Goal: Task Accomplishment & Management: Use online tool/utility

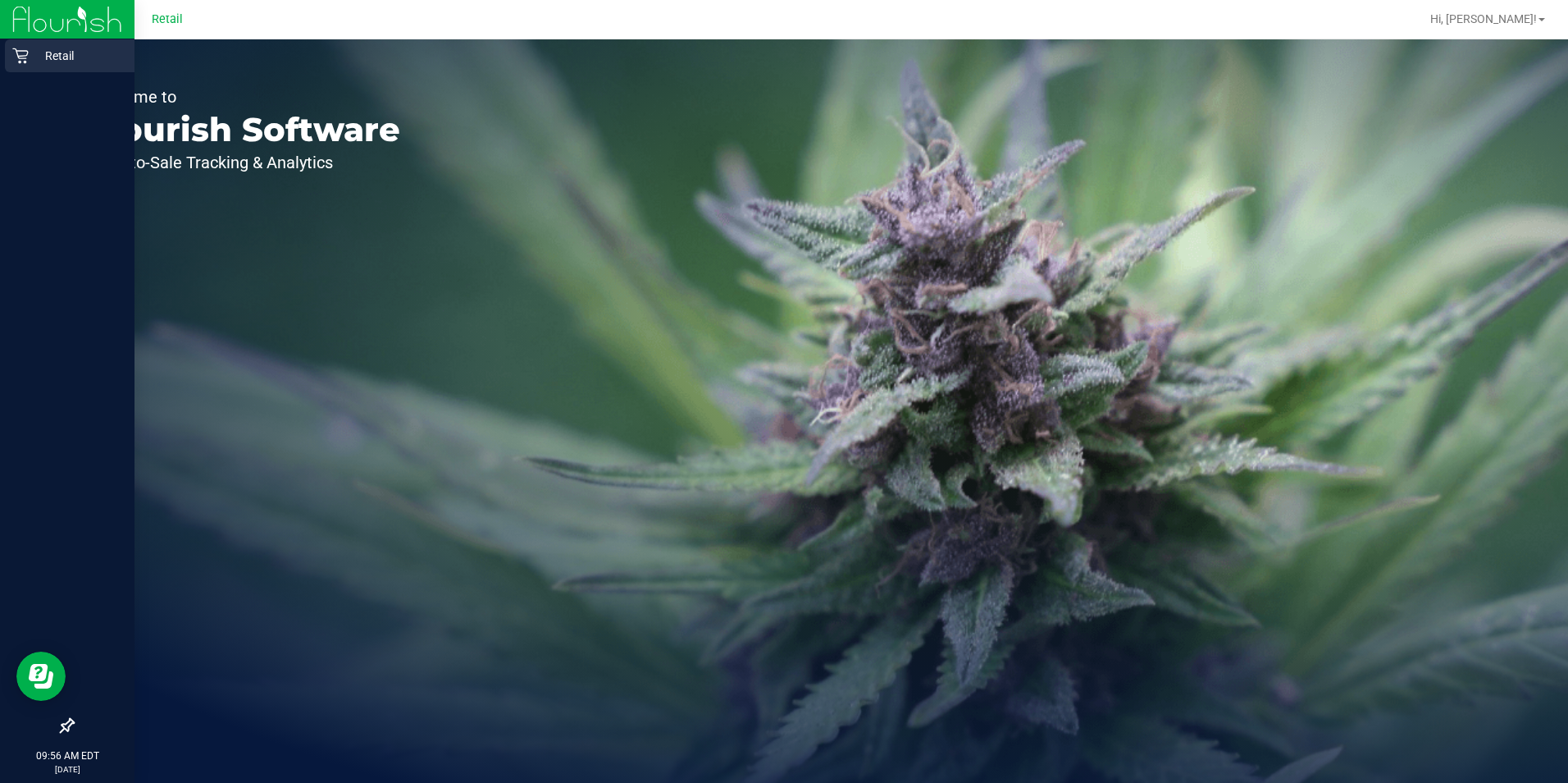
click at [30, 49] on p "Retail" at bounding box center [77, 56] width 98 height 20
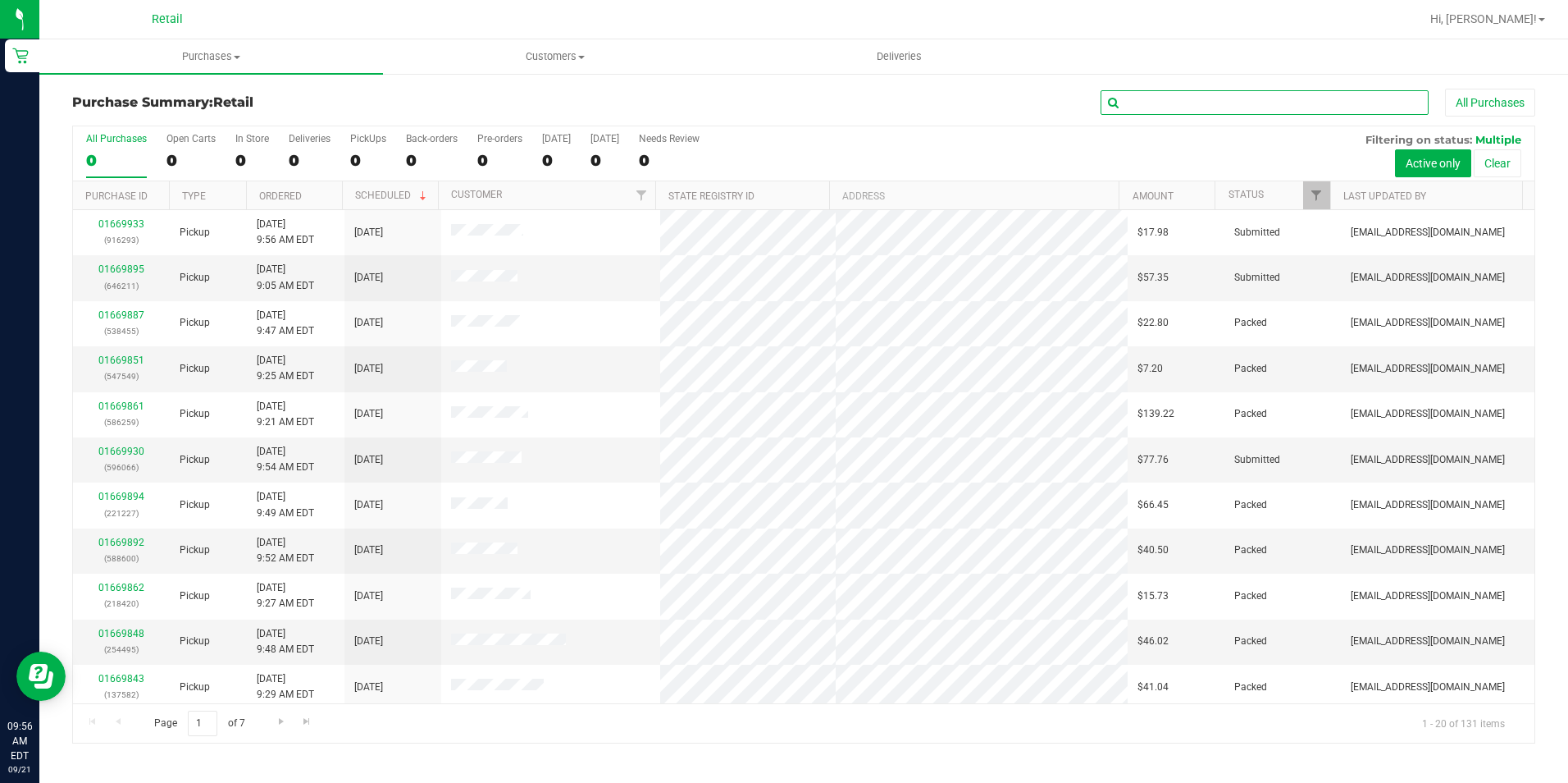
click at [1217, 97] on input "text" at bounding box center [1264, 102] width 328 height 24
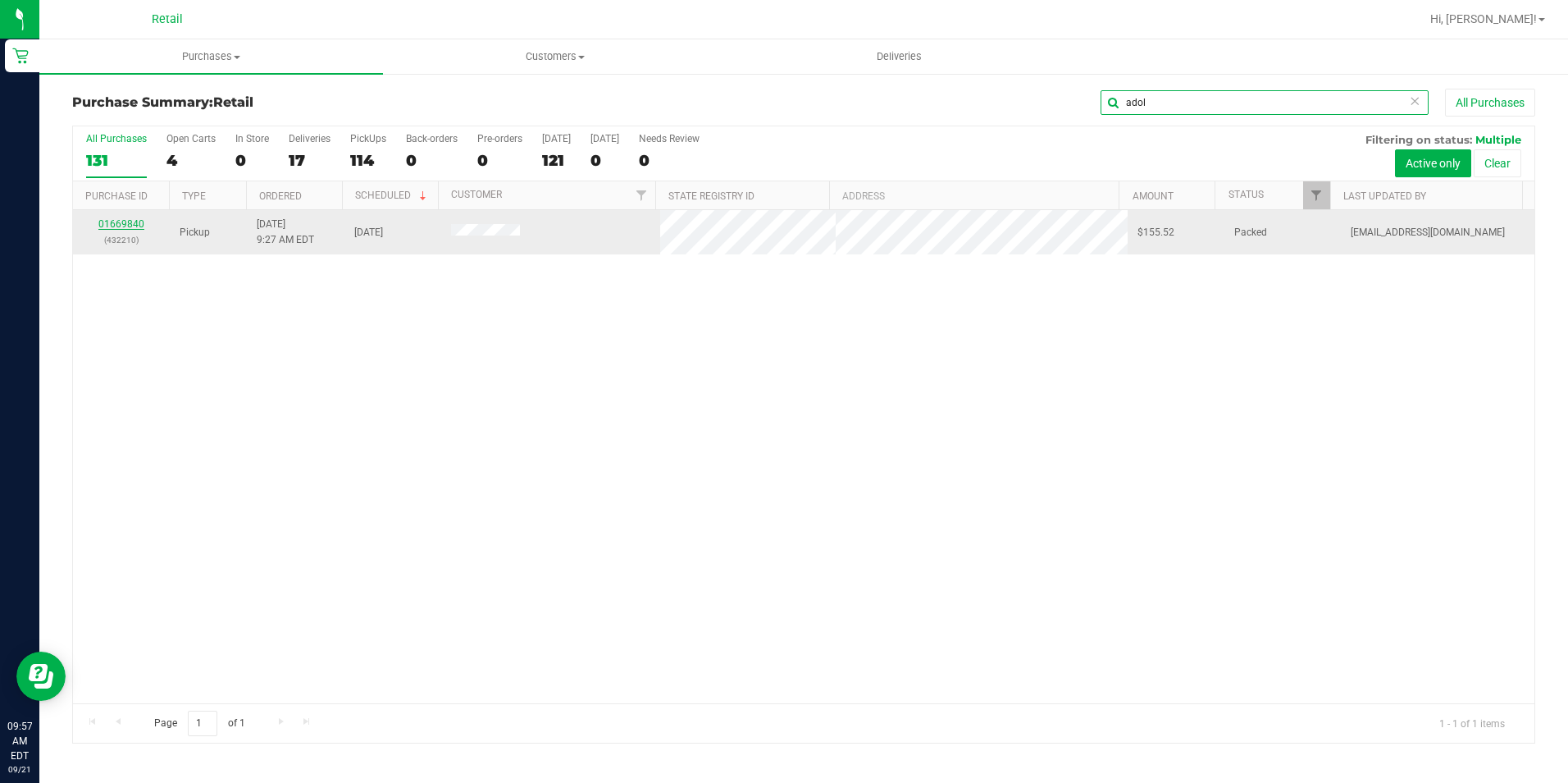
type input "adol"
click at [137, 227] on link "01669840" at bounding box center [121, 224] width 46 height 12
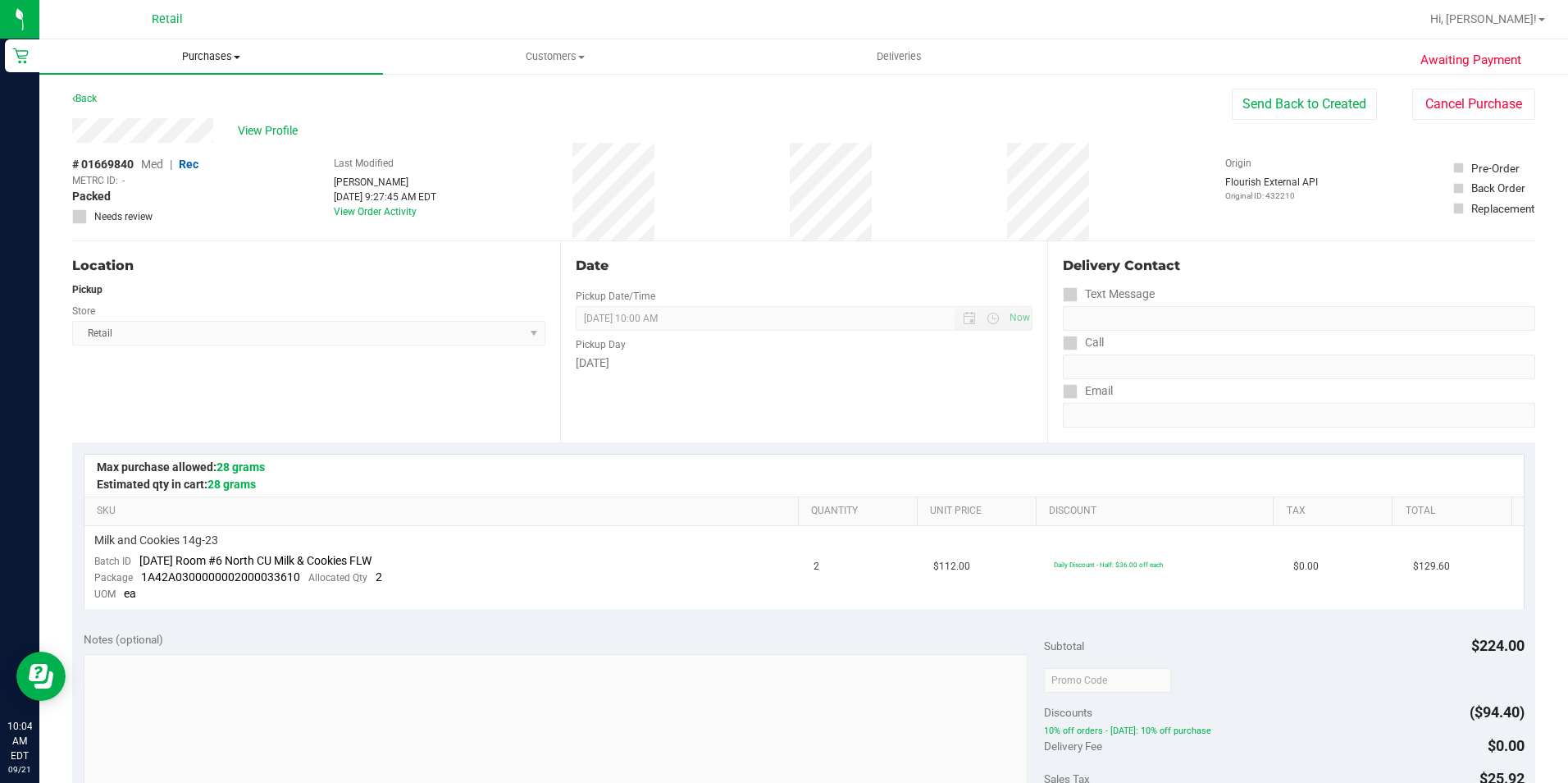
click at [213, 55] on span "Purchases" at bounding box center [210, 56] width 344 height 15
click at [118, 126] on span "Fulfillment" at bounding box center [90, 118] width 101 height 14
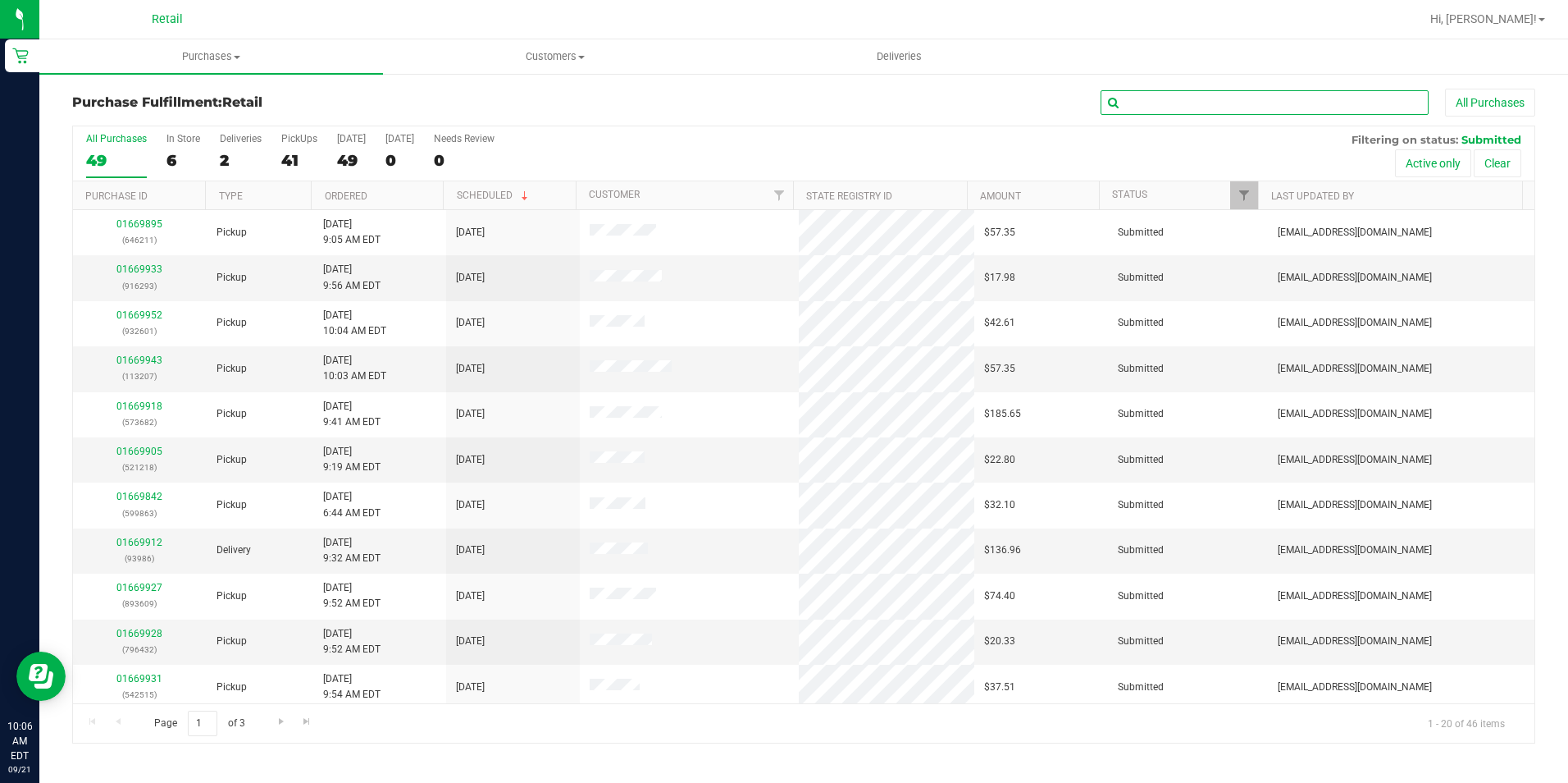
click at [1256, 112] on input "text" at bounding box center [1264, 102] width 328 height 24
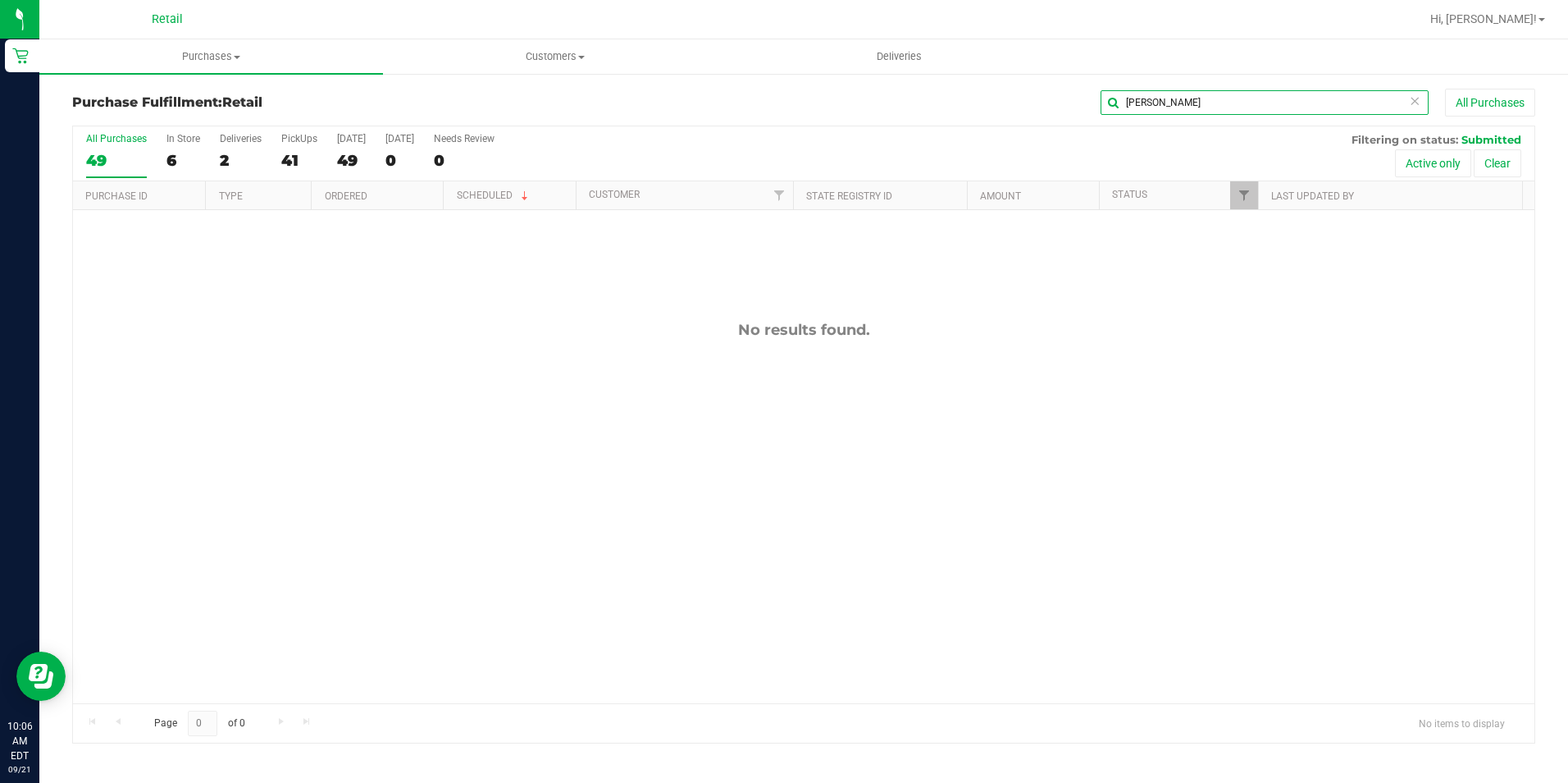
type input "[PERSON_NAME]"
click at [220, 53] on span "Purchases" at bounding box center [210, 56] width 344 height 15
click at [100, 116] on span "Fulfillment" at bounding box center [90, 118] width 101 height 14
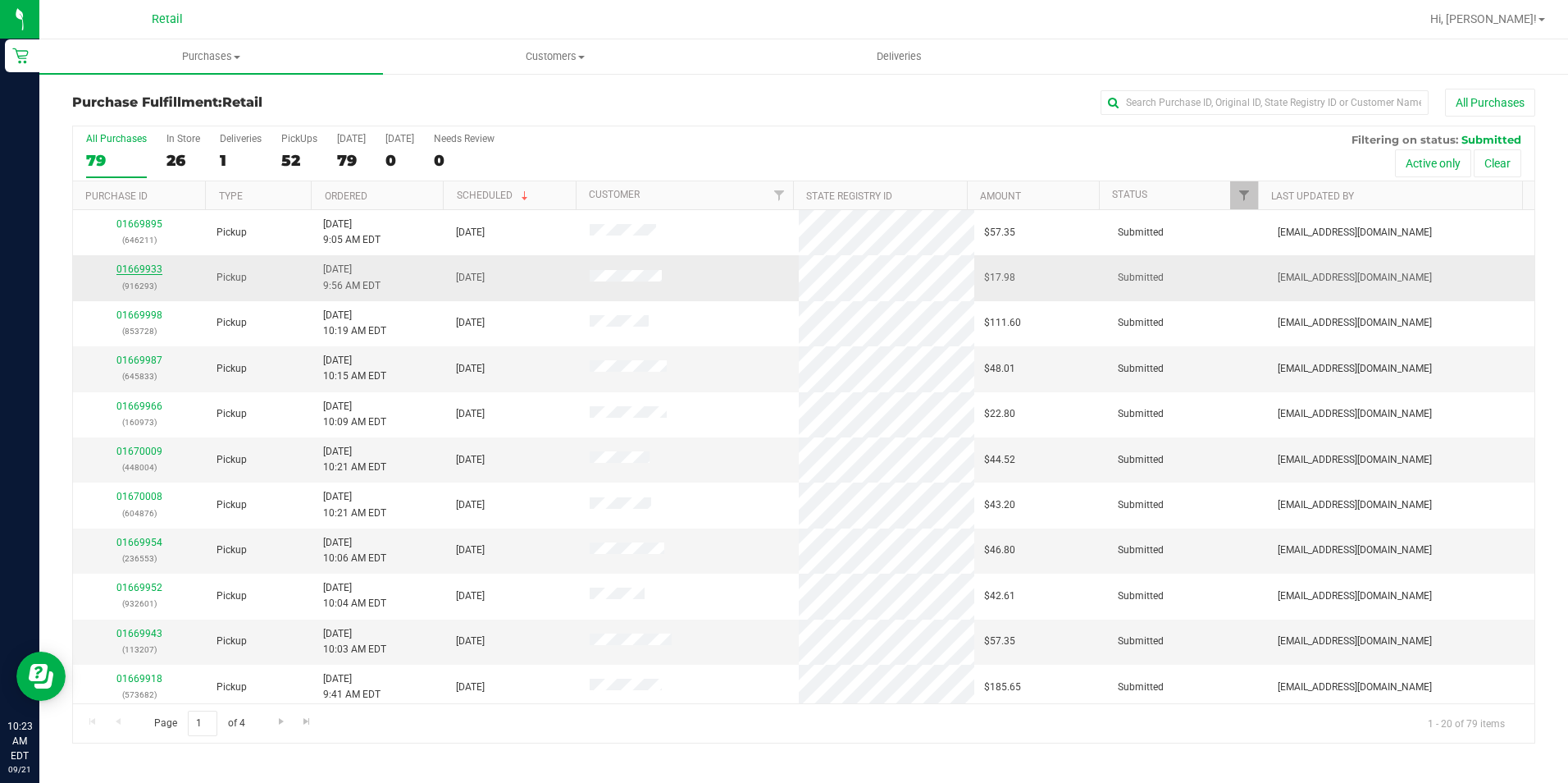
click at [134, 272] on link "01669933" at bounding box center [138, 269] width 46 height 12
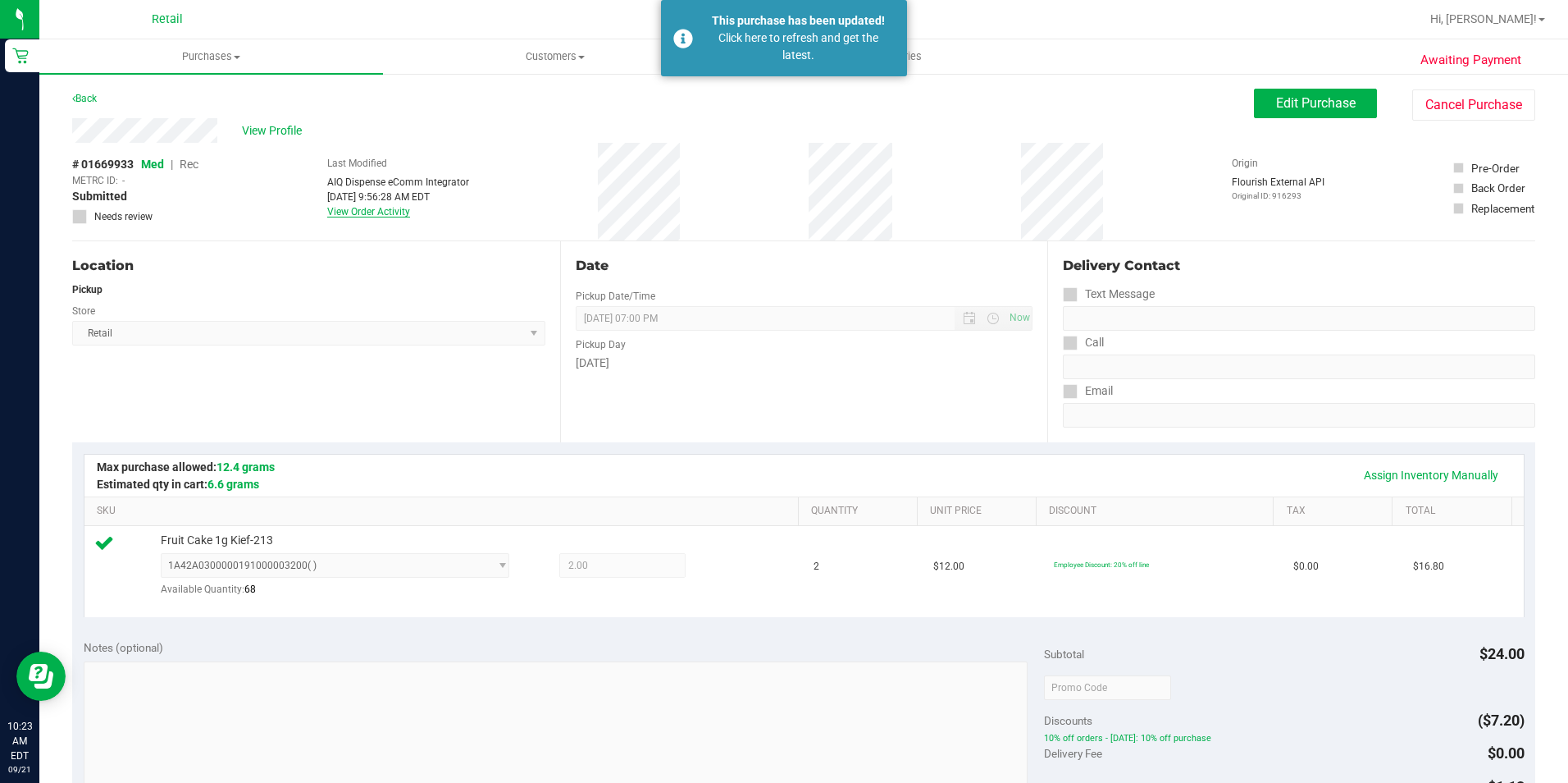
click at [381, 208] on link "View Order Activity" at bounding box center [368, 212] width 83 height 12
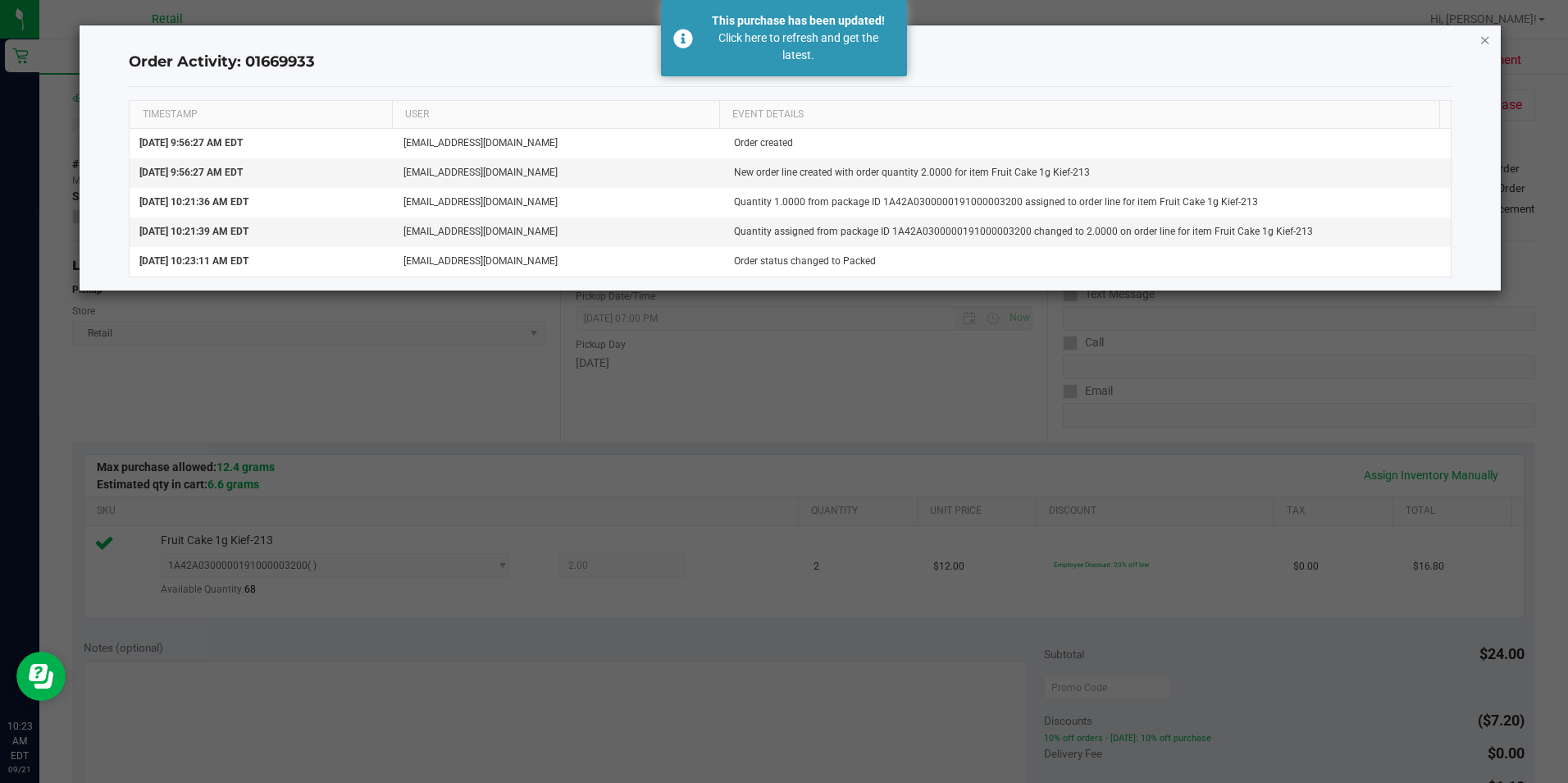
click at [1425, 38] on icon "button" at bounding box center [1485, 39] width 12 height 20
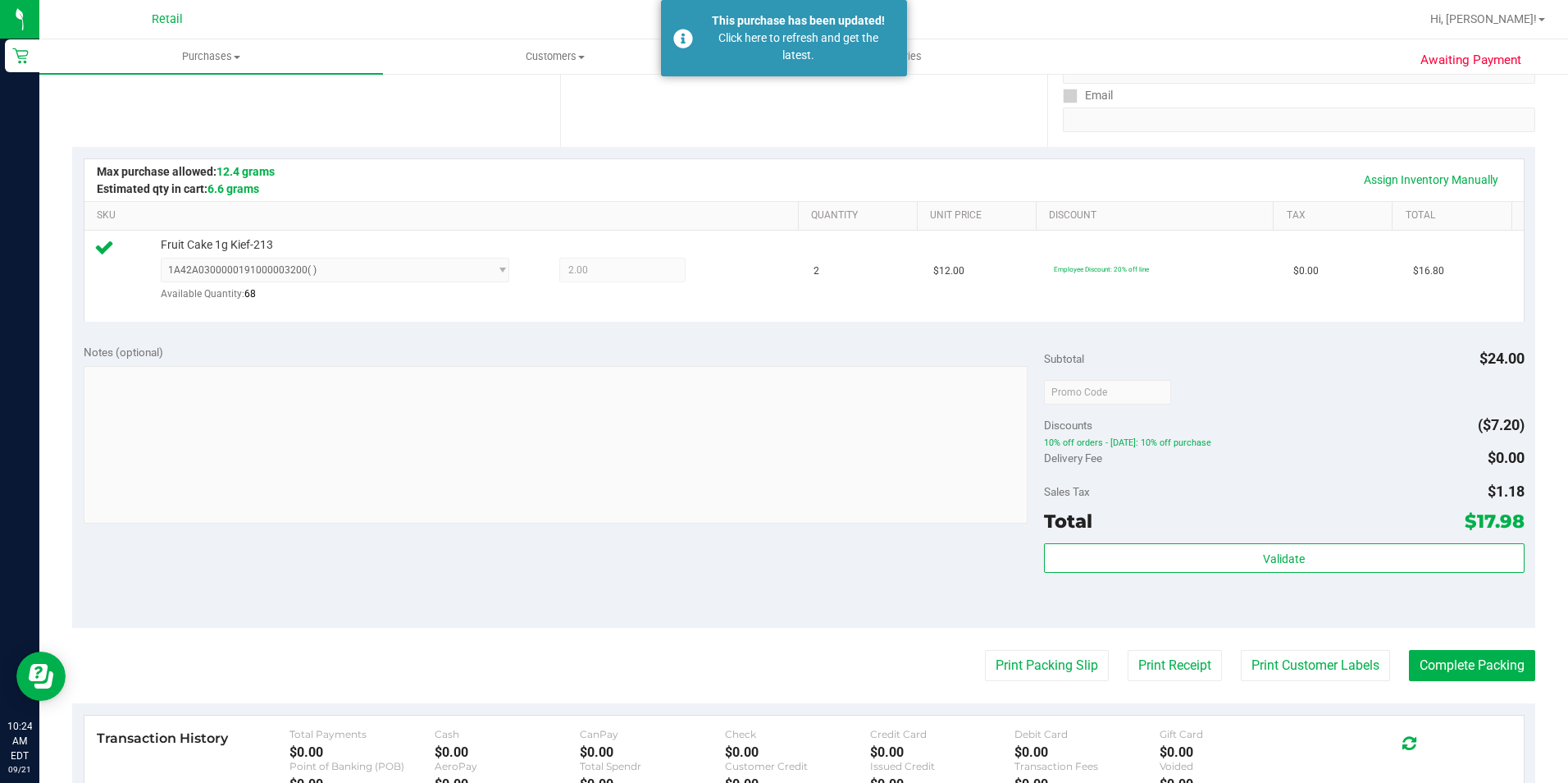
scroll to position [329, 0]
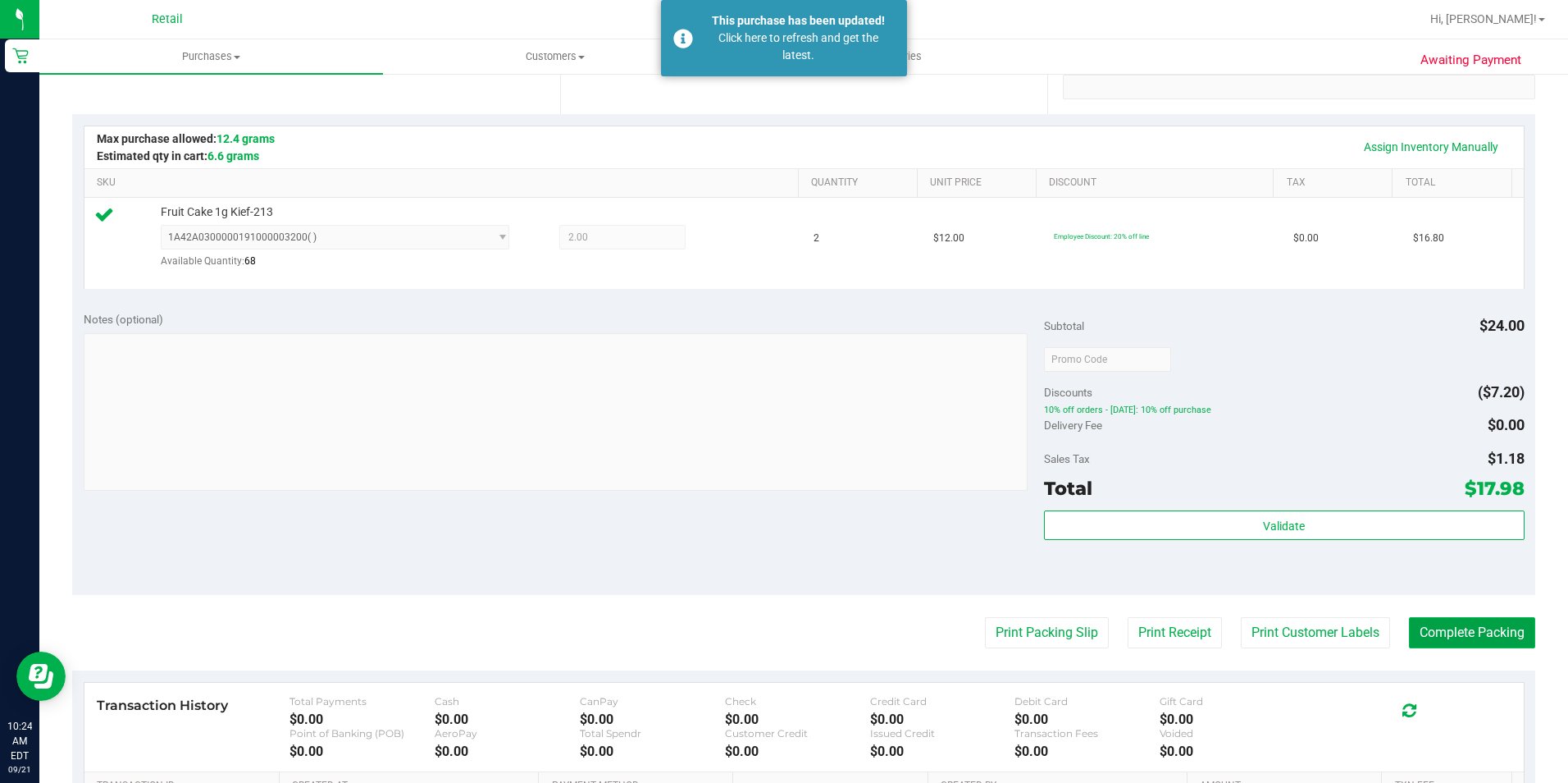
click at [1424, 642] on button "Complete Packing" at bounding box center [1472, 633] width 127 height 31
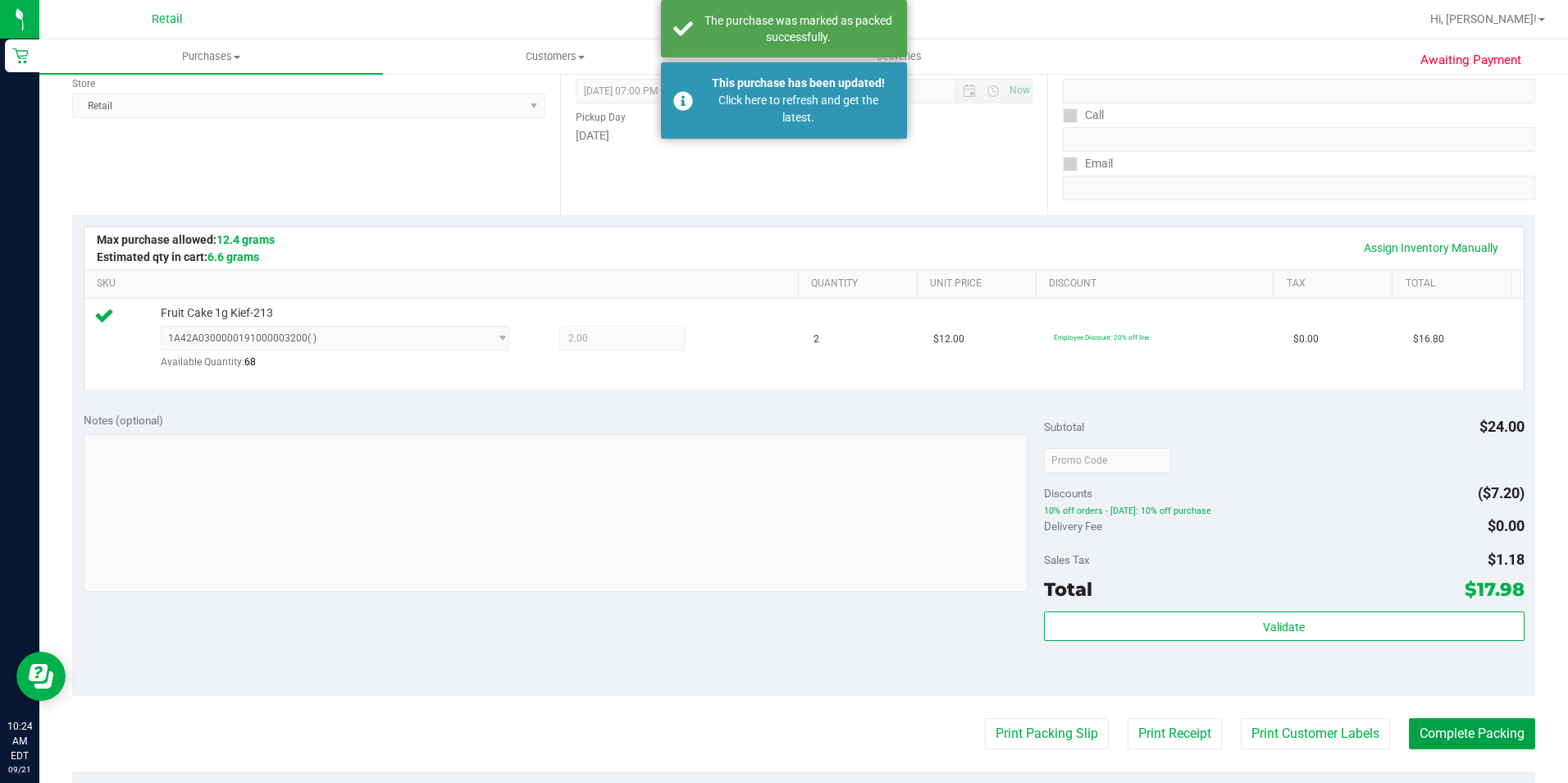
scroll to position [0, 0]
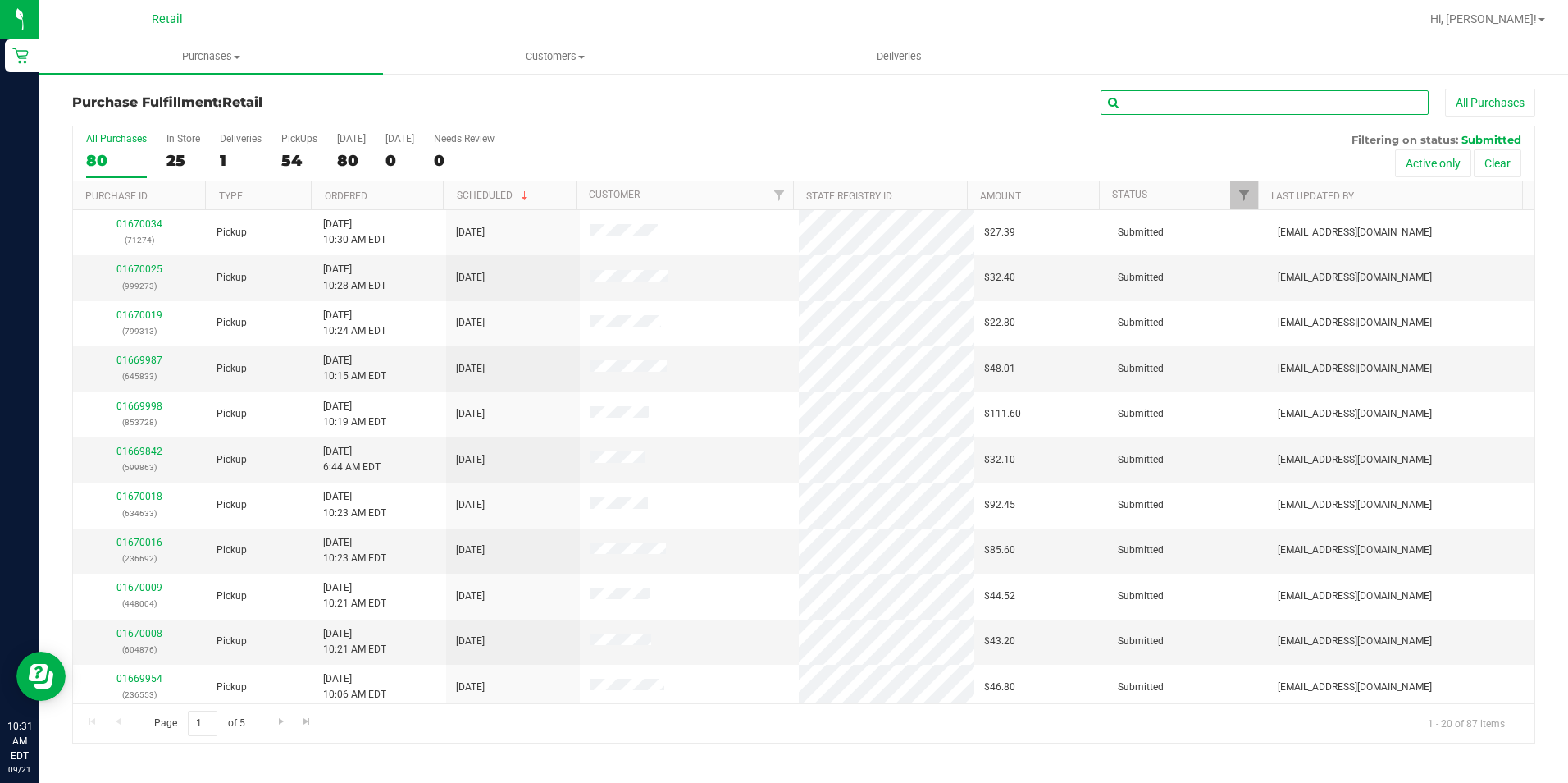
click at [1161, 105] on input "text" at bounding box center [1264, 102] width 328 height 24
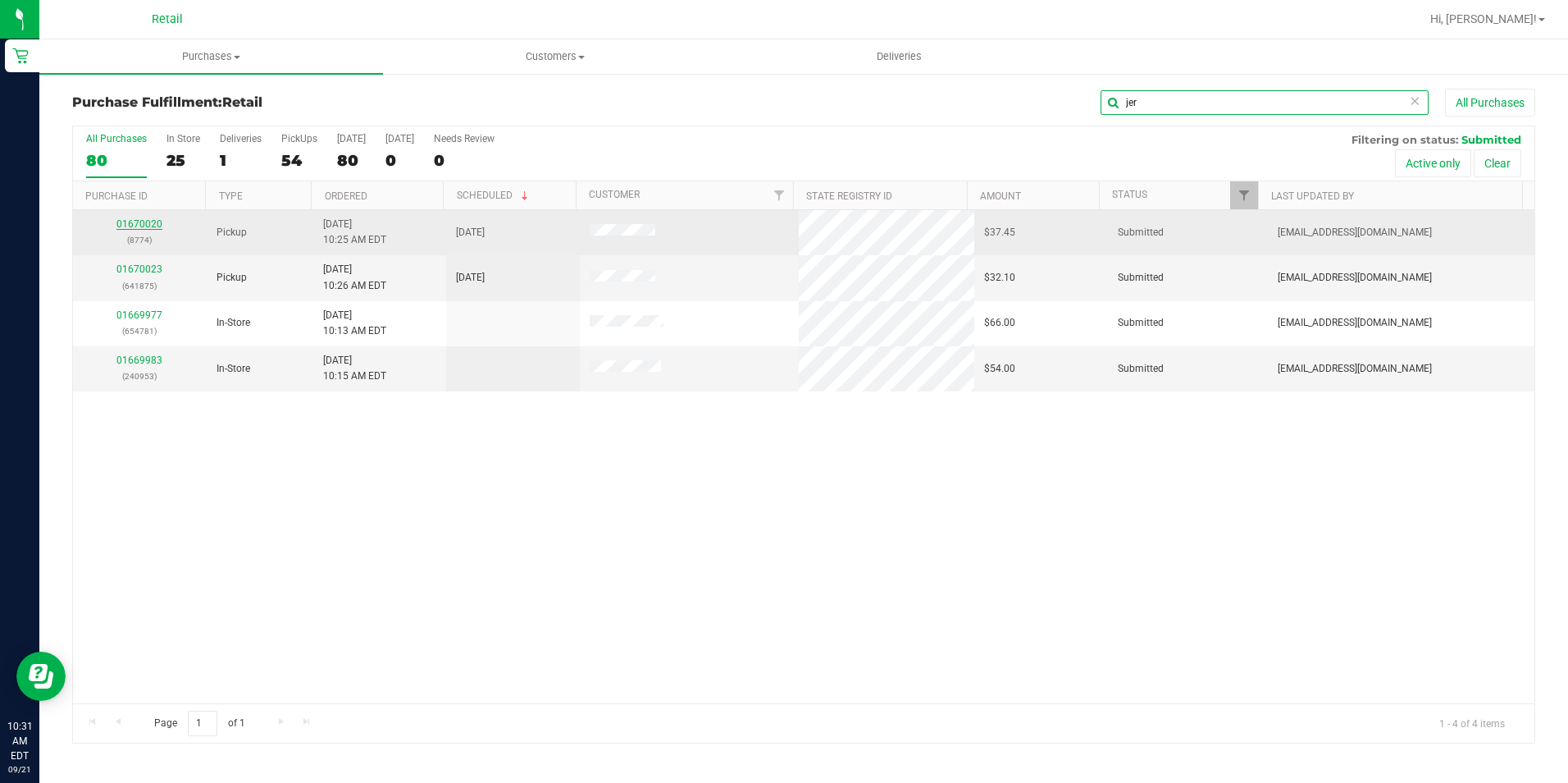
type input "jer"
click at [126, 225] on link "01670020" at bounding box center [138, 224] width 46 height 12
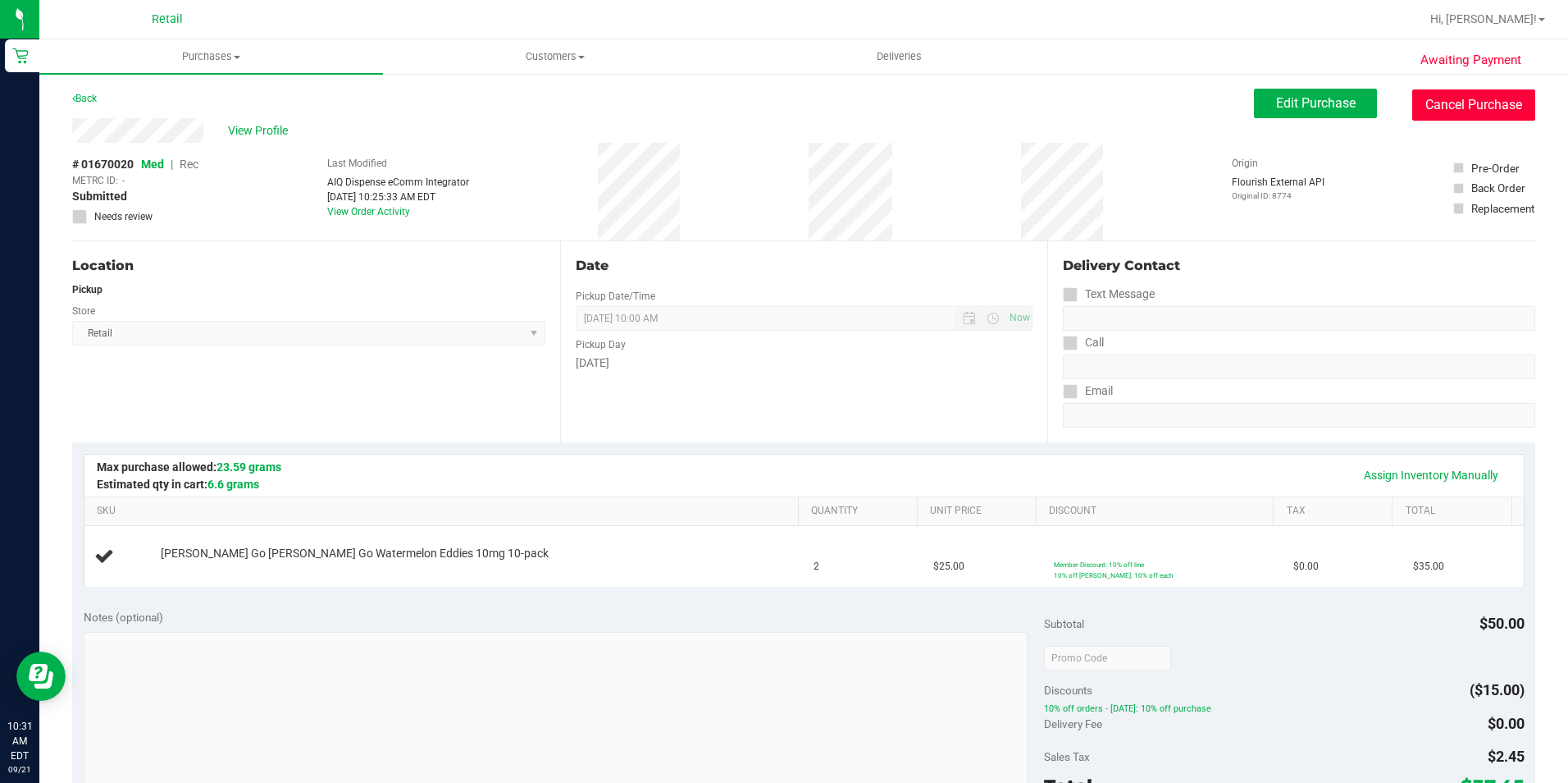
click at [1425, 108] on button "Cancel Purchase" at bounding box center [1473, 105] width 123 height 31
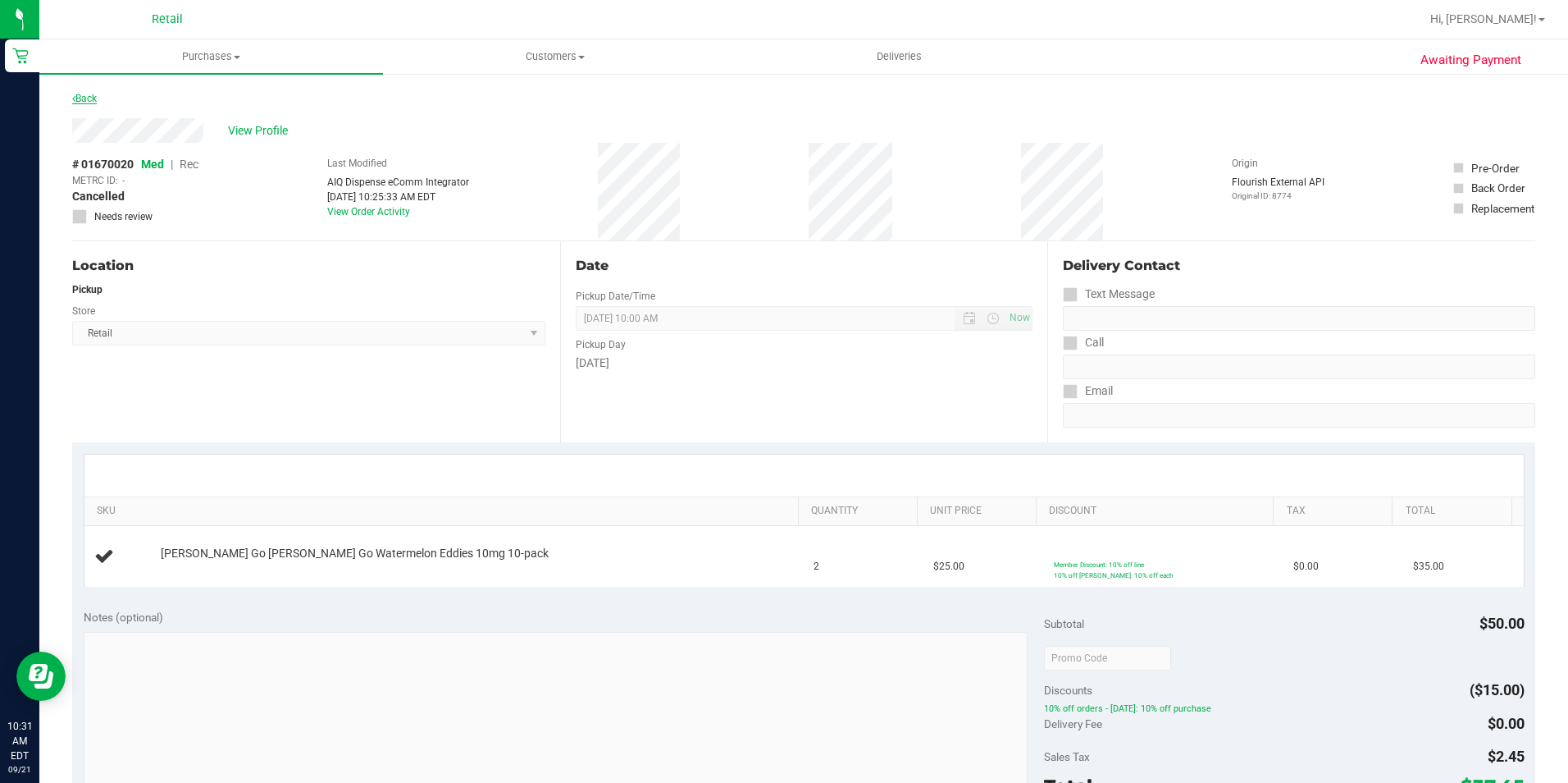
click at [91, 95] on link "Back" at bounding box center [84, 98] width 24 height 12
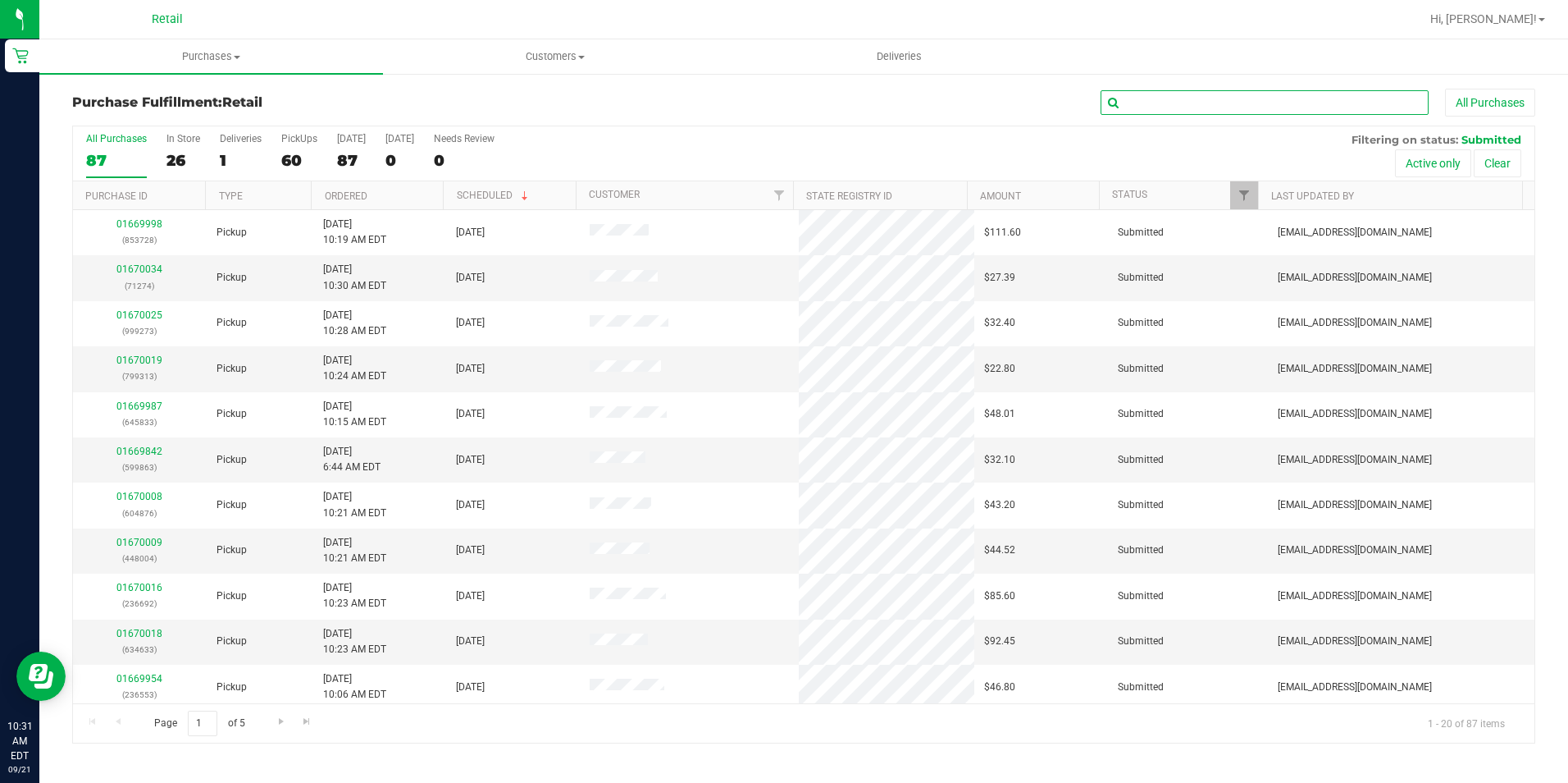
click at [1241, 106] on input "text" at bounding box center [1264, 102] width 328 height 24
click at [774, 127] on div "All Purchases 87 In Store 26 Deliveries 1 PickUps 60 [DATE] 87 [DATE] 0 Needs R…" at bounding box center [804, 133] width 1462 height 13
click at [1159, 116] on div "Purchase Fulfillment: Retail All Purchases" at bounding box center [803, 106] width 1463 height 36
click at [1162, 106] on input "text" at bounding box center [1264, 102] width 328 height 24
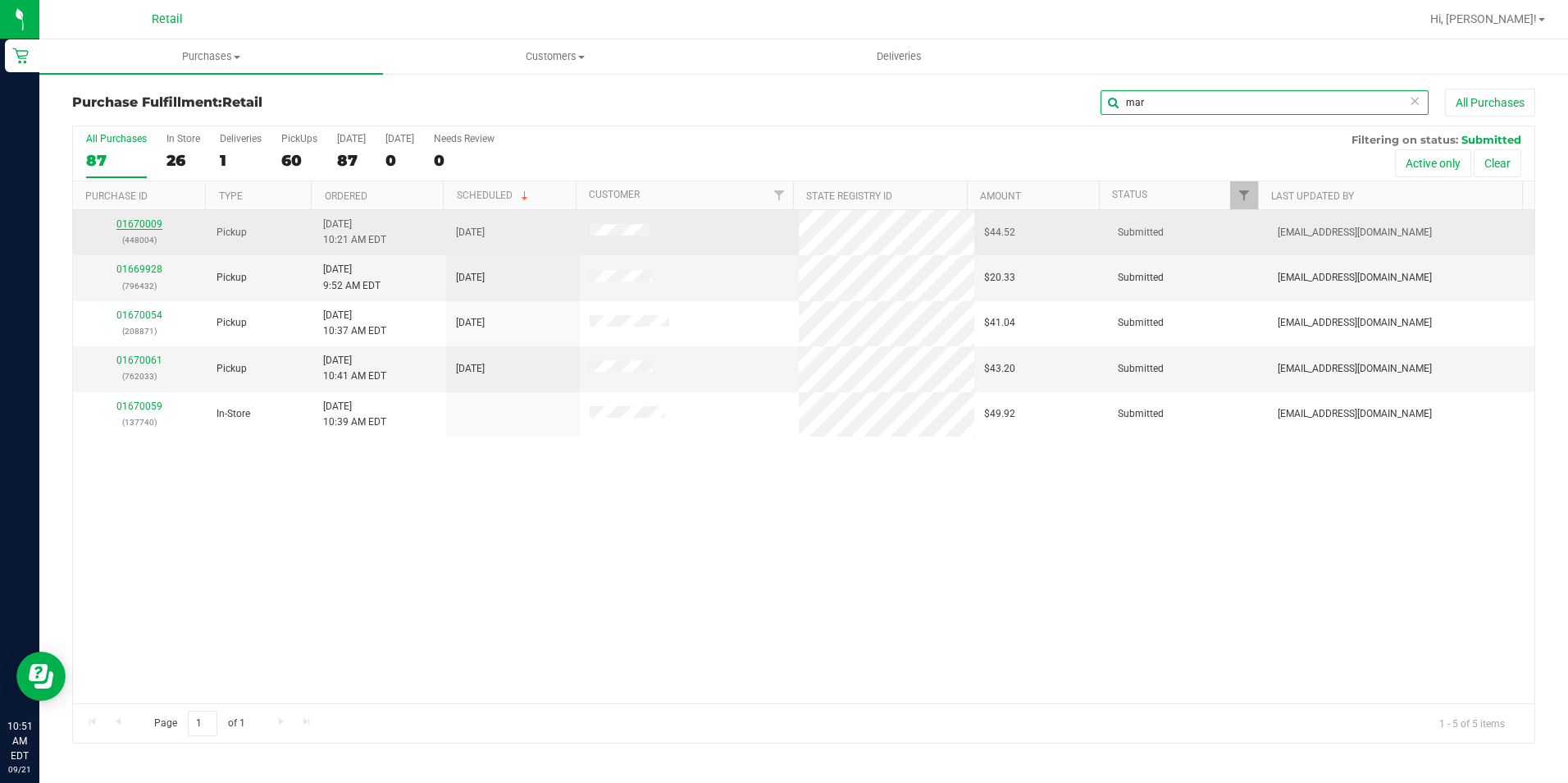
type input "mar"
click at [142, 218] on link "01670009" at bounding box center [138, 224] width 46 height 12
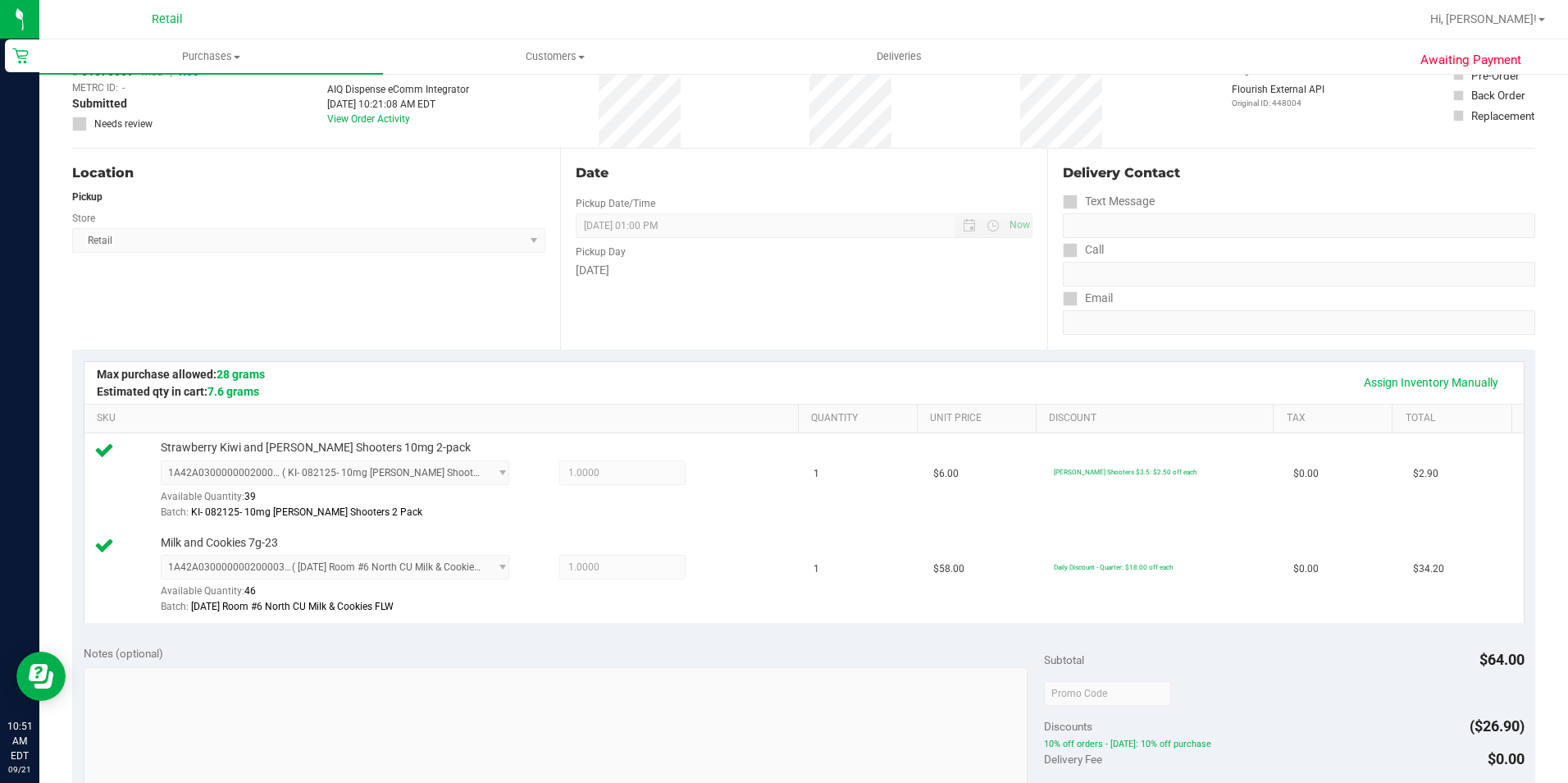
scroll to position [492, 0]
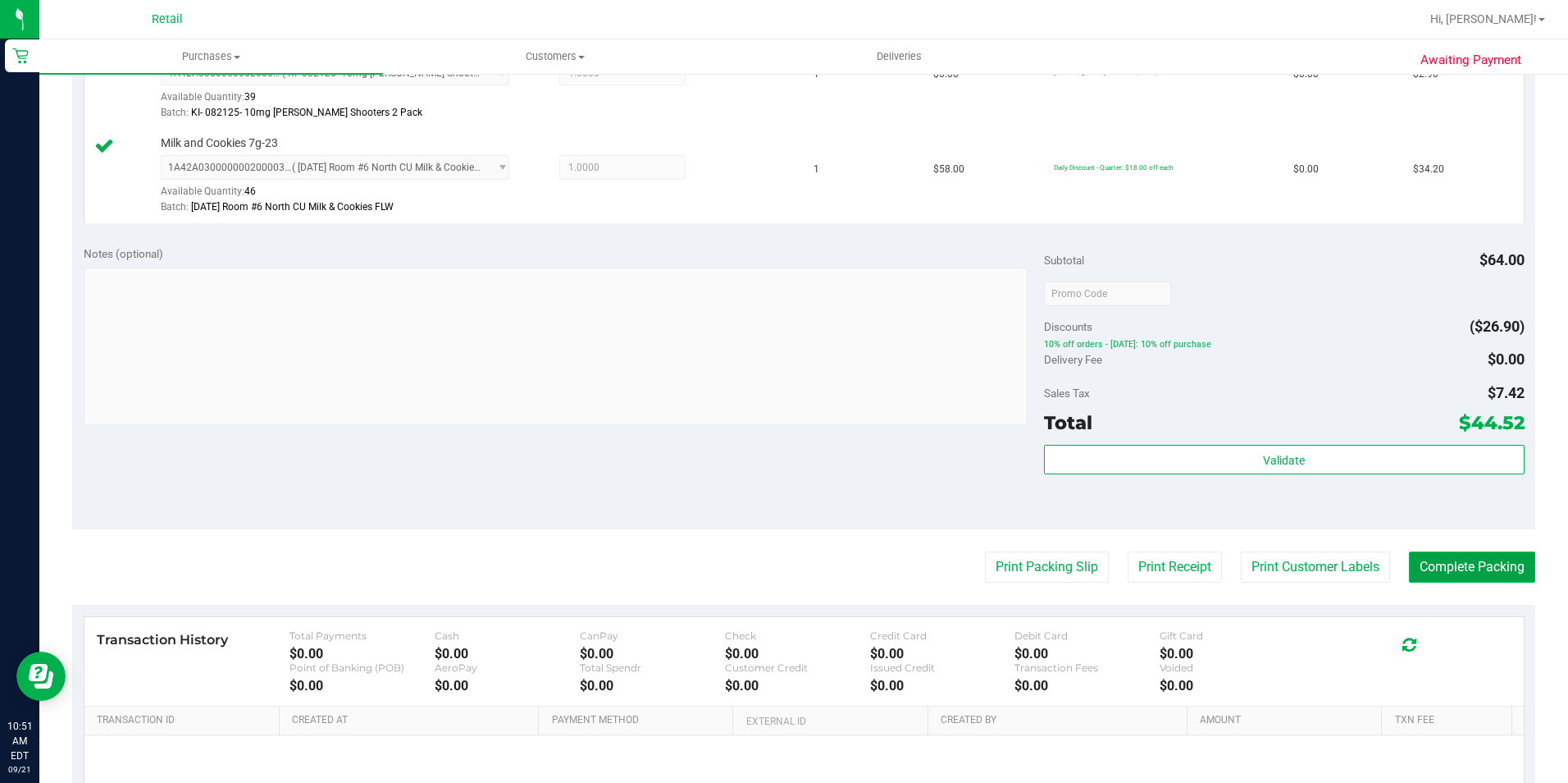
click at [1425, 557] on button "Complete Packing" at bounding box center [1472, 567] width 127 height 31
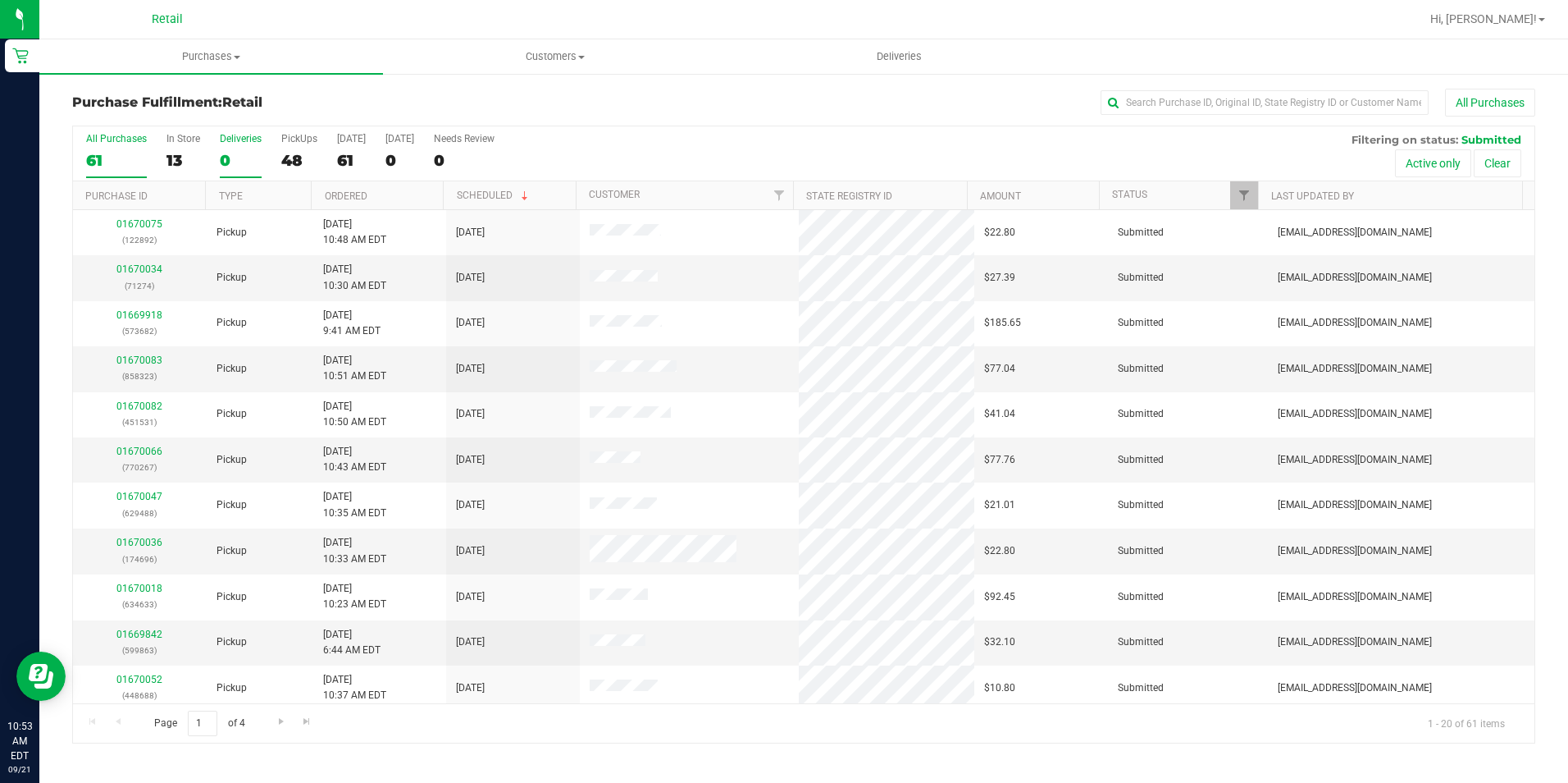
click at [225, 164] on div "0" at bounding box center [241, 160] width 42 height 19
click at [0, 0] on input "Deliveries 0" at bounding box center [0, 0] width 0 height 0
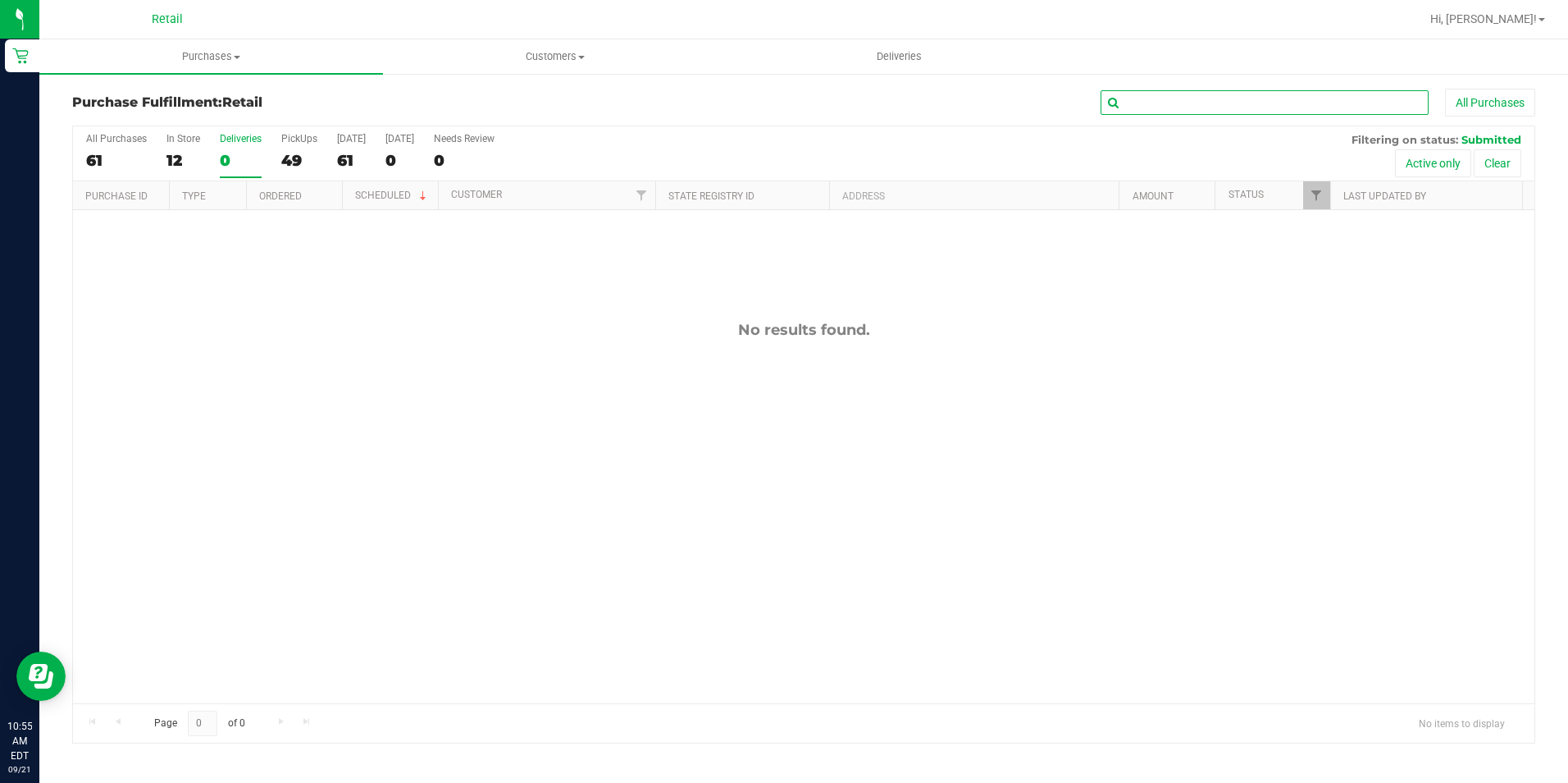
click at [1145, 101] on input "text" at bounding box center [1264, 102] width 328 height 24
drag, startPoint x: 1146, startPoint y: 110, endPoint x: 1067, endPoint y: 110, distance: 79.0
click at [1067, 110] on div "[PERSON_NAME] All Purchases" at bounding box center [1048, 102] width 975 height 28
type input "sand"
click at [215, 53] on span "Purchases" at bounding box center [210, 56] width 344 height 15
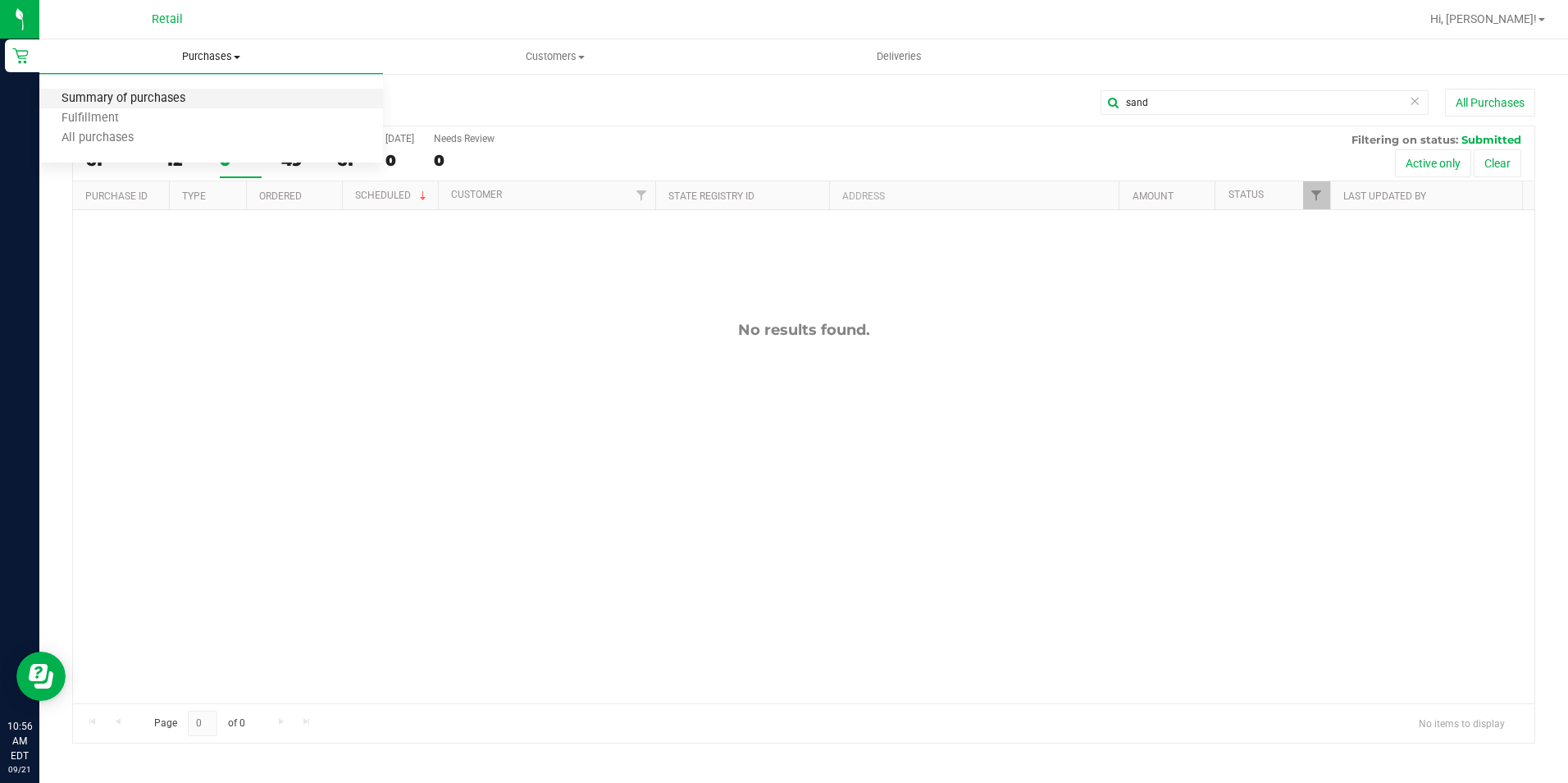
click at [160, 96] on span "Summary of purchases" at bounding box center [123, 98] width 169 height 14
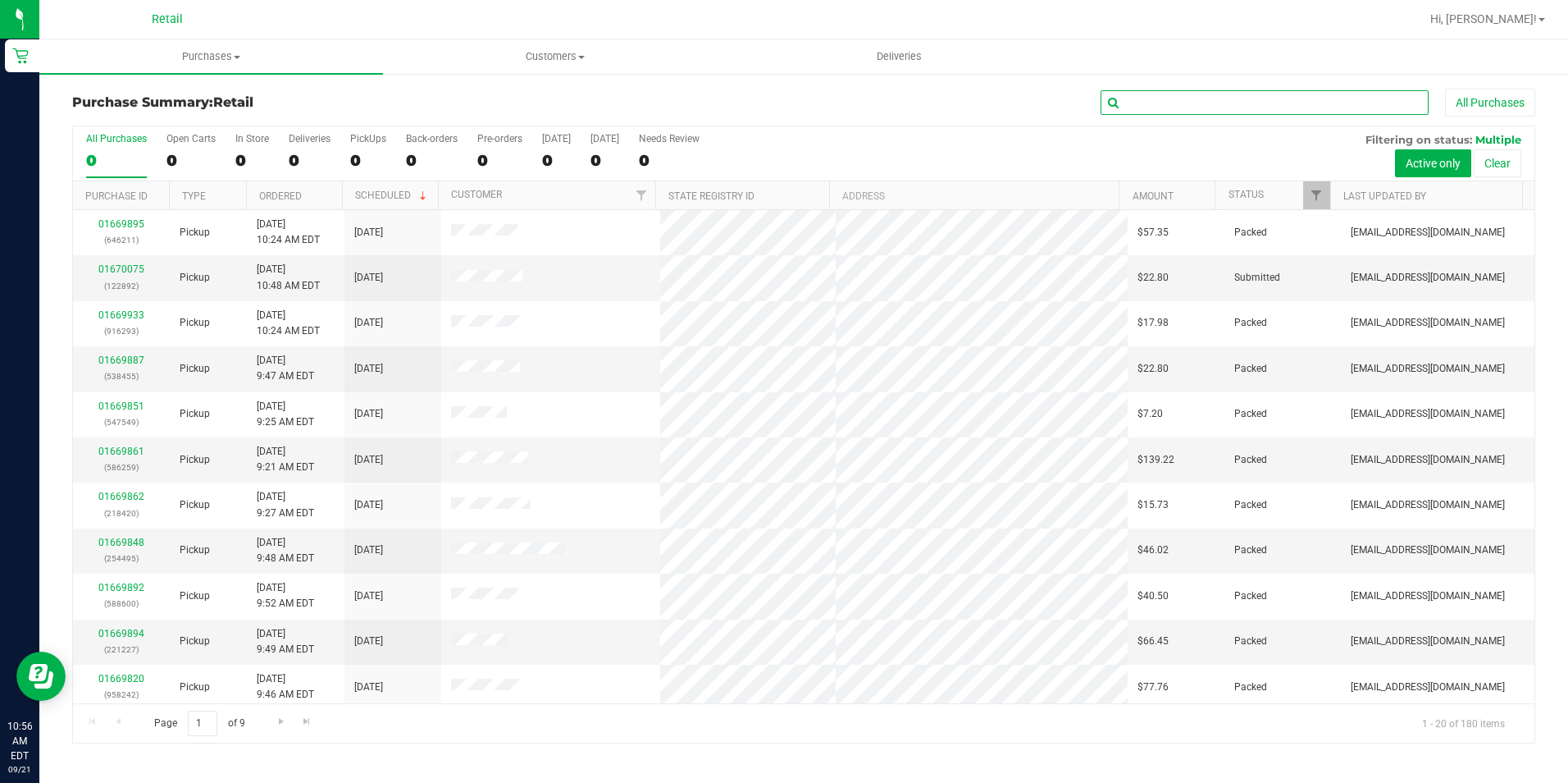
click at [1146, 100] on input "text" at bounding box center [1264, 102] width 328 height 24
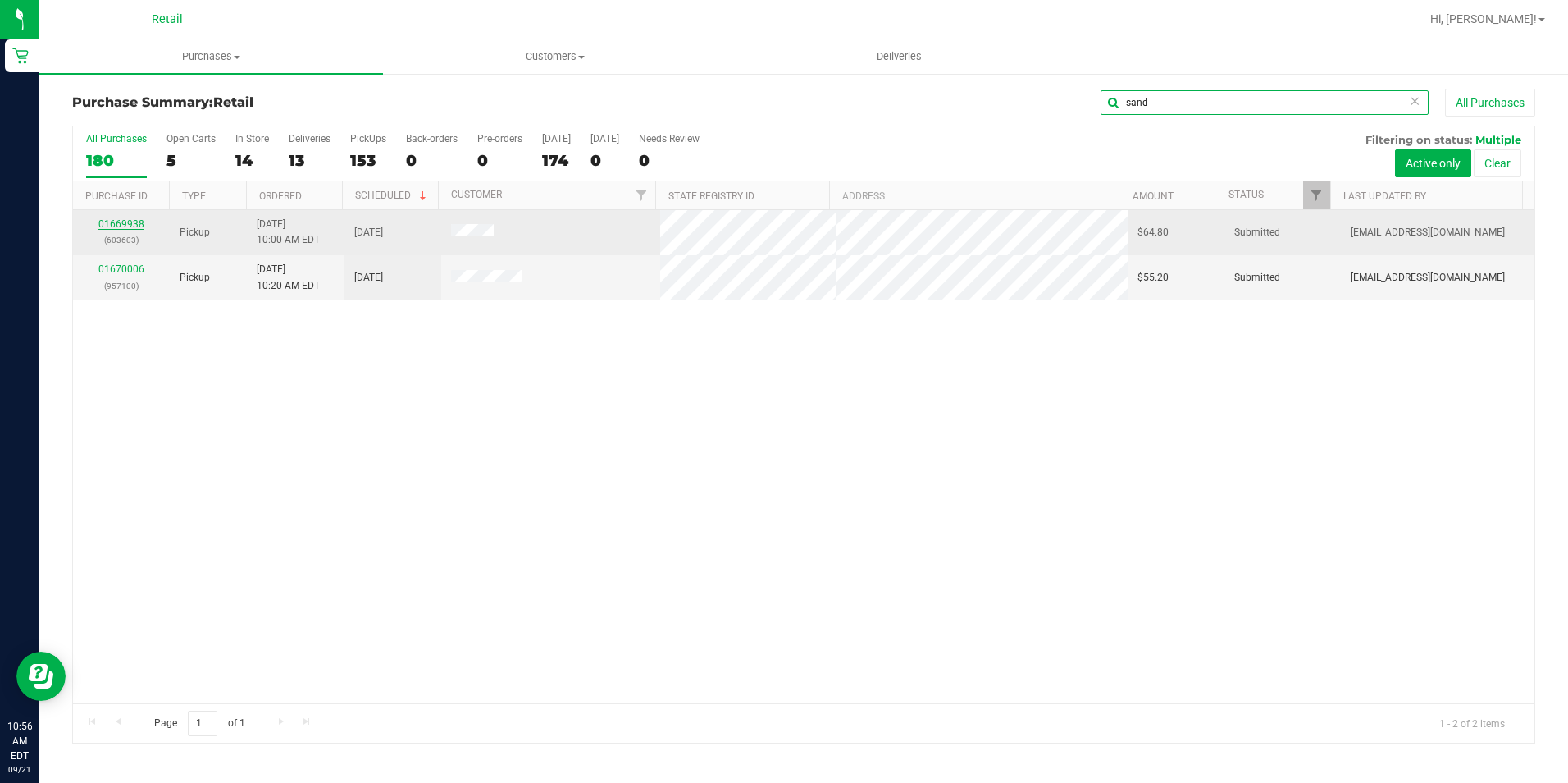
type input "sand"
click at [113, 225] on link "01669938" at bounding box center [121, 224] width 46 height 12
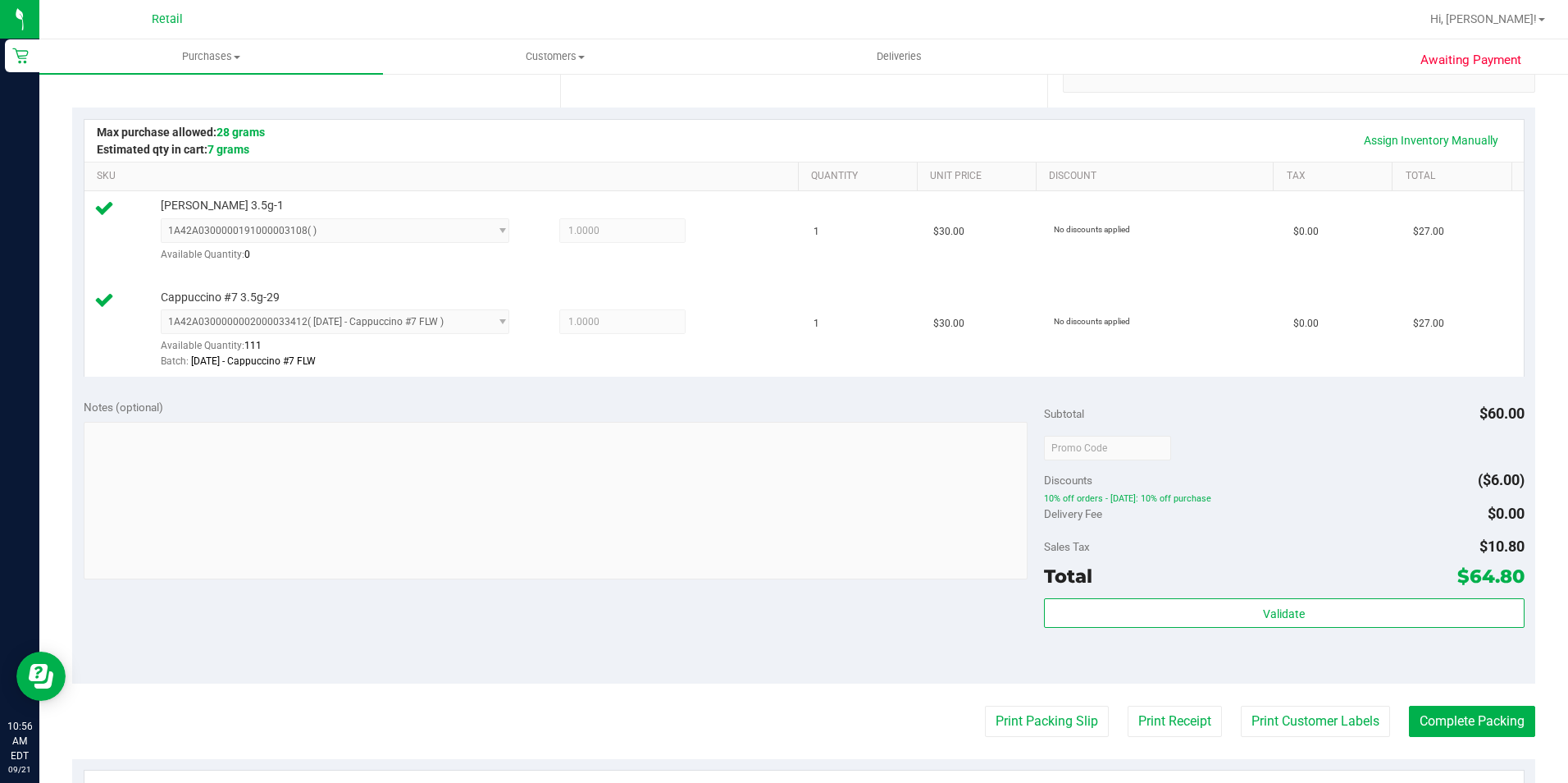
scroll to position [411, 0]
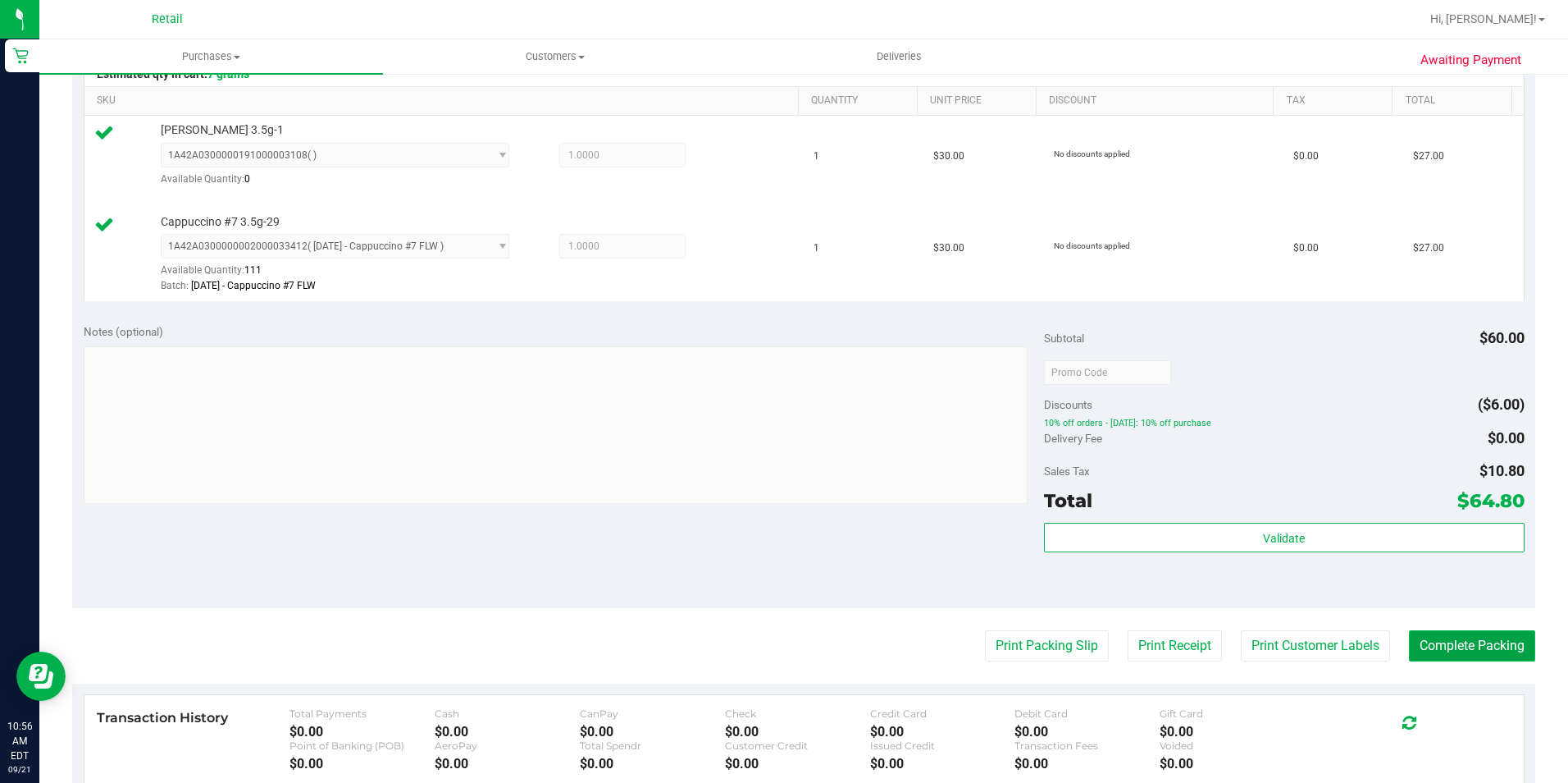
click at [1425, 648] on button "Complete Packing" at bounding box center [1472, 646] width 127 height 31
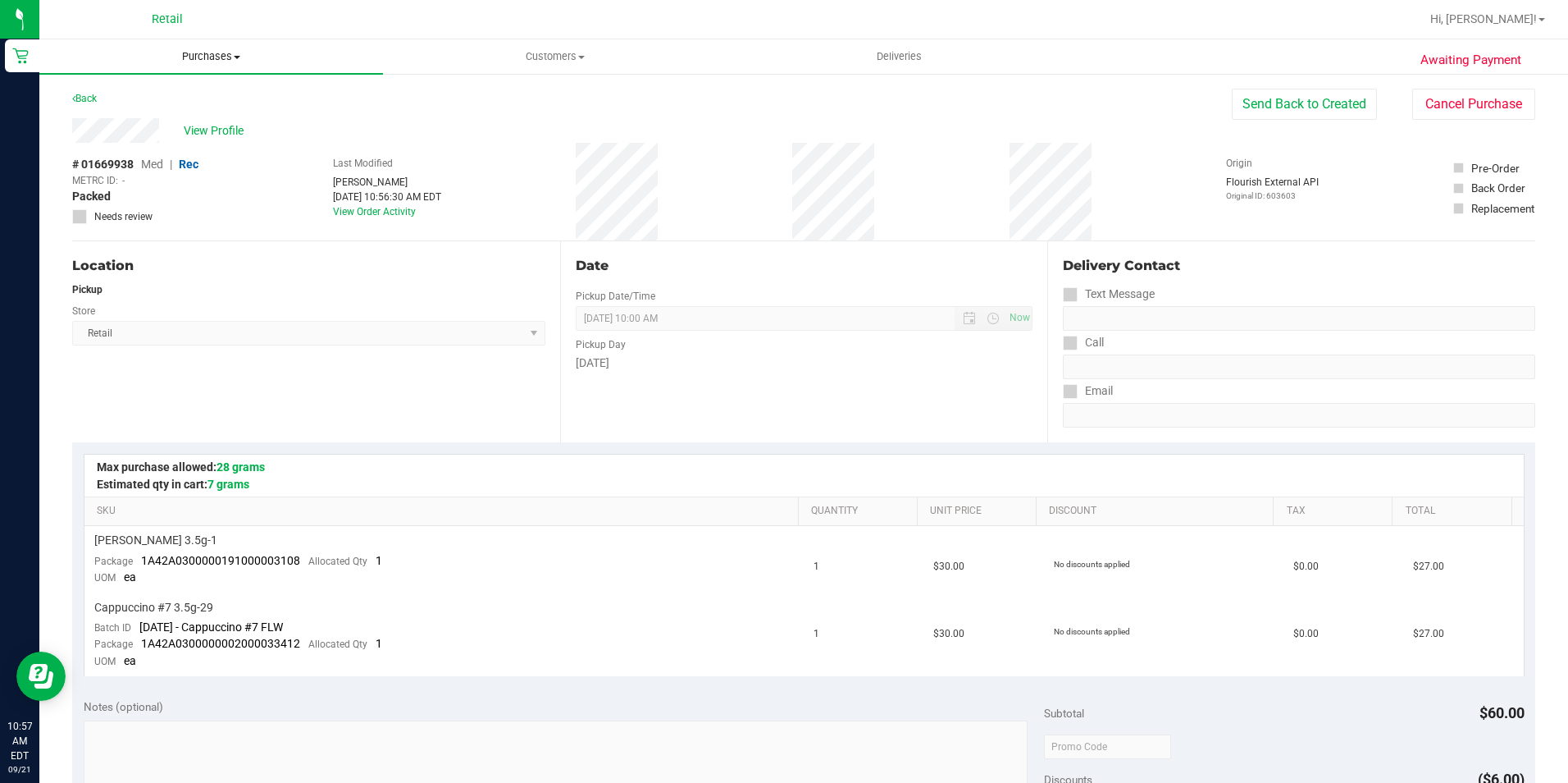
click at [196, 56] on span "Purchases" at bounding box center [210, 56] width 344 height 15
click at [153, 106] on li "Summary of purchases" at bounding box center [210, 99] width 344 height 20
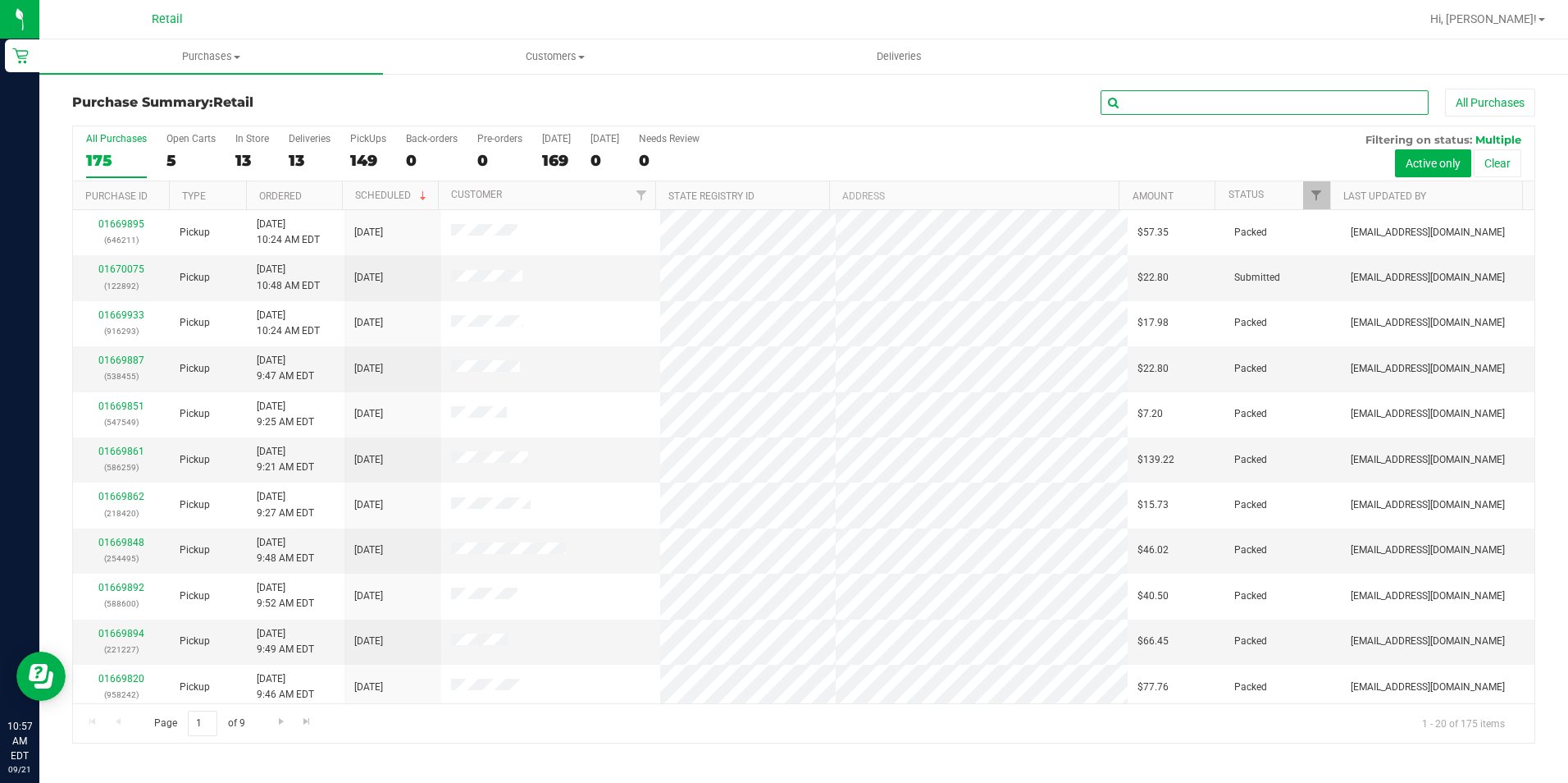
click at [1133, 107] on input "text" at bounding box center [1264, 102] width 328 height 24
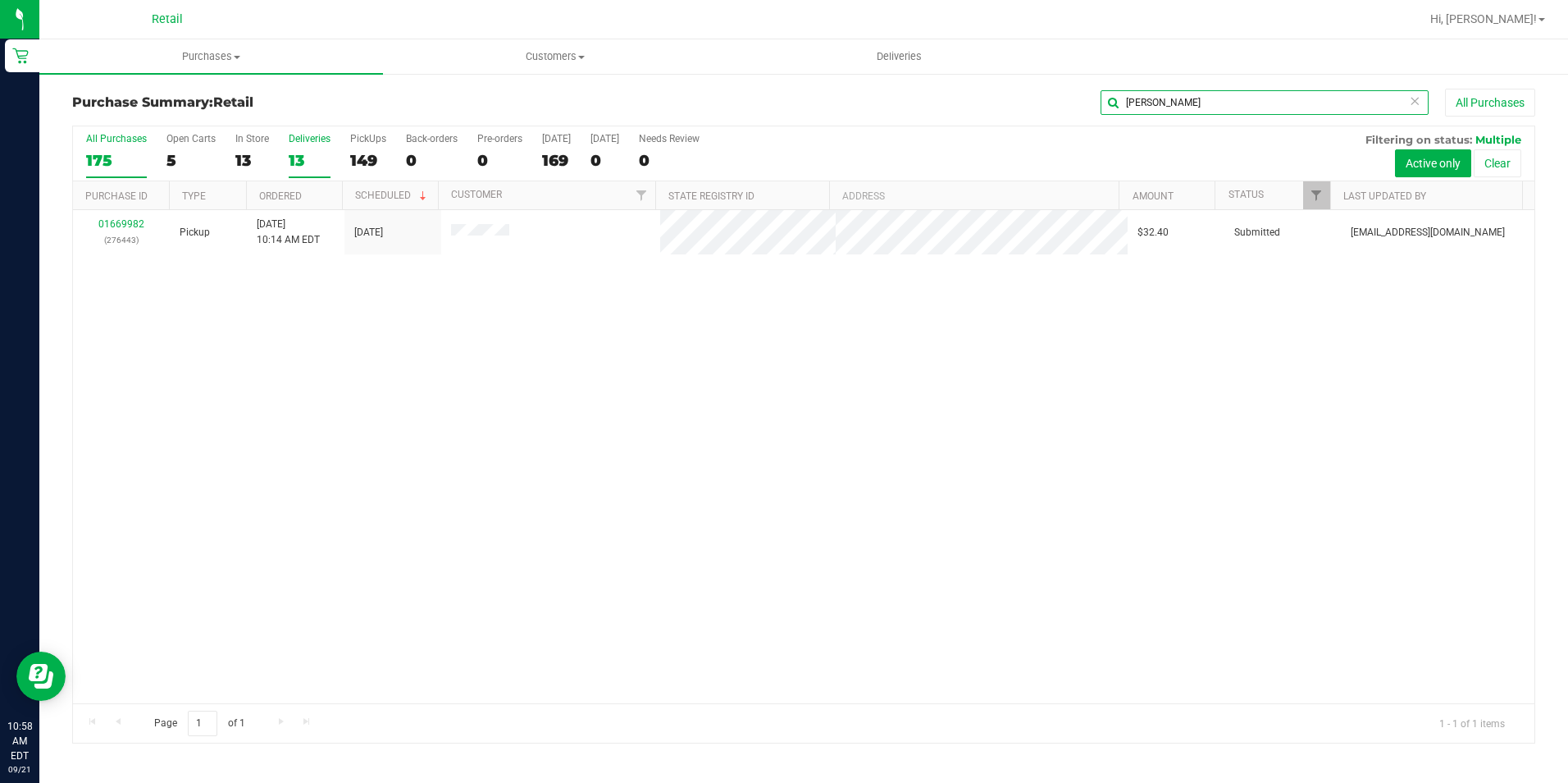
type input "[PERSON_NAME]"
click at [118, 220] on link "01669982" at bounding box center [121, 224] width 46 height 12
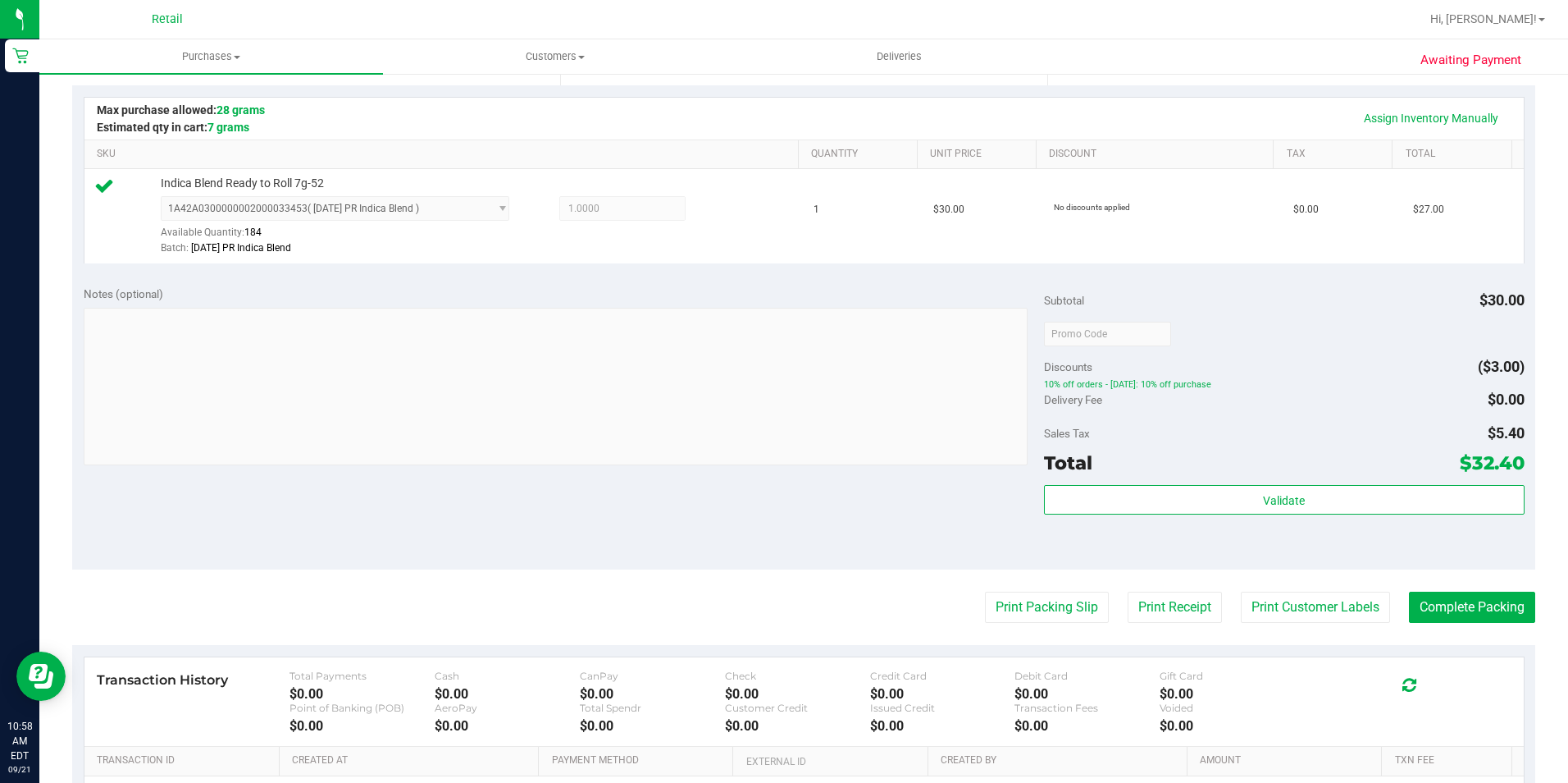
scroll to position [411, 0]
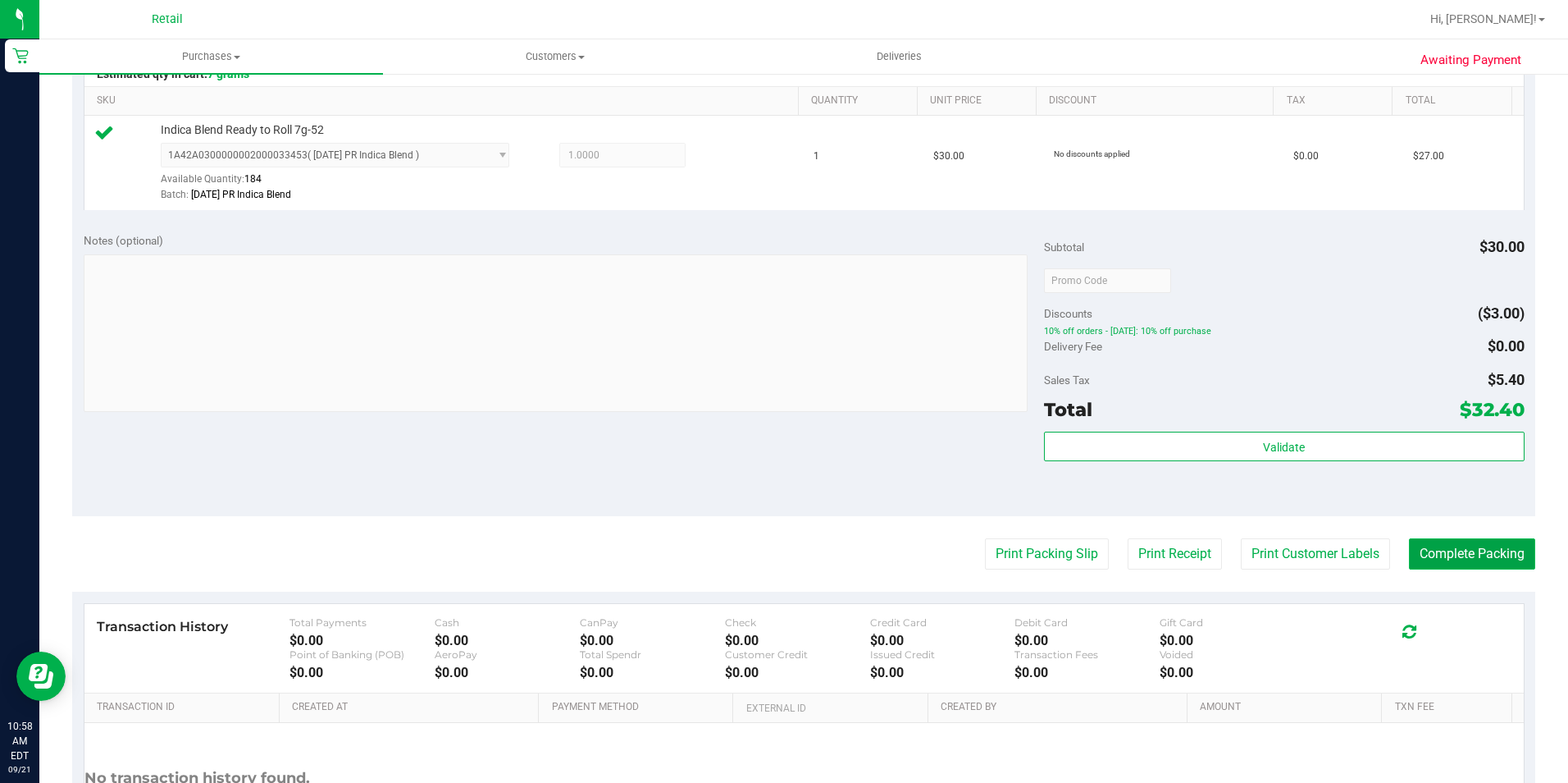
click at [1425, 556] on button "Complete Packing" at bounding box center [1472, 554] width 127 height 31
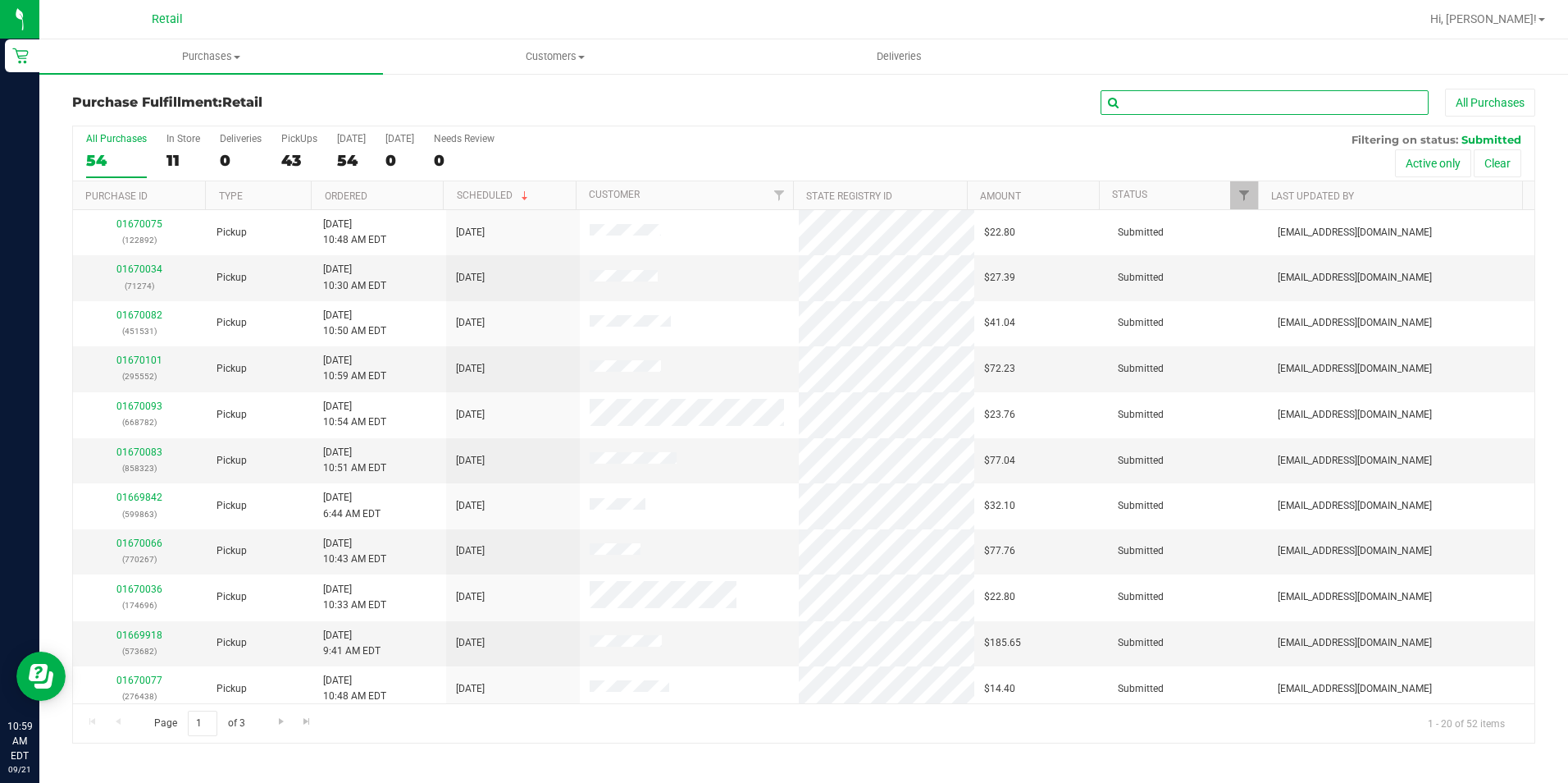
click at [1187, 109] on input "text" at bounding box center [1264, 102] width 328 height 24
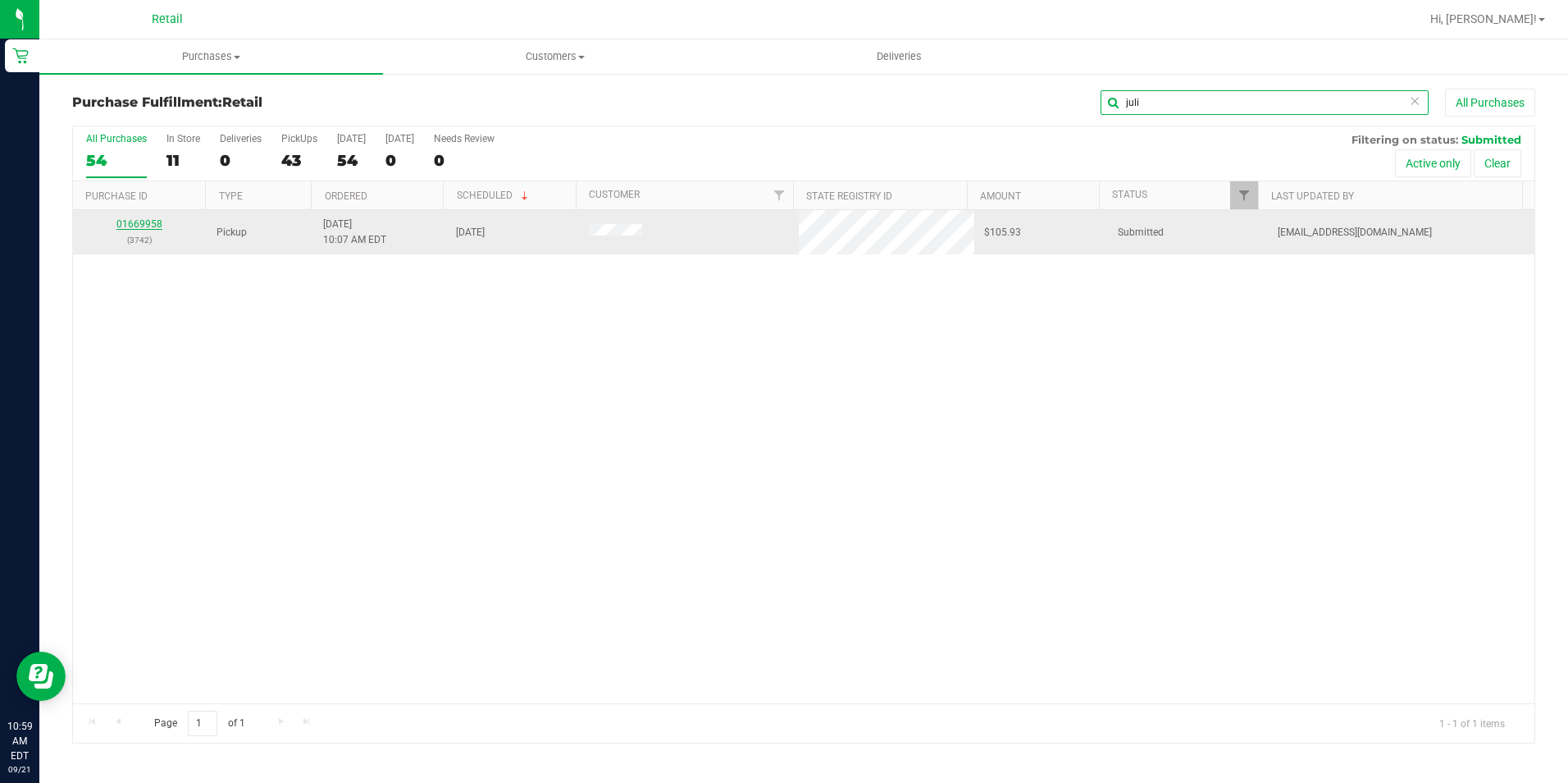
type input "juli"
click at [155, 228] on link "01669958" at bounding box center [138, 224] width 46 height 12
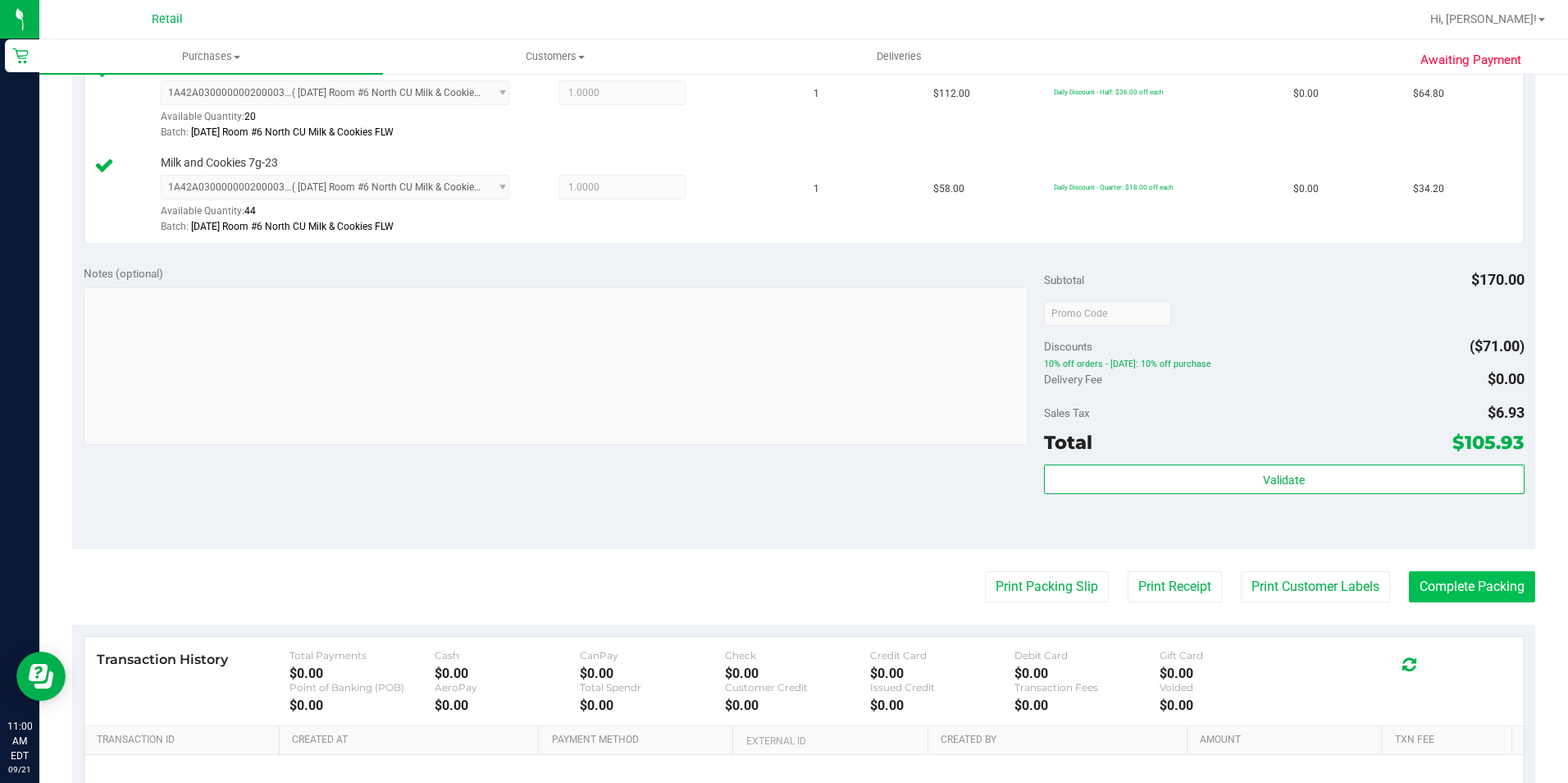
scroll to position [492, 0]
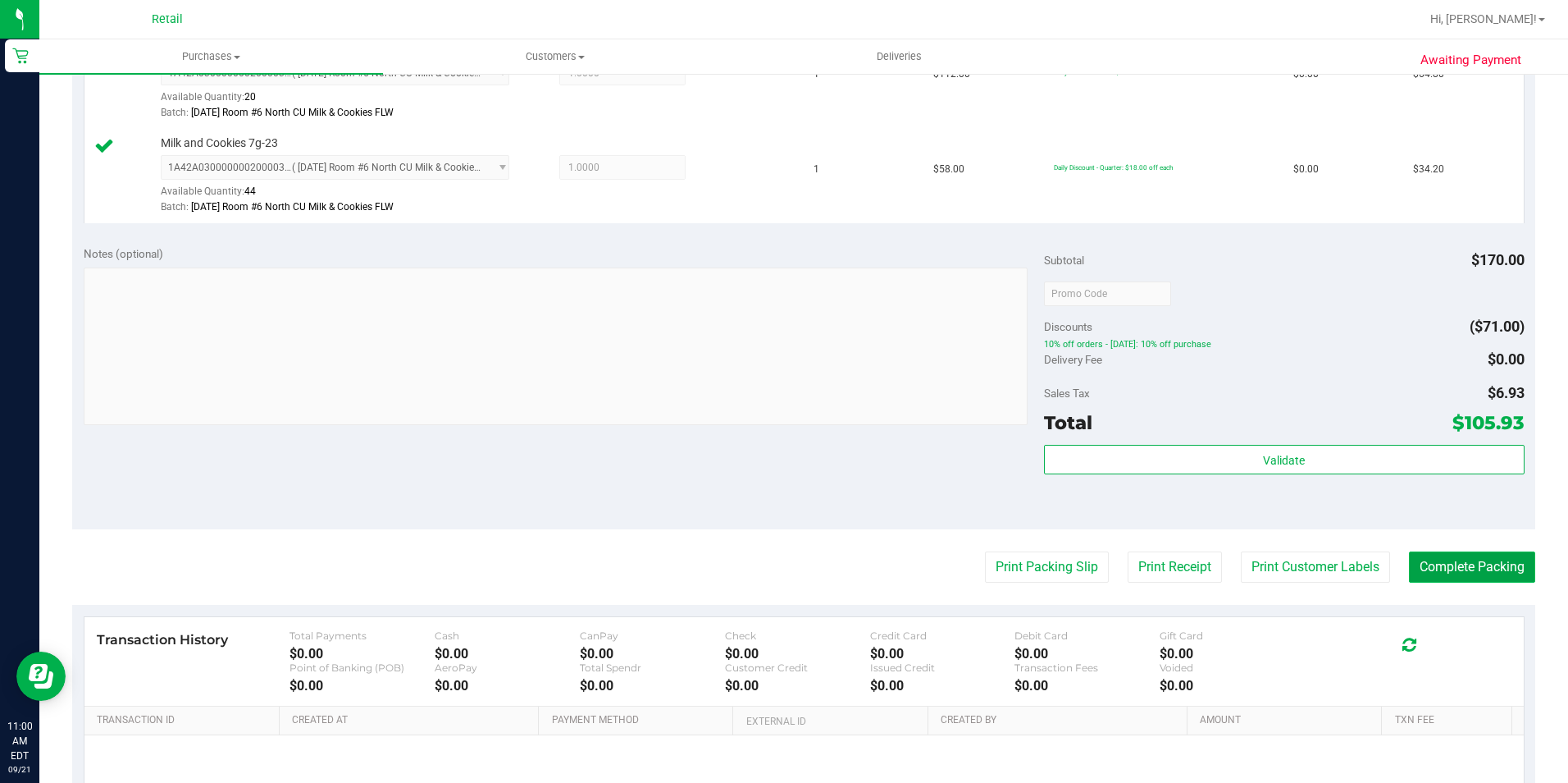
click at [1425, 567] on button "Complete Packing" at bounding box center [1472, 567] width 127 height 31
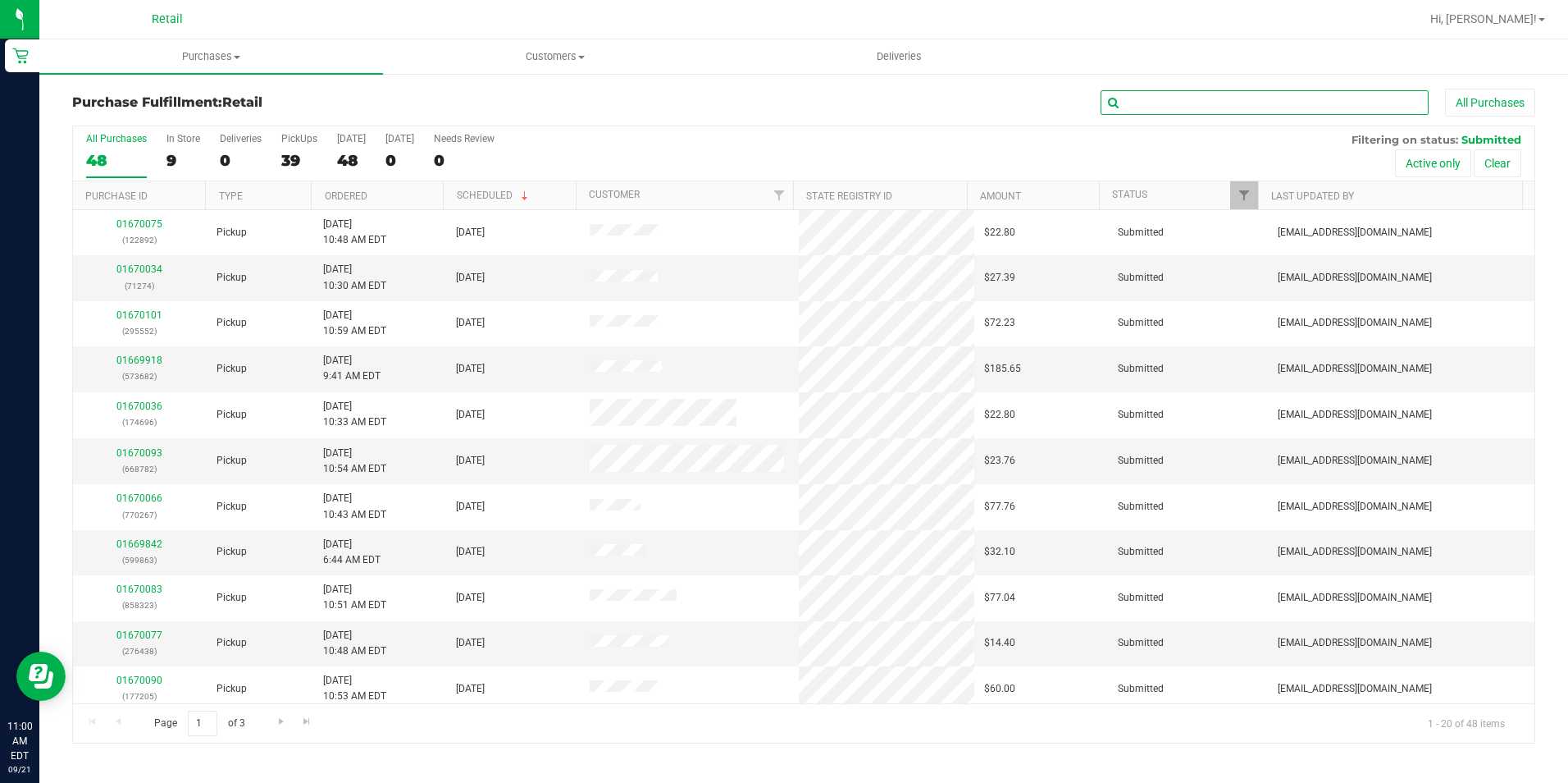
click at [1193, 103] on input "text" at bounding box center [1264, 102] width 328 height 24
click at [1147, 107] on input "text" at bounding box center [1264, 102] width 328 height 24
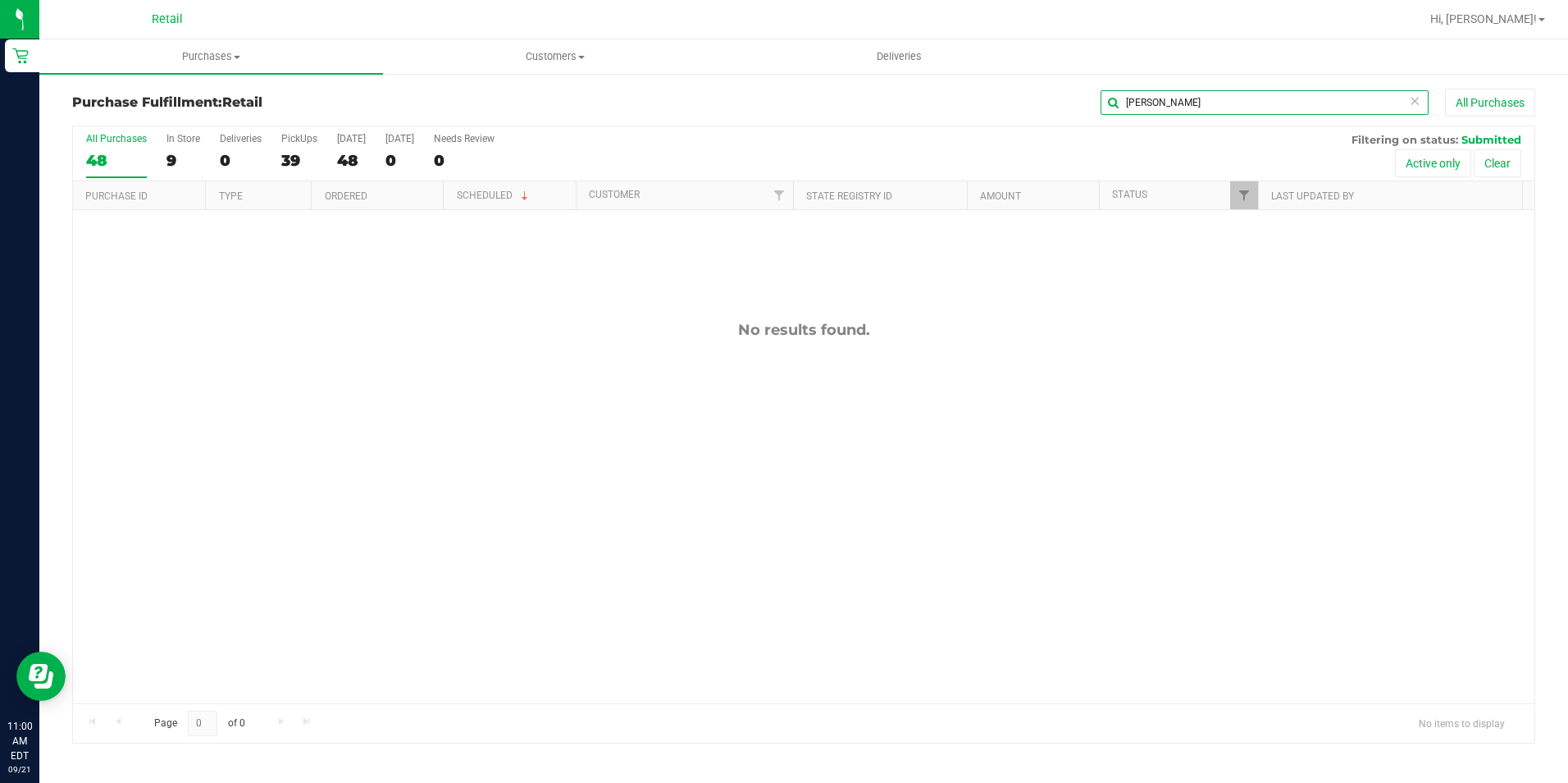
drag, startPoint x: 1151, startPoint y: 111, endPoint x: 1077, endPoint y: 111, distance: 74.0
click at [1077, 111] on div "[PERSON_NAME] All Purchases" at bounding box center [1048, 102] width 975 height 28
type input "[PERSON_NAME]"
click at [214, 59] on span "Purchases" at bounding box center [210, 56] width 344 height 15
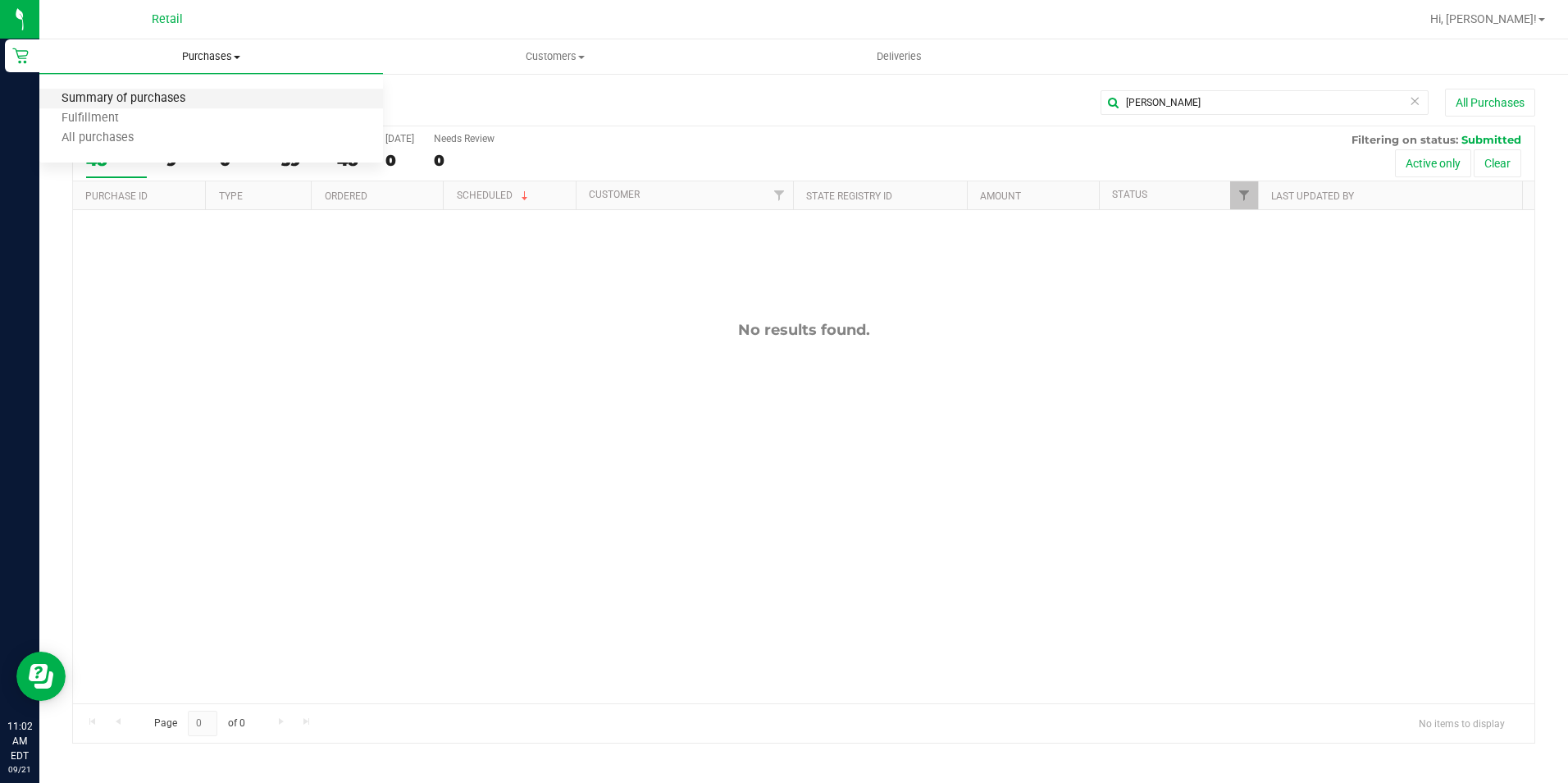
click at [191, 101] on span "Summary of purchases" at bounding box center [123, 98] width 169 height 14
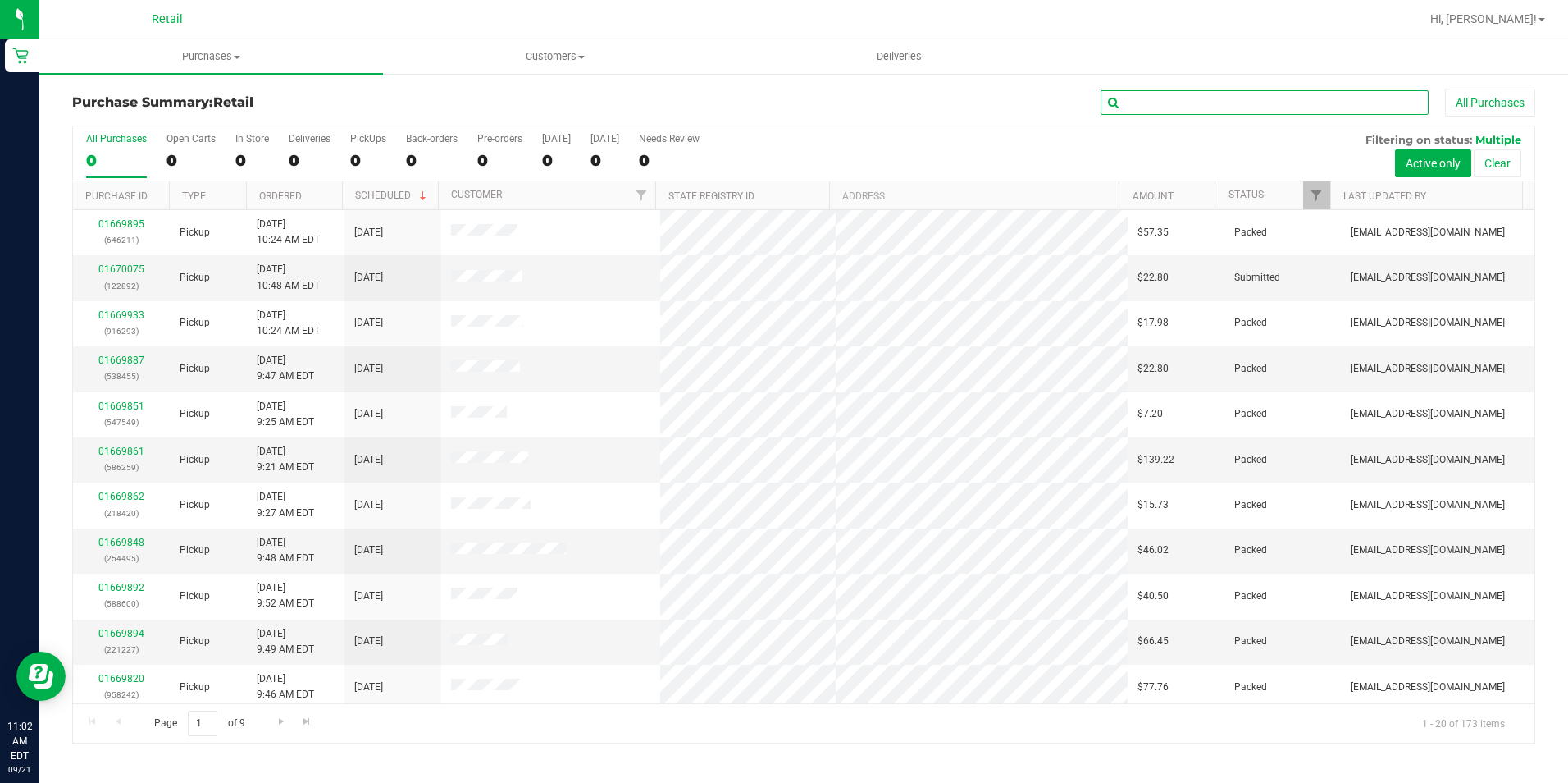
click at [1203, 96] on input "text" at bounding box center [1264, 102] width 328 height 24
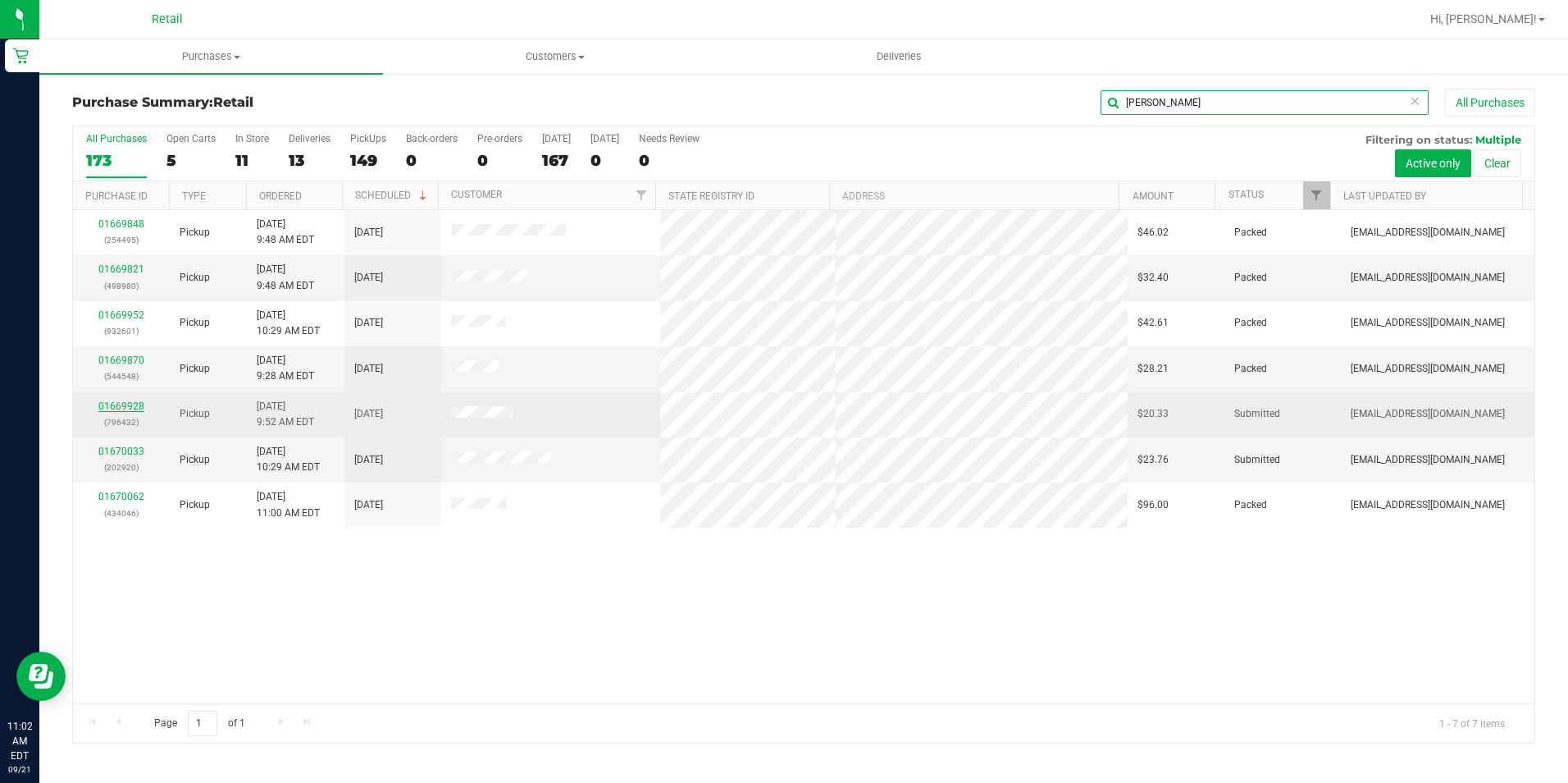
type input "[PERSON_NAME]"
click at [122, 406] on link "01669928" at bounding box center [121, 407] width 46 height 12
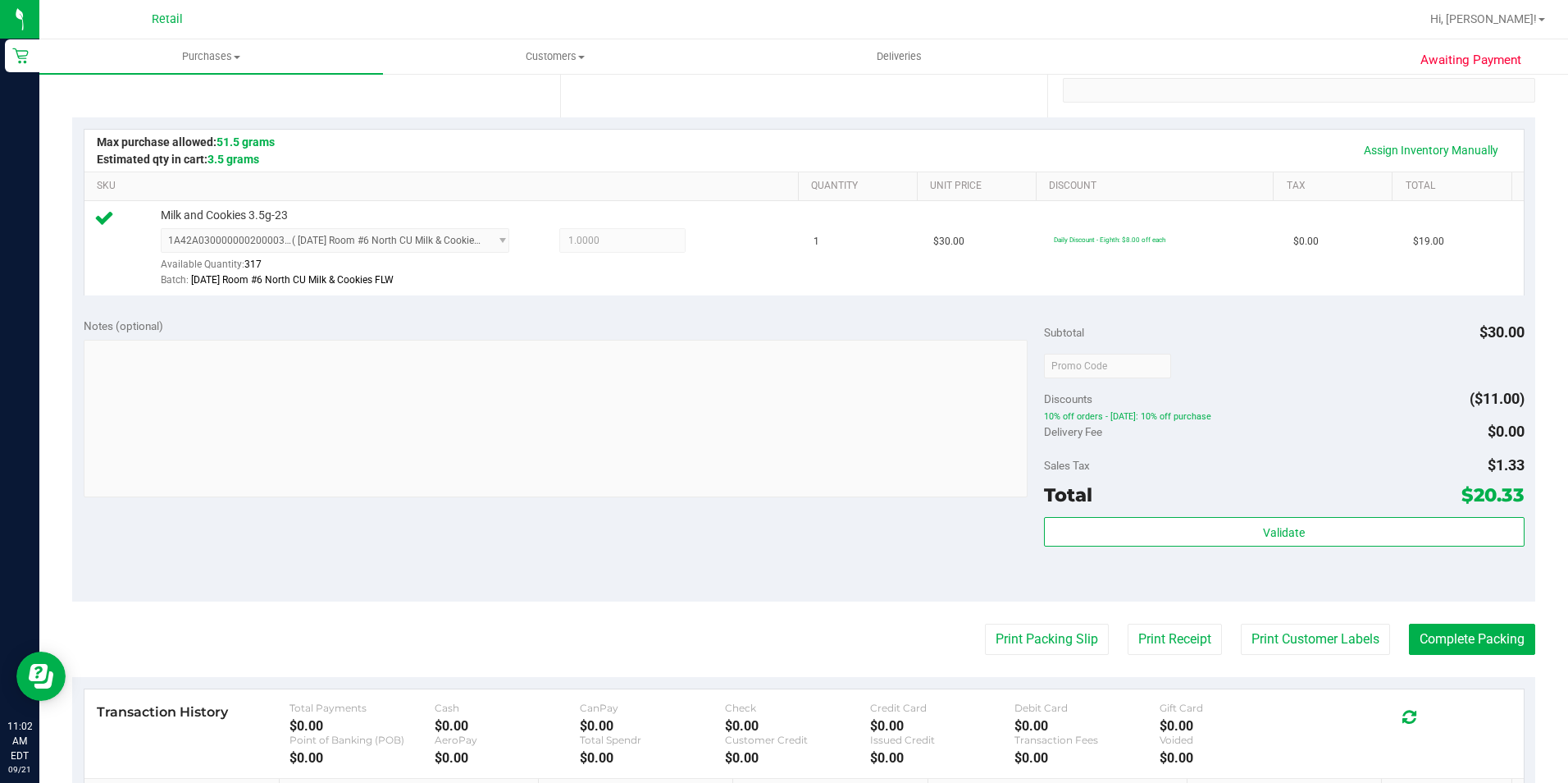
scroll to position [329, 0]
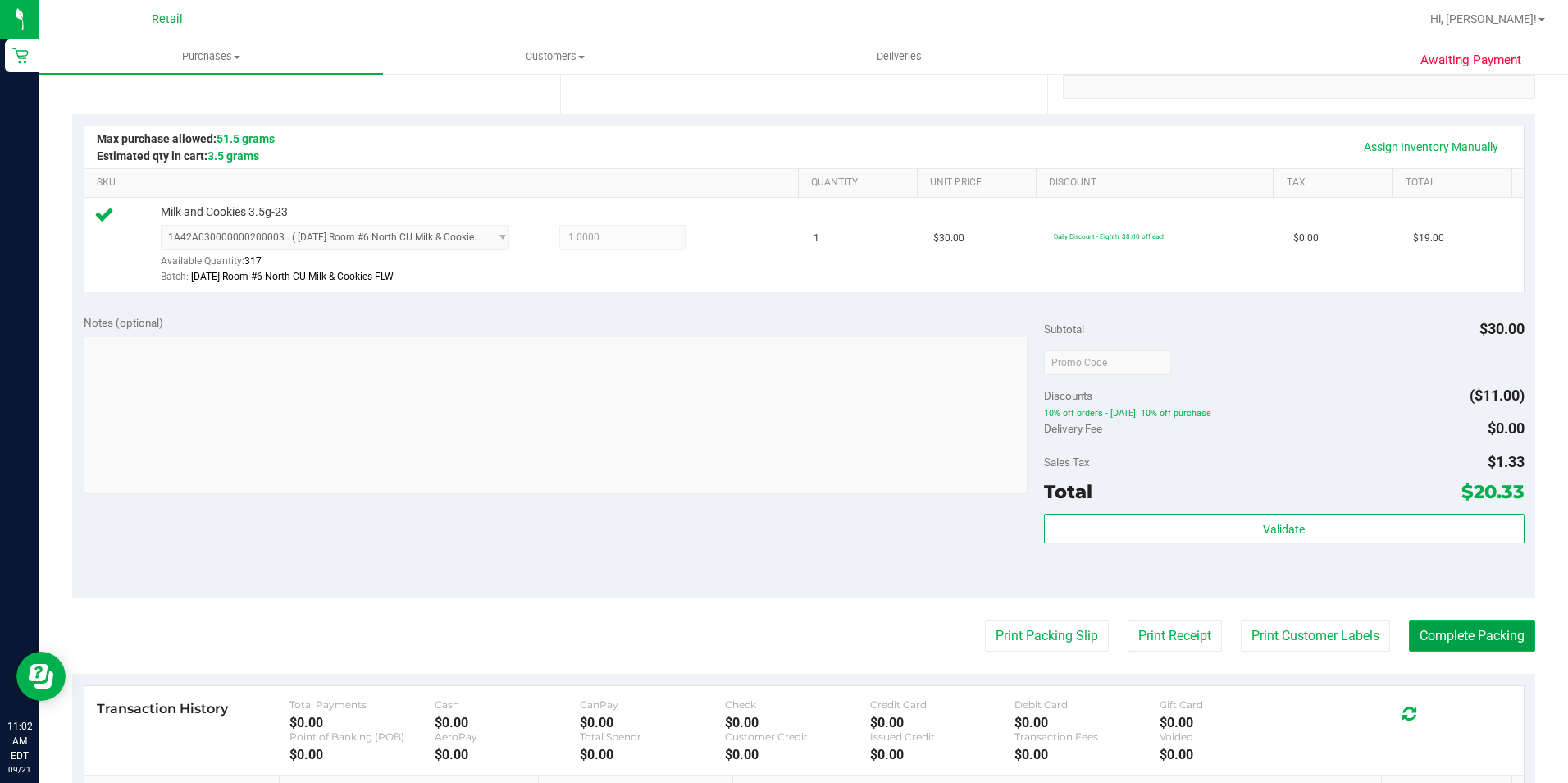
click at [1420, 627] on button "Complete Packing" at bounding box center [1472, 636] width 127 height 31
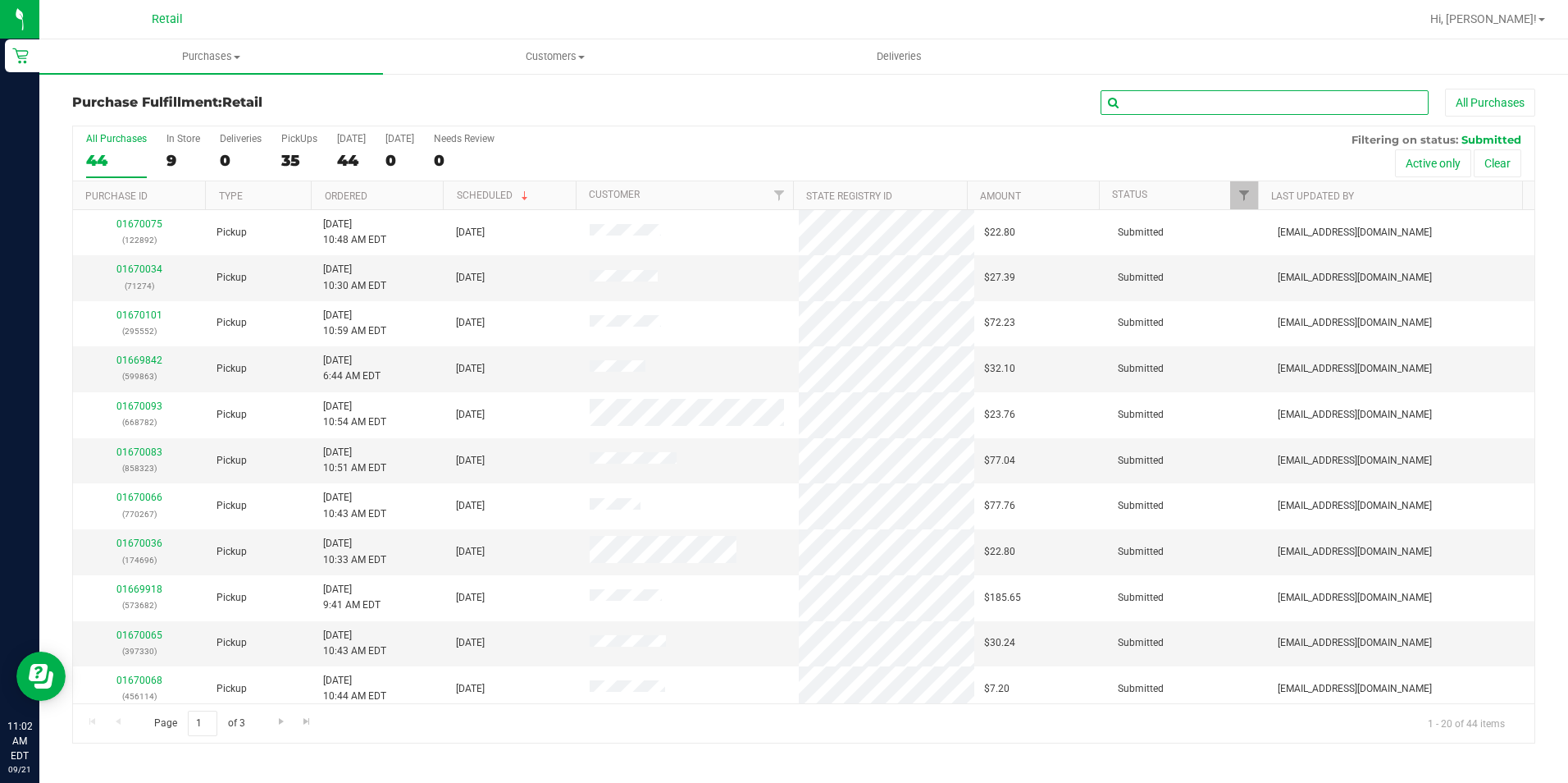
click at [1170, 102] on input "text" at bounding box center [1264, 102] width 328 height 24
click at [1132, 100] on input "text" at bounding box center [1264, 102] width 328 height 24
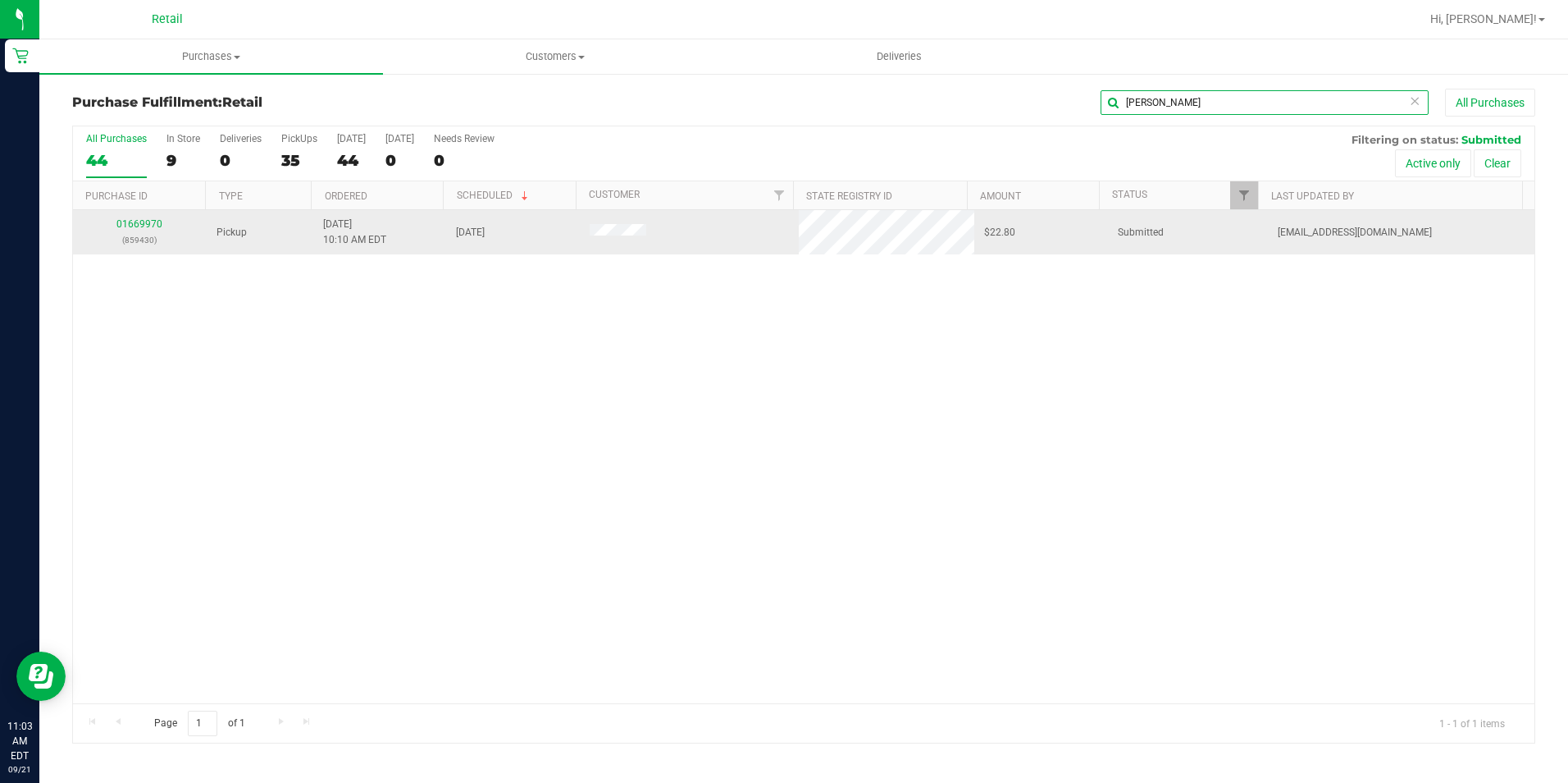
type input "[PERSON_NAME]"
click at [139, 227] on link "01669970" at bounding box center [138, 224] width 46 height 12
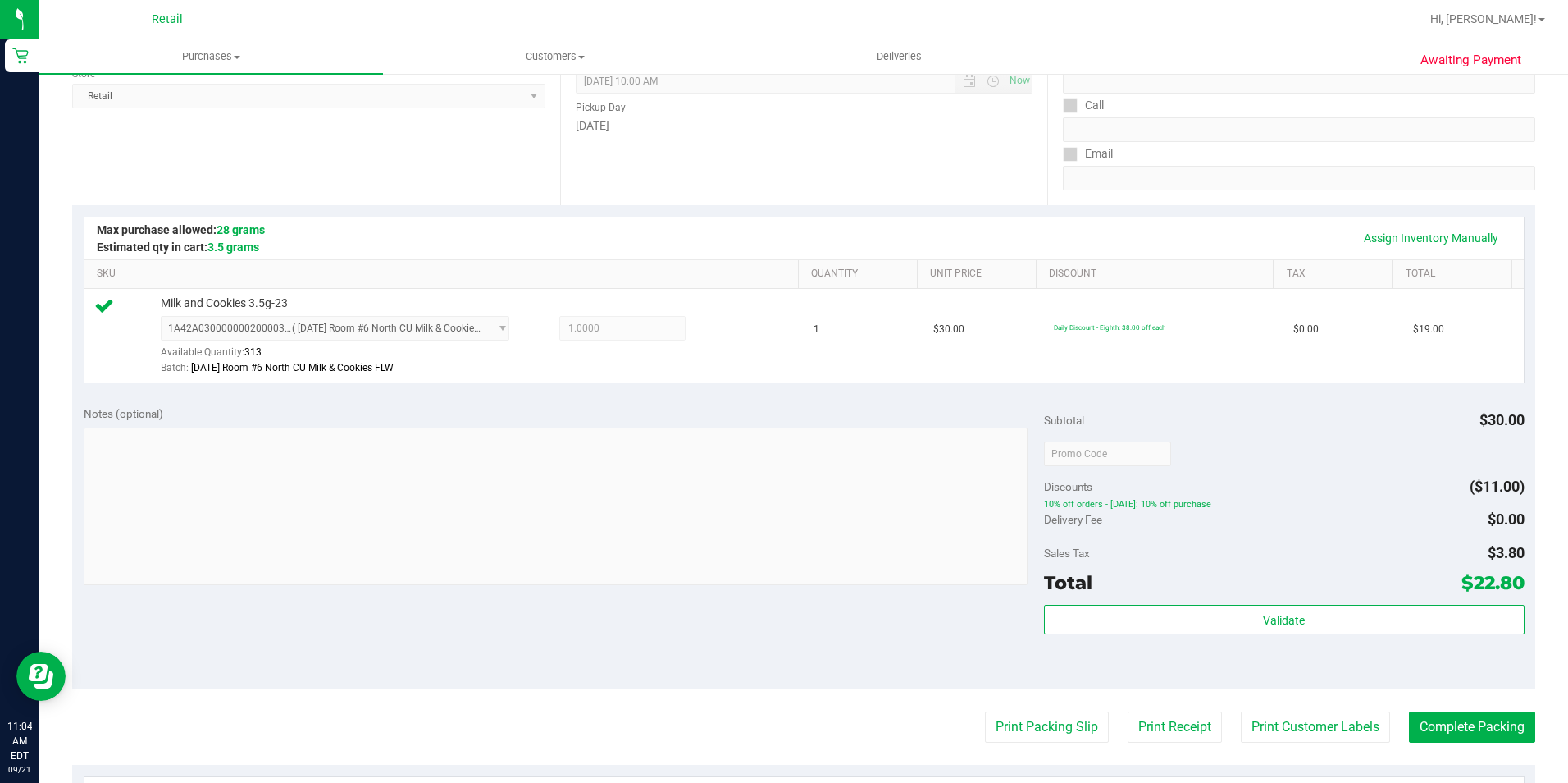
scroll to position [329, 0]
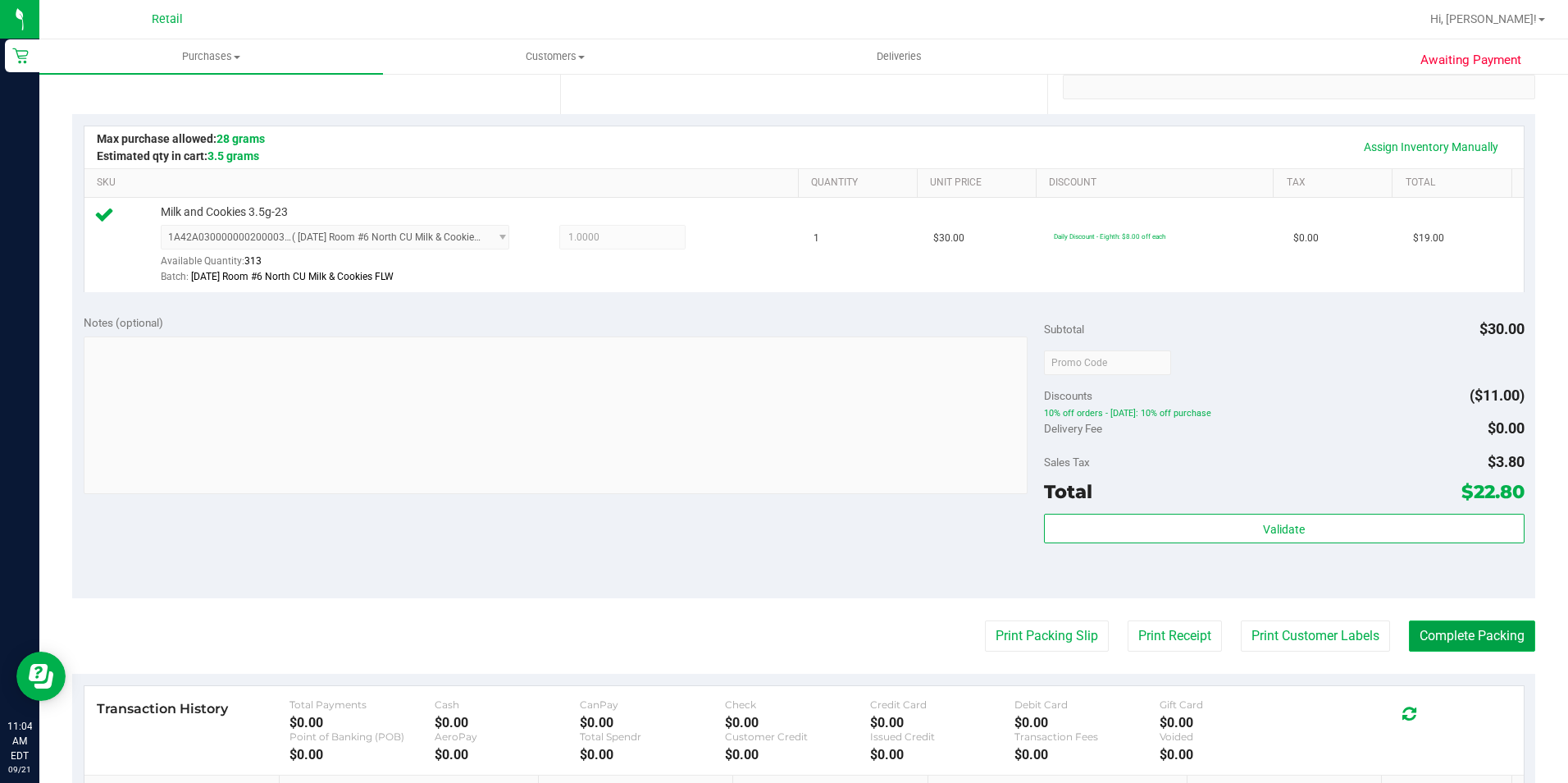
click at [1415, 650] on button "Complete Packing" at bounding box center [1472, 636] width 127 height 31
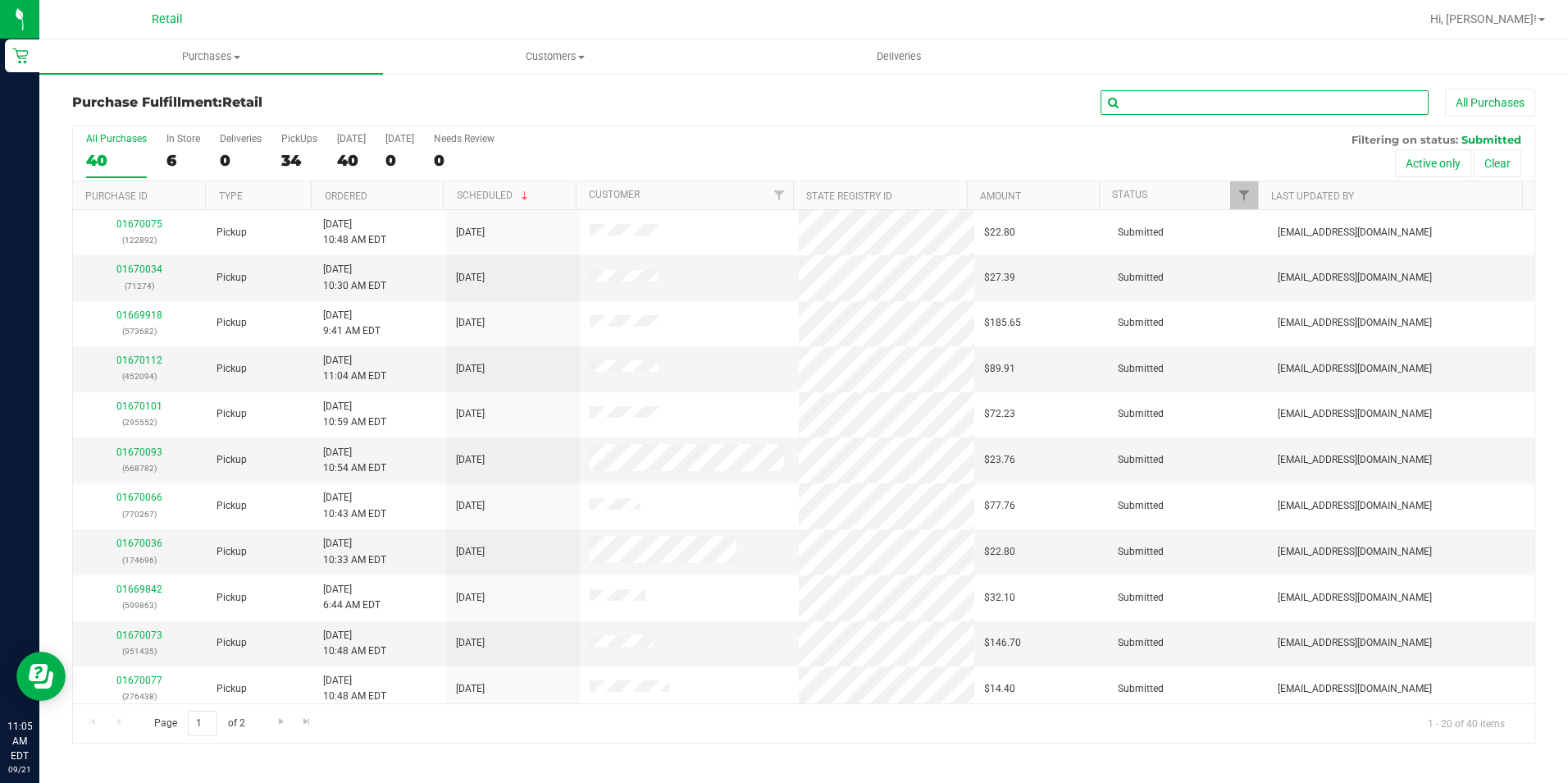
click at [1138, 101] on input "text" at bounding box center [1264, 102] width 328 height 24
click at [137, 269] on link "01670034" at bounding box center [138, 269] width 46 height 12
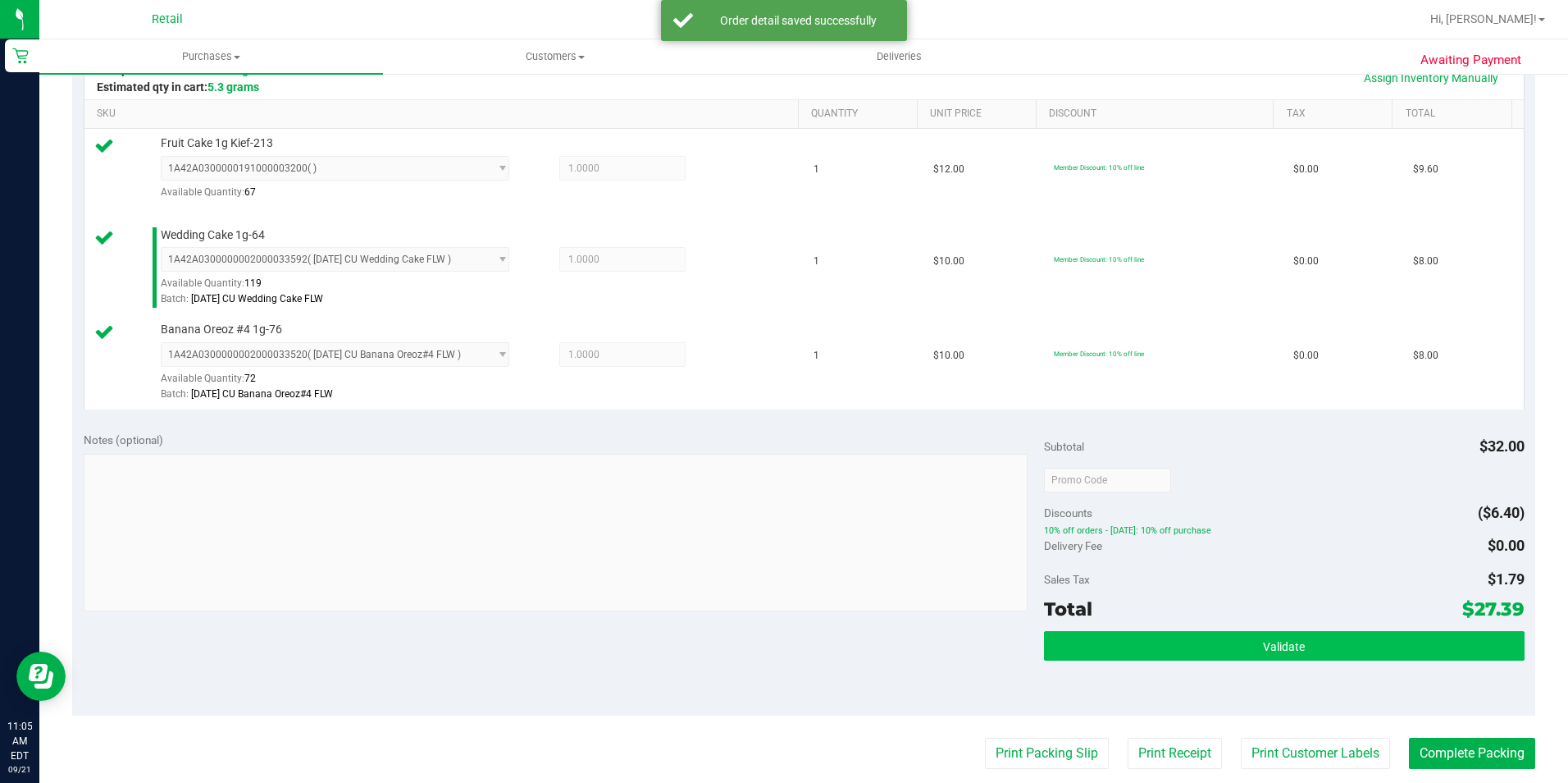
scroll to position [411, 0]
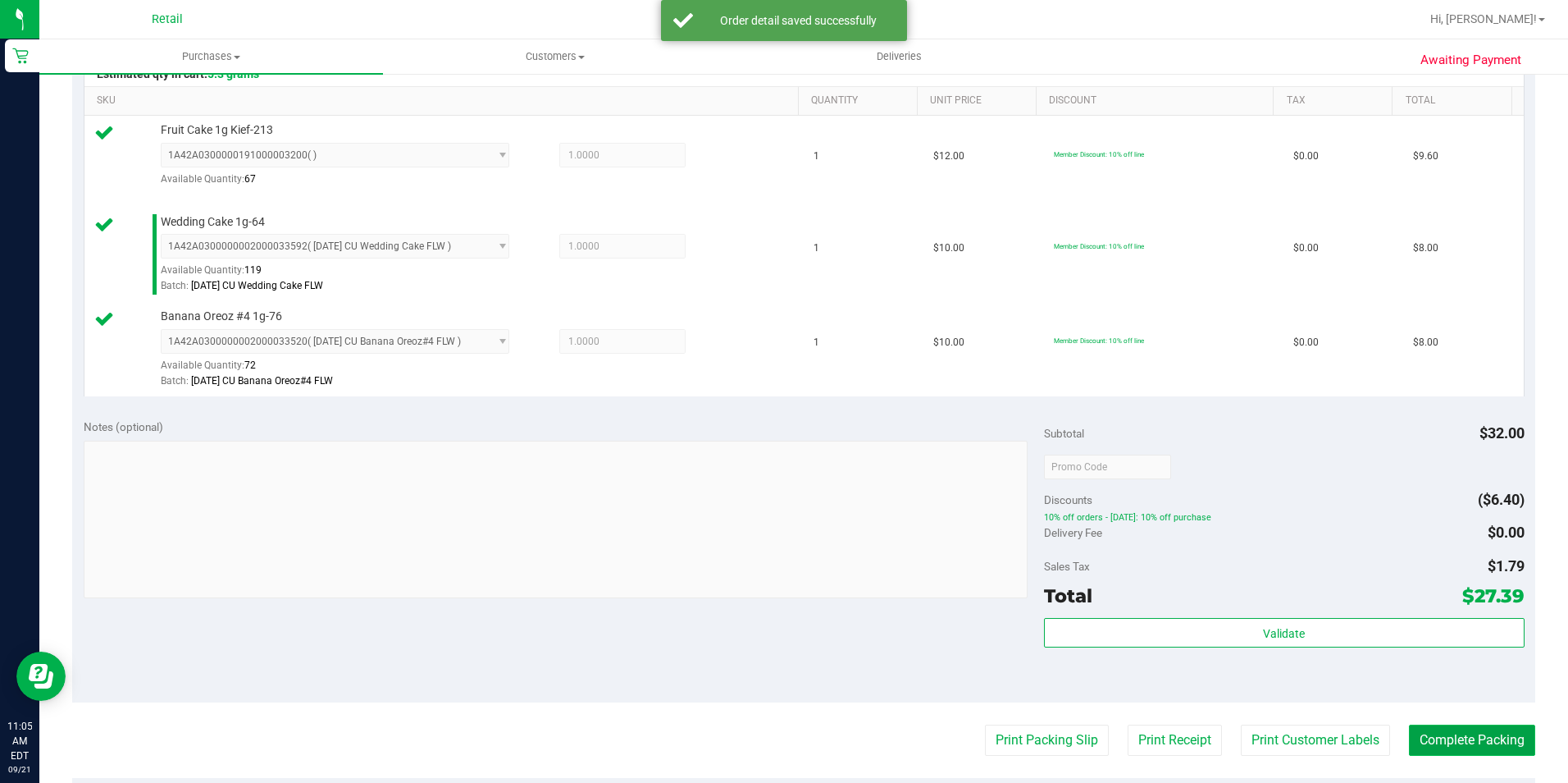
click at [1425, 688] on button "Complete Packing" at bounding box center [1472, 740] width 127 height 31
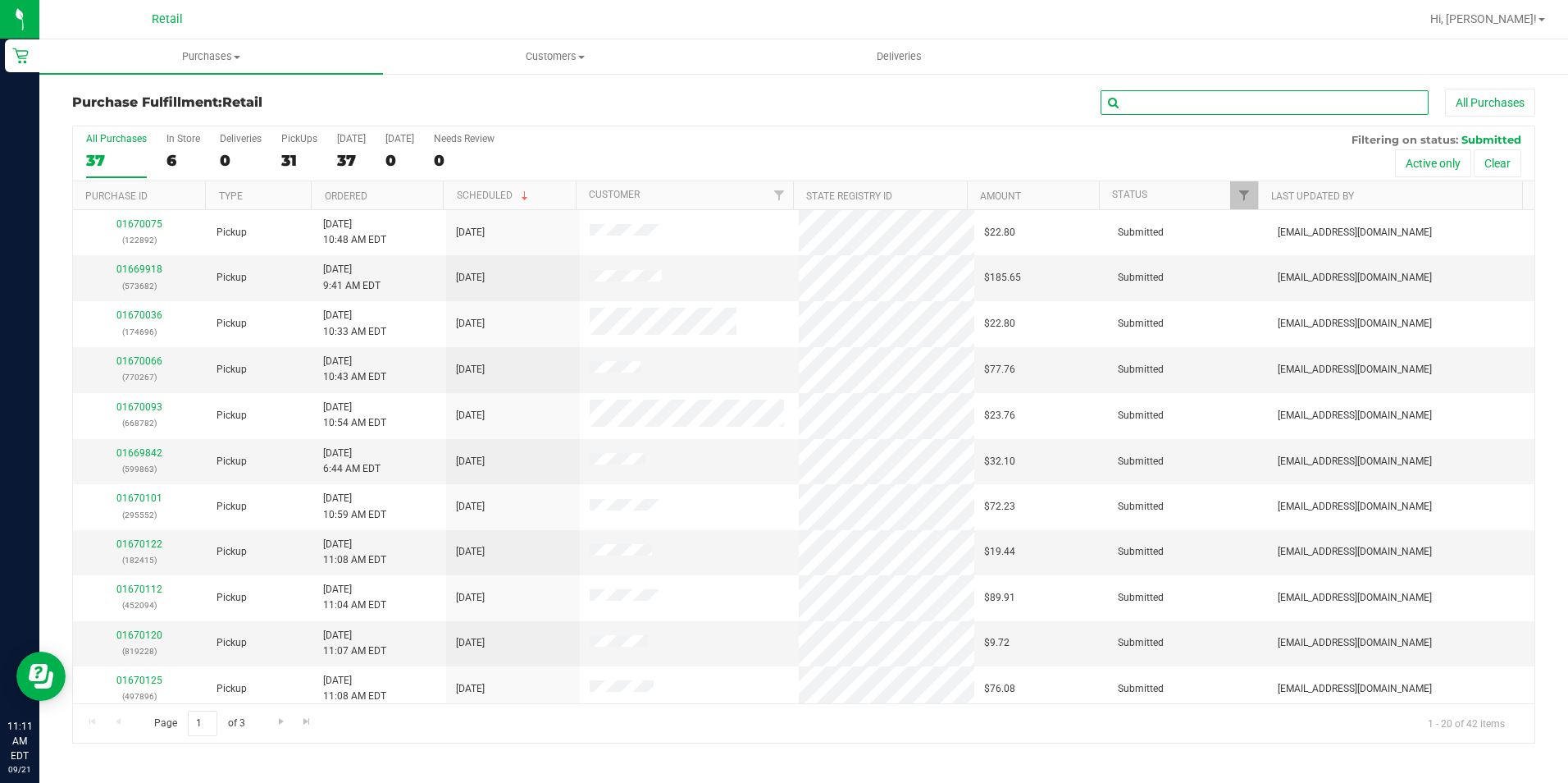
click at [1141, 103] on input "text" at bounding box center [1264, 102] width 328 height 24
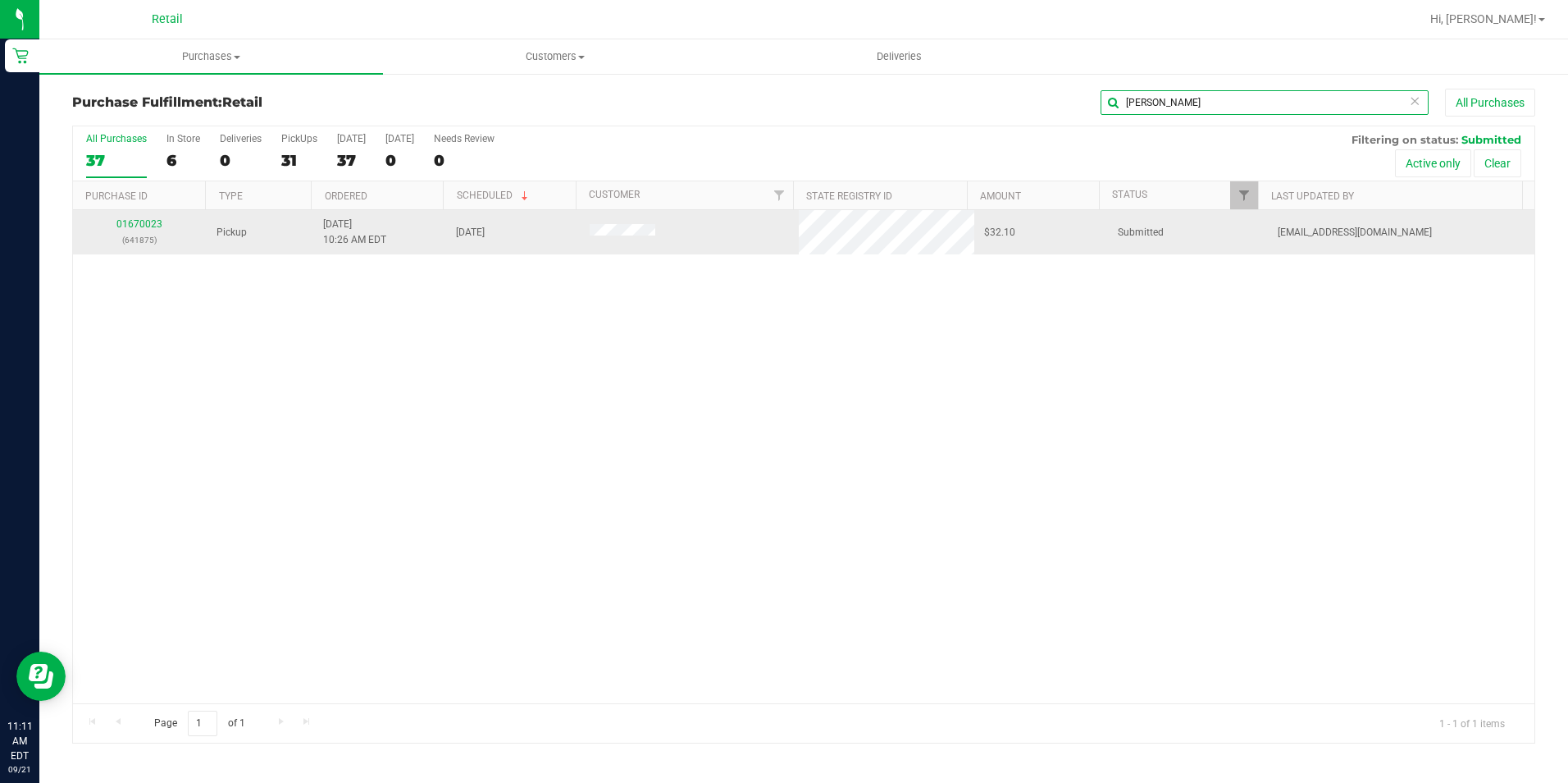
type input "[PERSON_NAME]"
click at [163, 225] on div "01670023 (641875)" at bounding box center [139, 232] width 114 height 31
click at [147, 226] on link "01670023" at bounding box center [138, 224] width 46 height 12
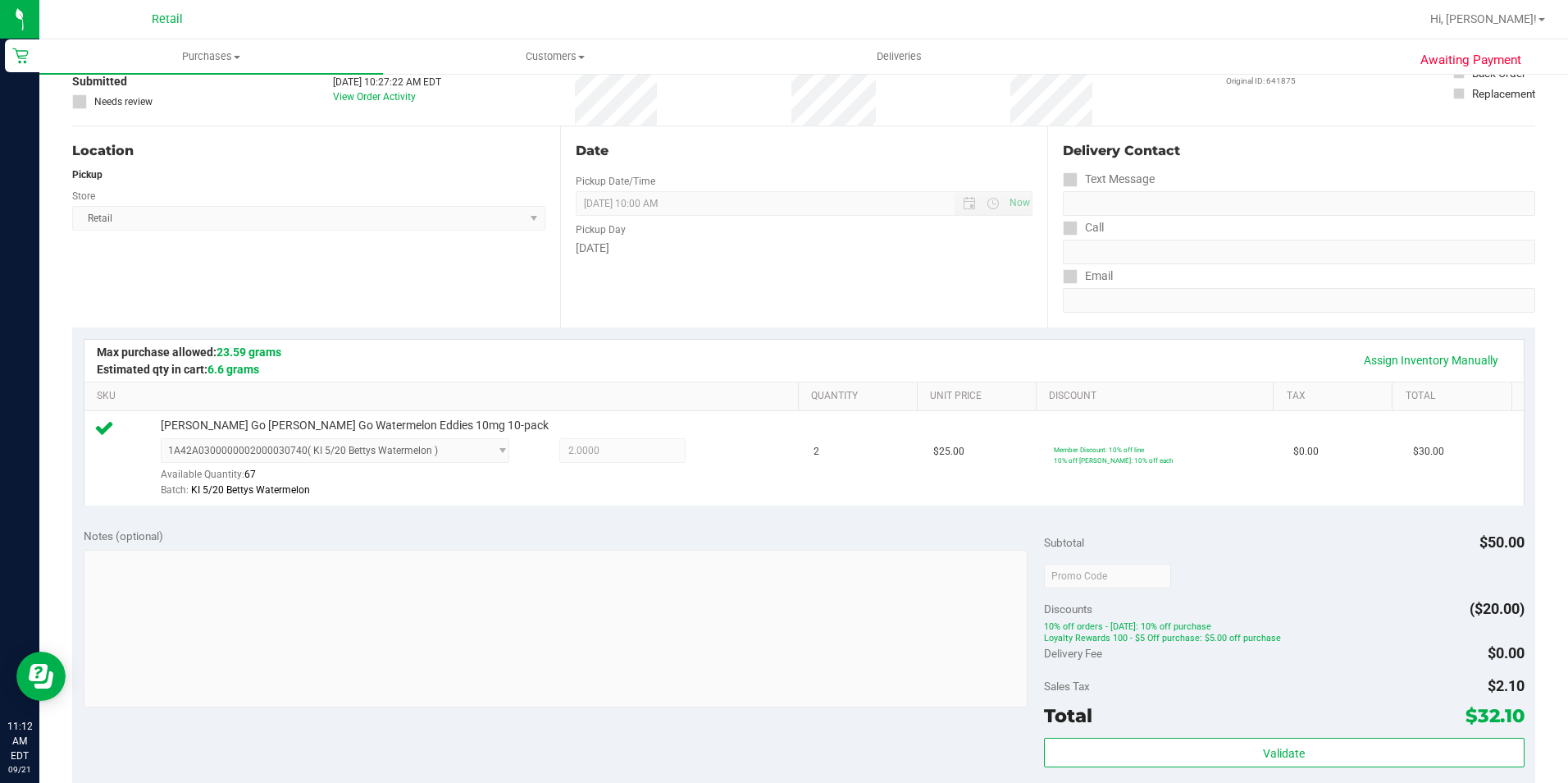
scroll to position [246, 0]
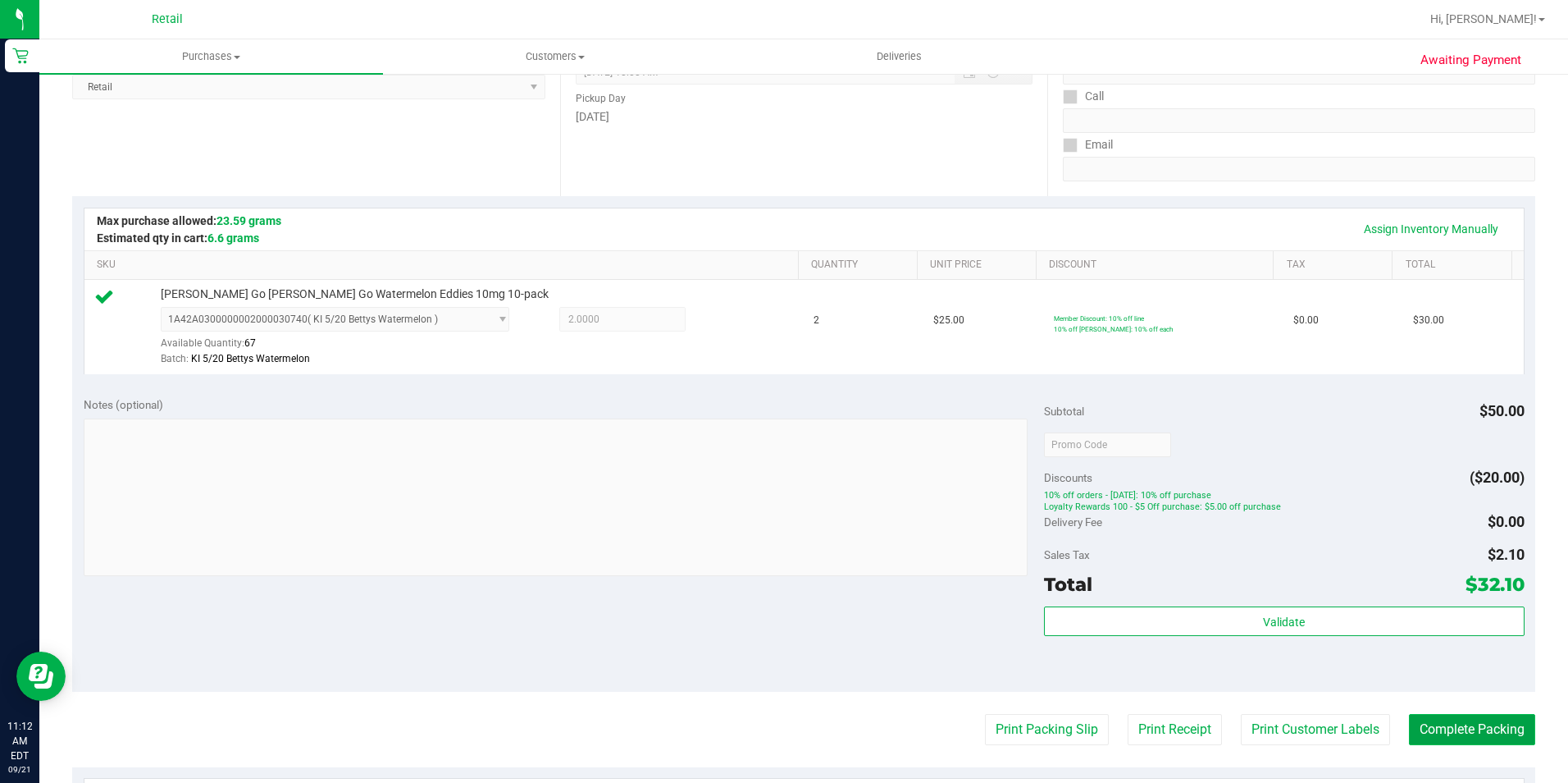
click at [1425, 688] on button "Complete Packing" at bounding box center [1472, 729] width 127 height 31
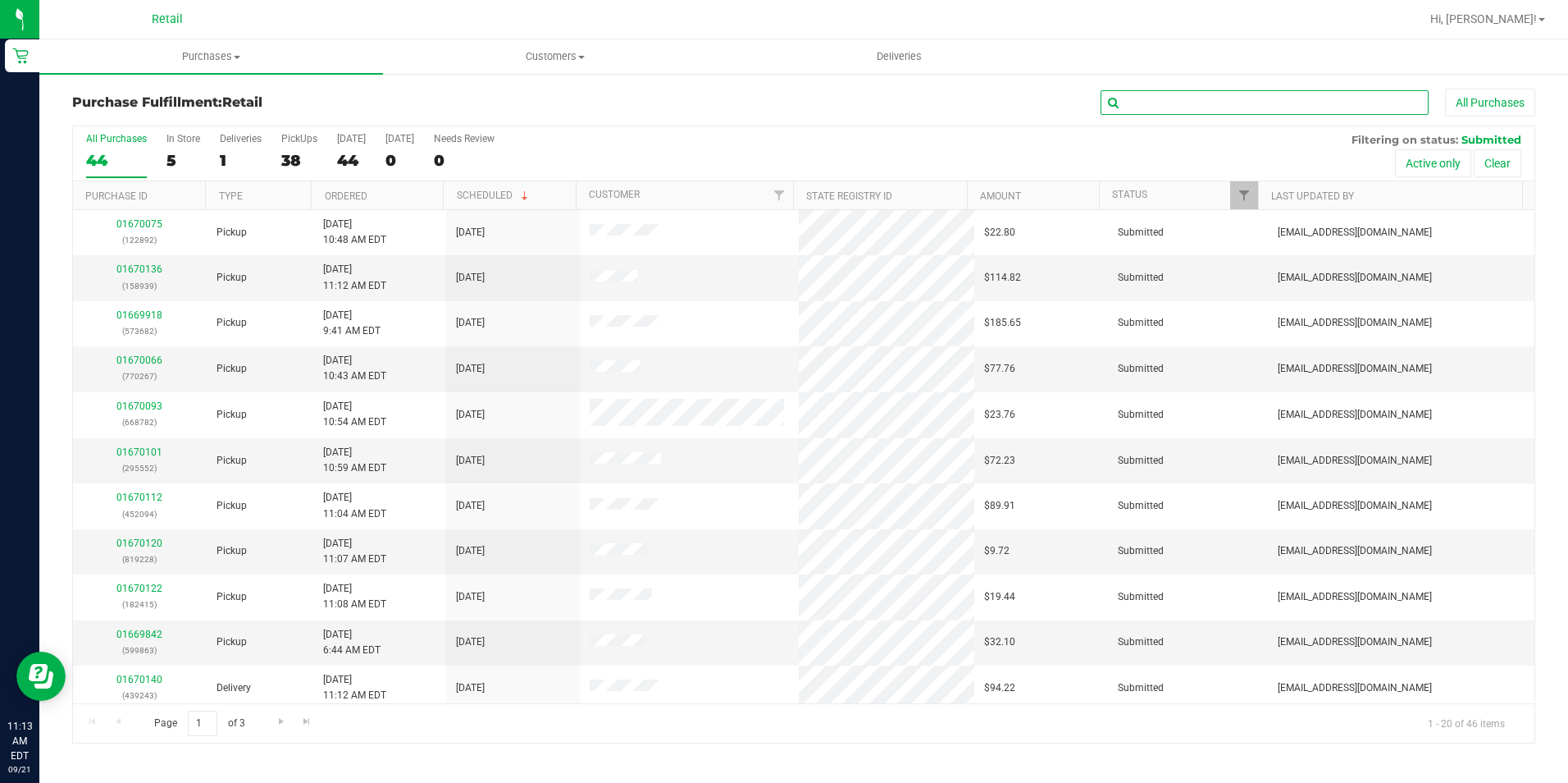
click at [1141, 100] on input "text" at bounding box center [1264, 102] width 328 height 24
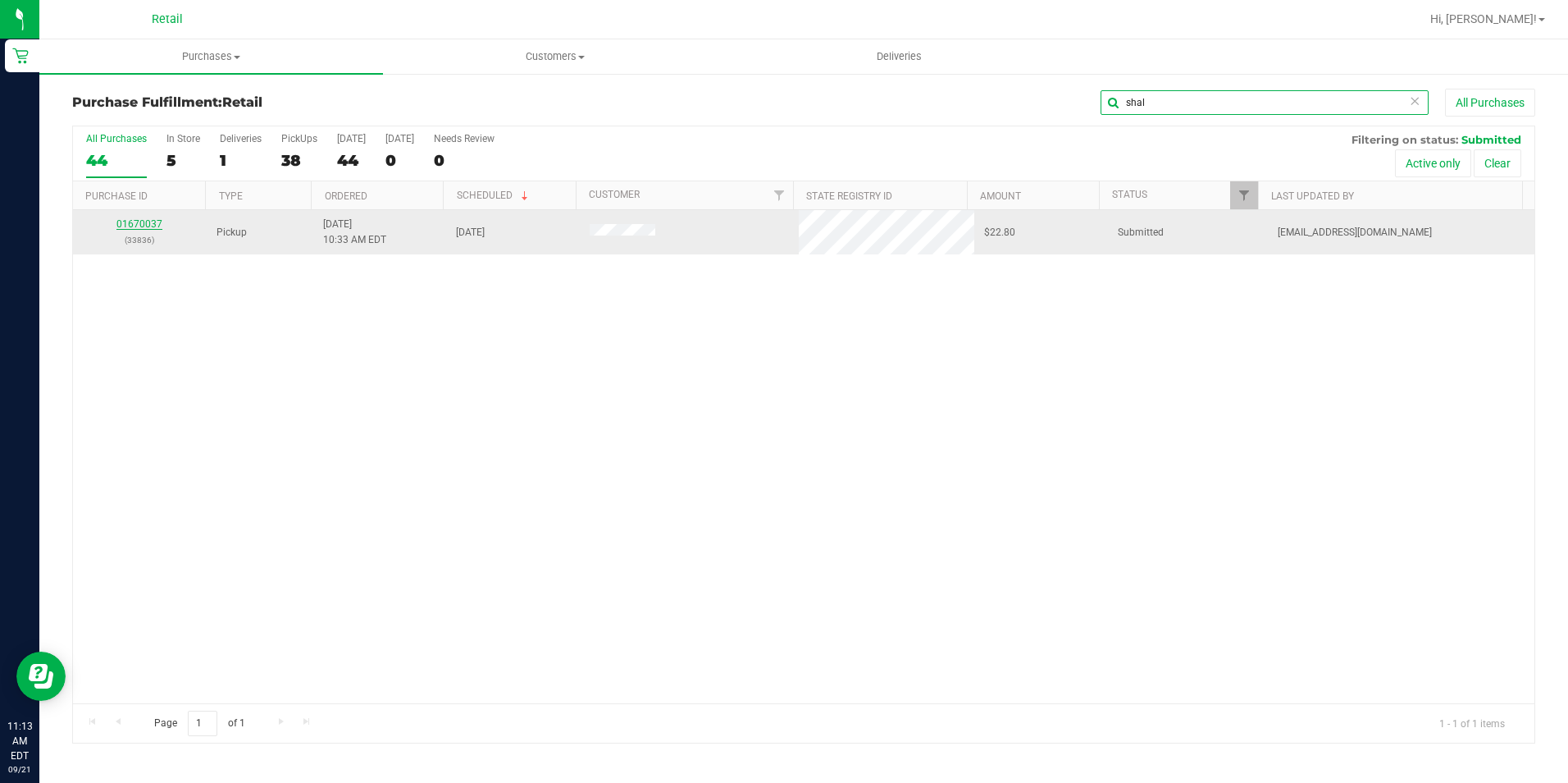
type input "shal"
click at [139, 223] on link "01670037" at bounding box center [138, 224] width 46 height 12
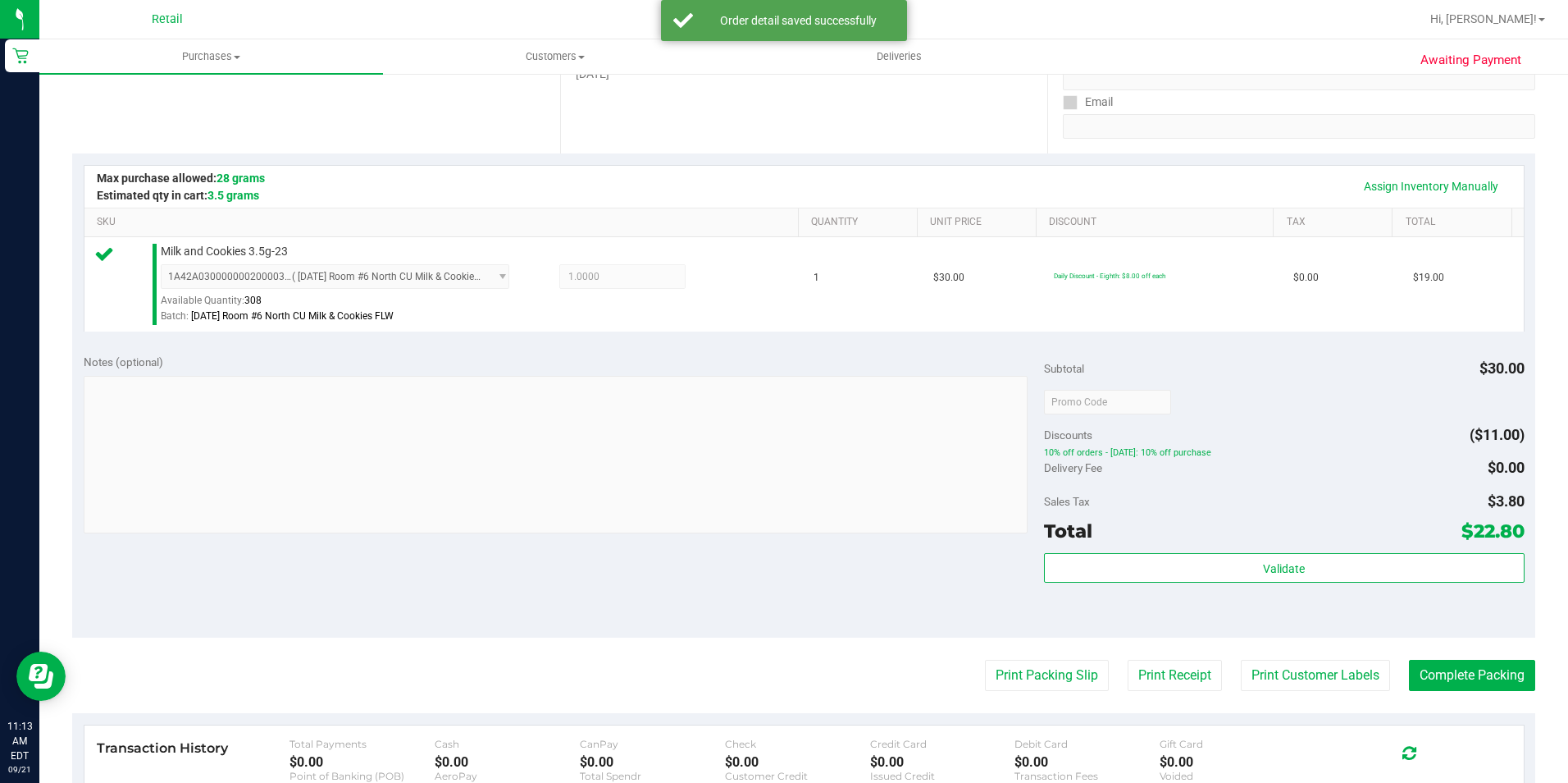
scroll to position [329, 0]
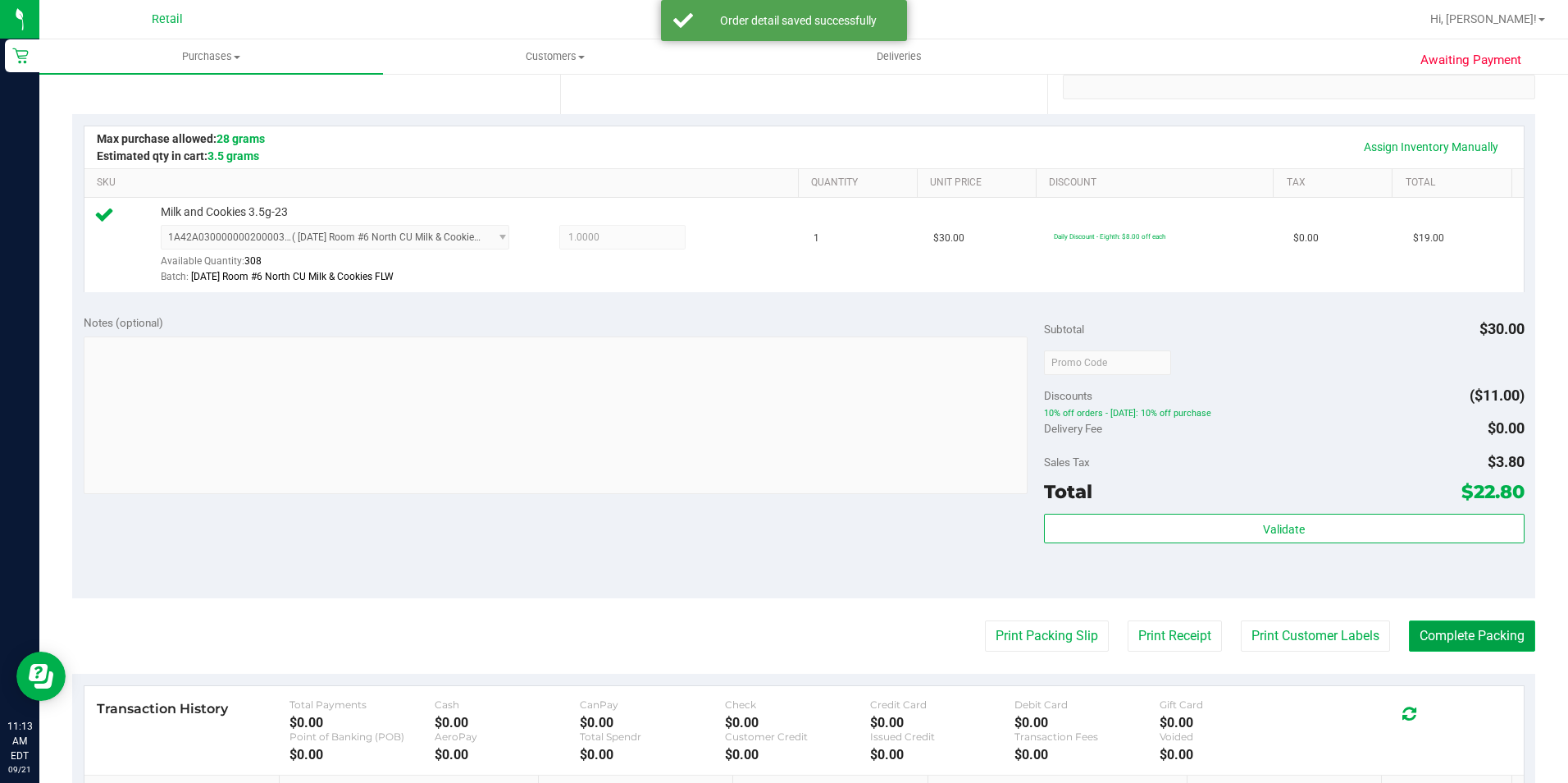
click at [1425, 631] on button "Complete Packing" at bounding box center [1472, 636] width 127 height 31
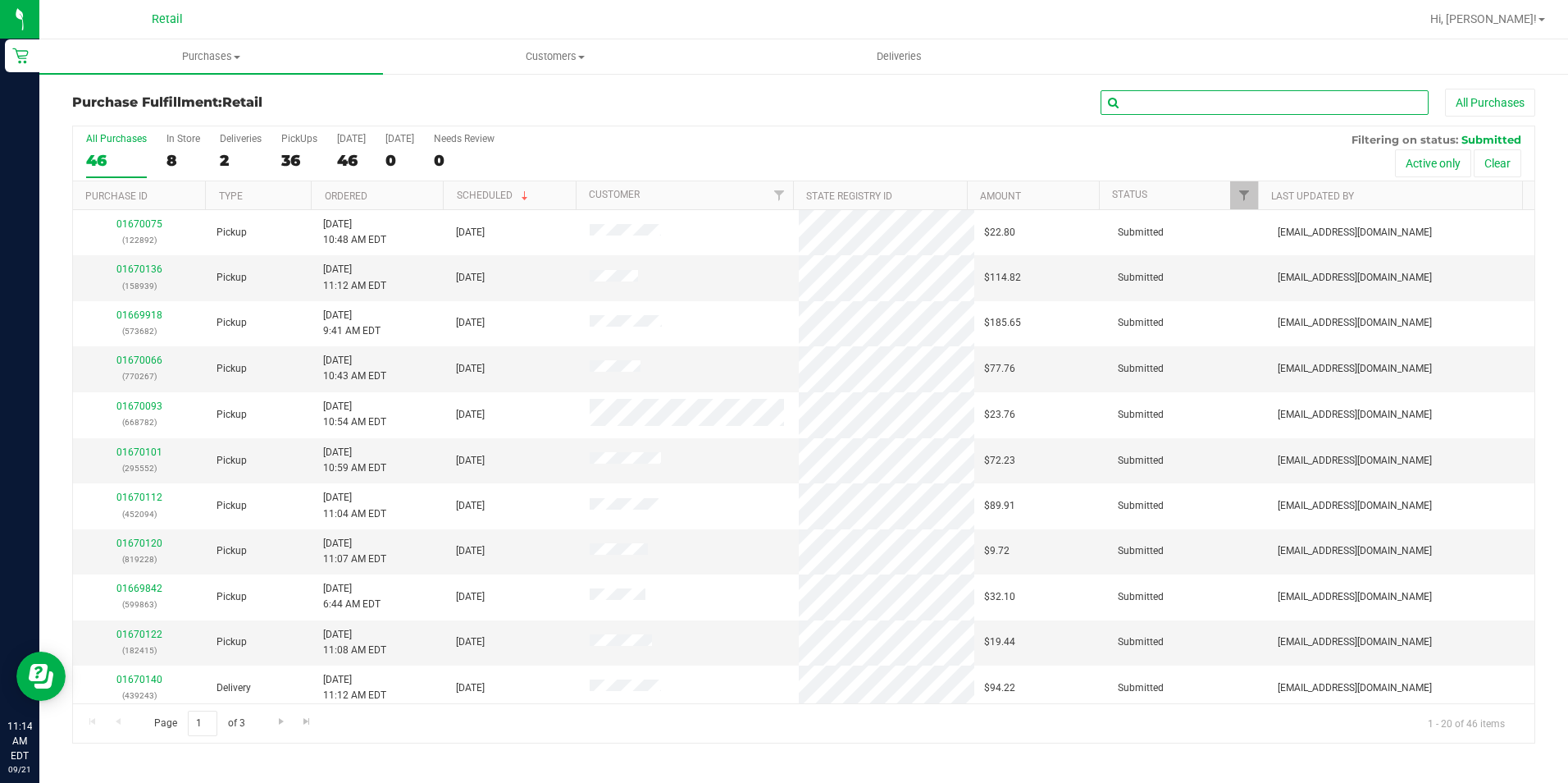
click at [1194, 103] on input "text" at bounding box center [1264, 102] width 328 height 24
click at [149, 318] on link "01669918" at bounding box center [138, 315] width 46 height 12
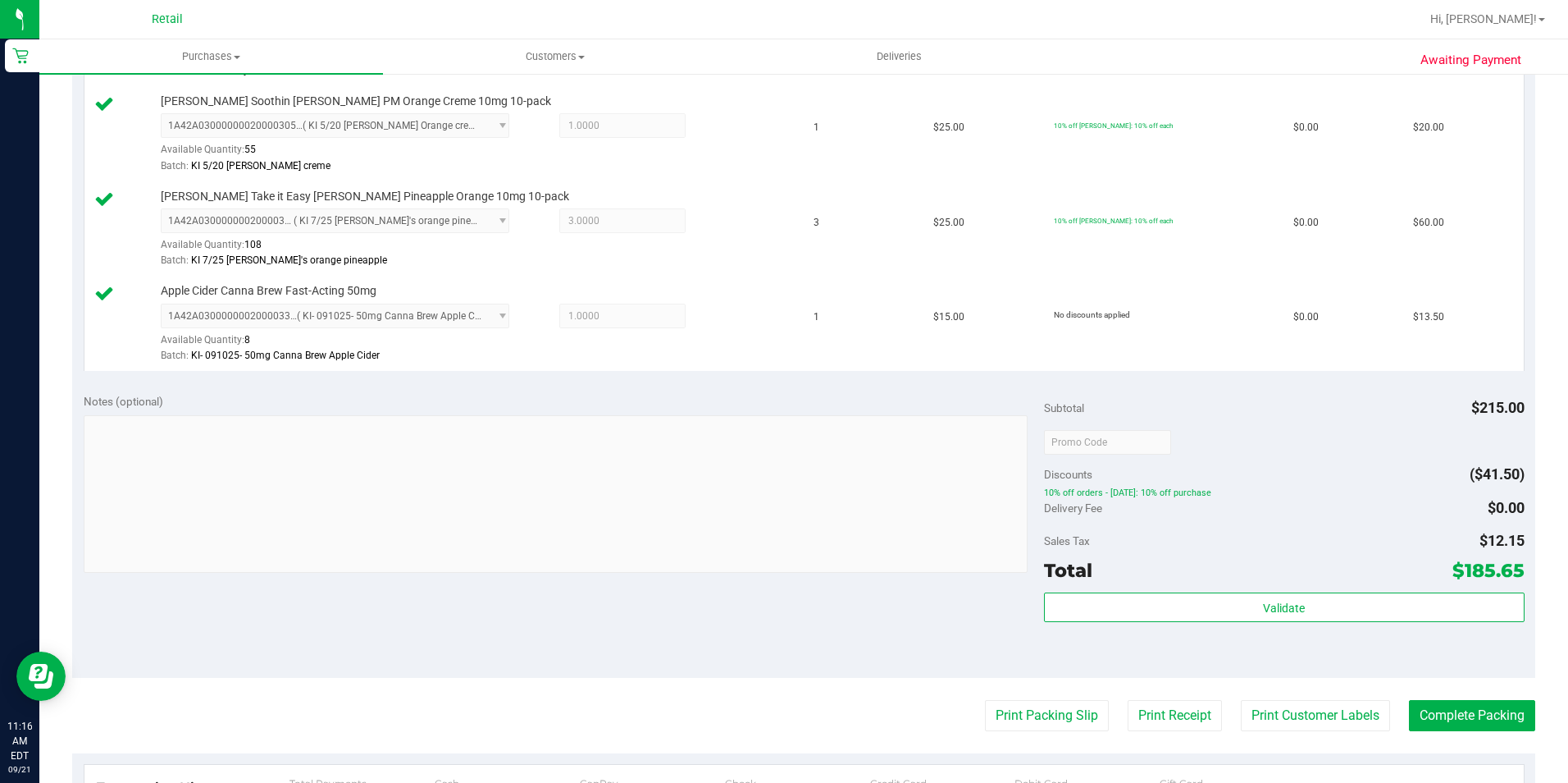
scroll to position [985, 0]
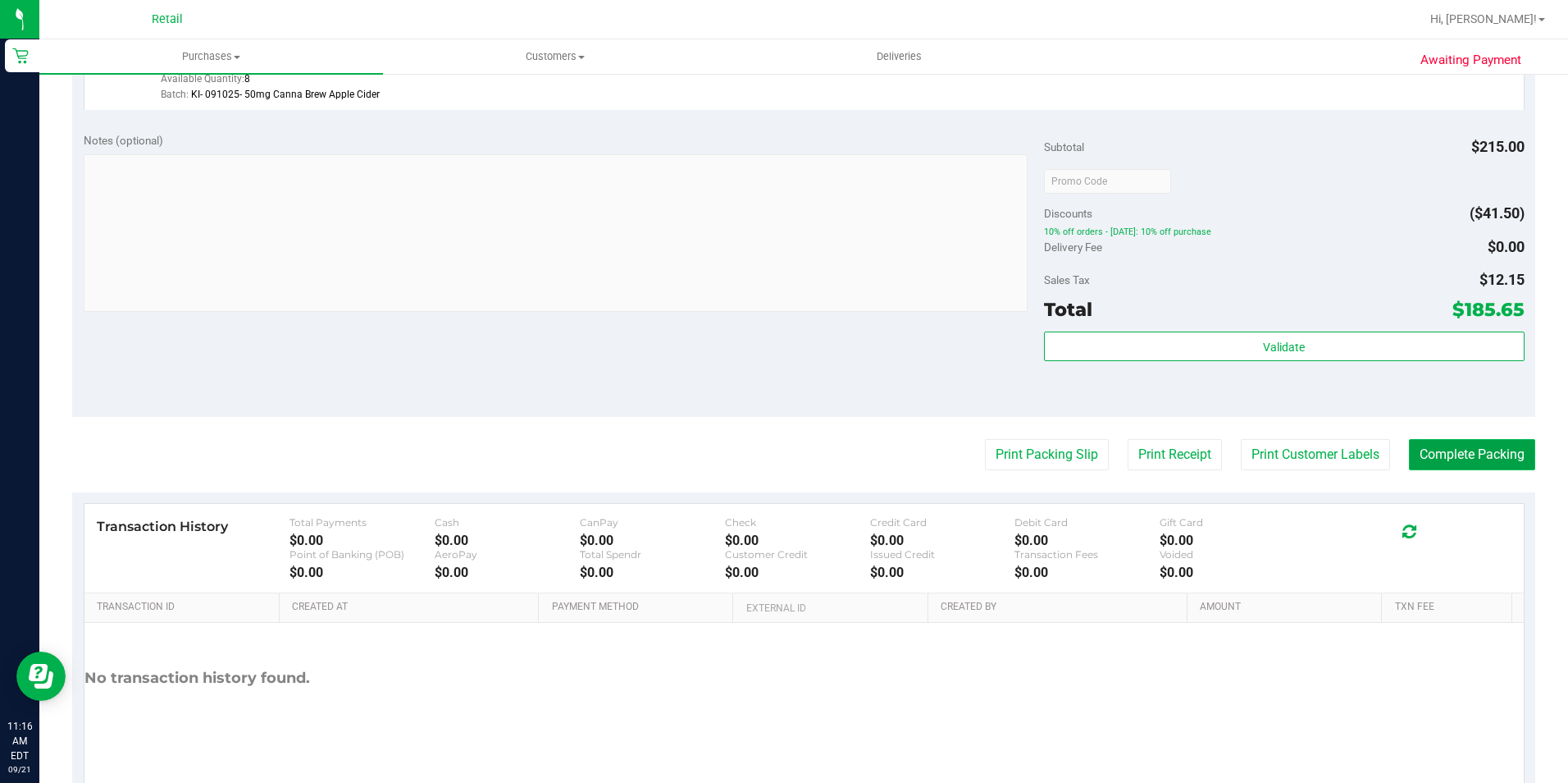
click at [1425, 449] on button "Complete Packing" at bounding box center [1472, 454] width 127 height 31
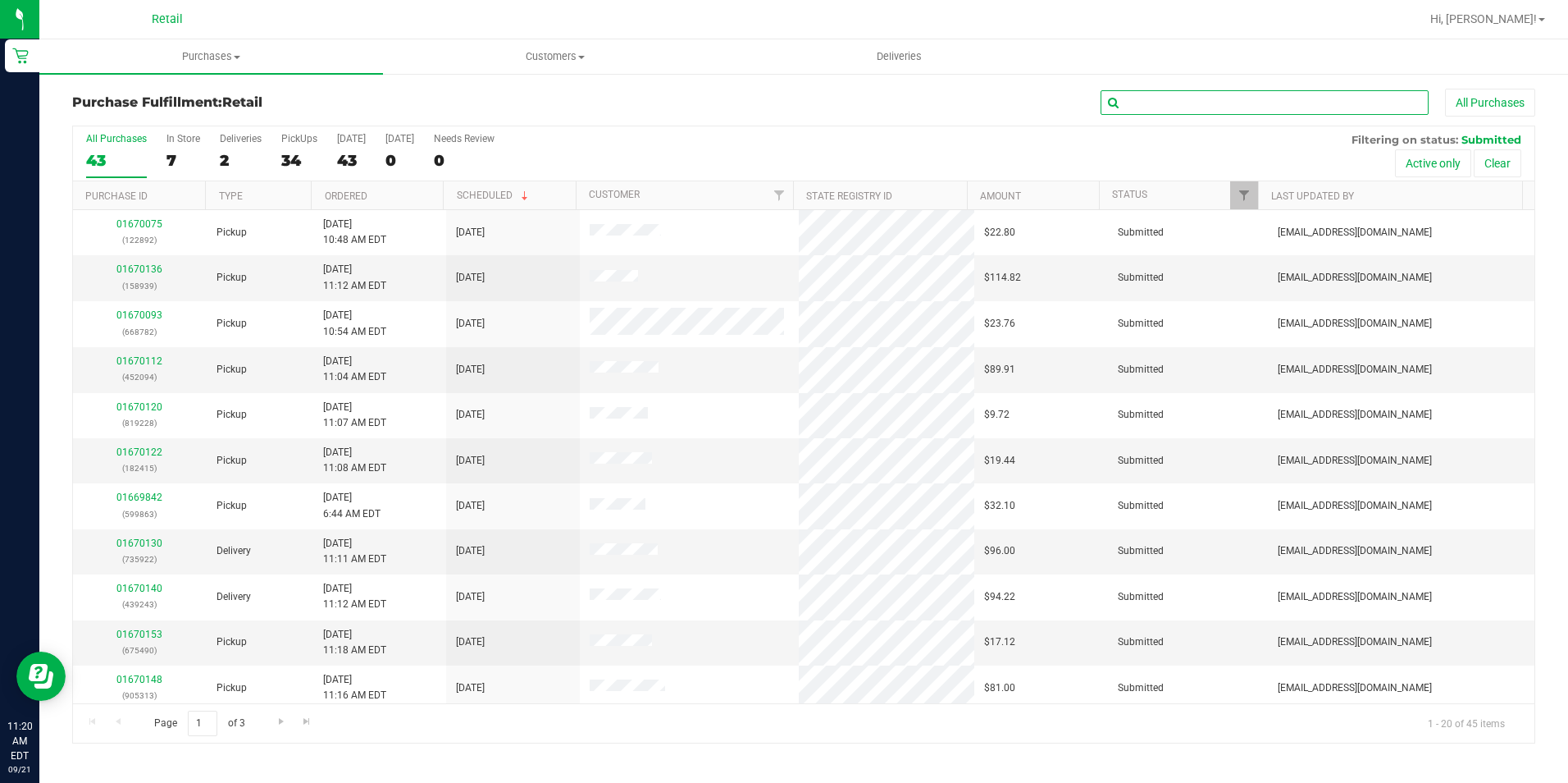
click at [1206, 106] on input "text" at bounding box center [1264, 102] width 328 height 24
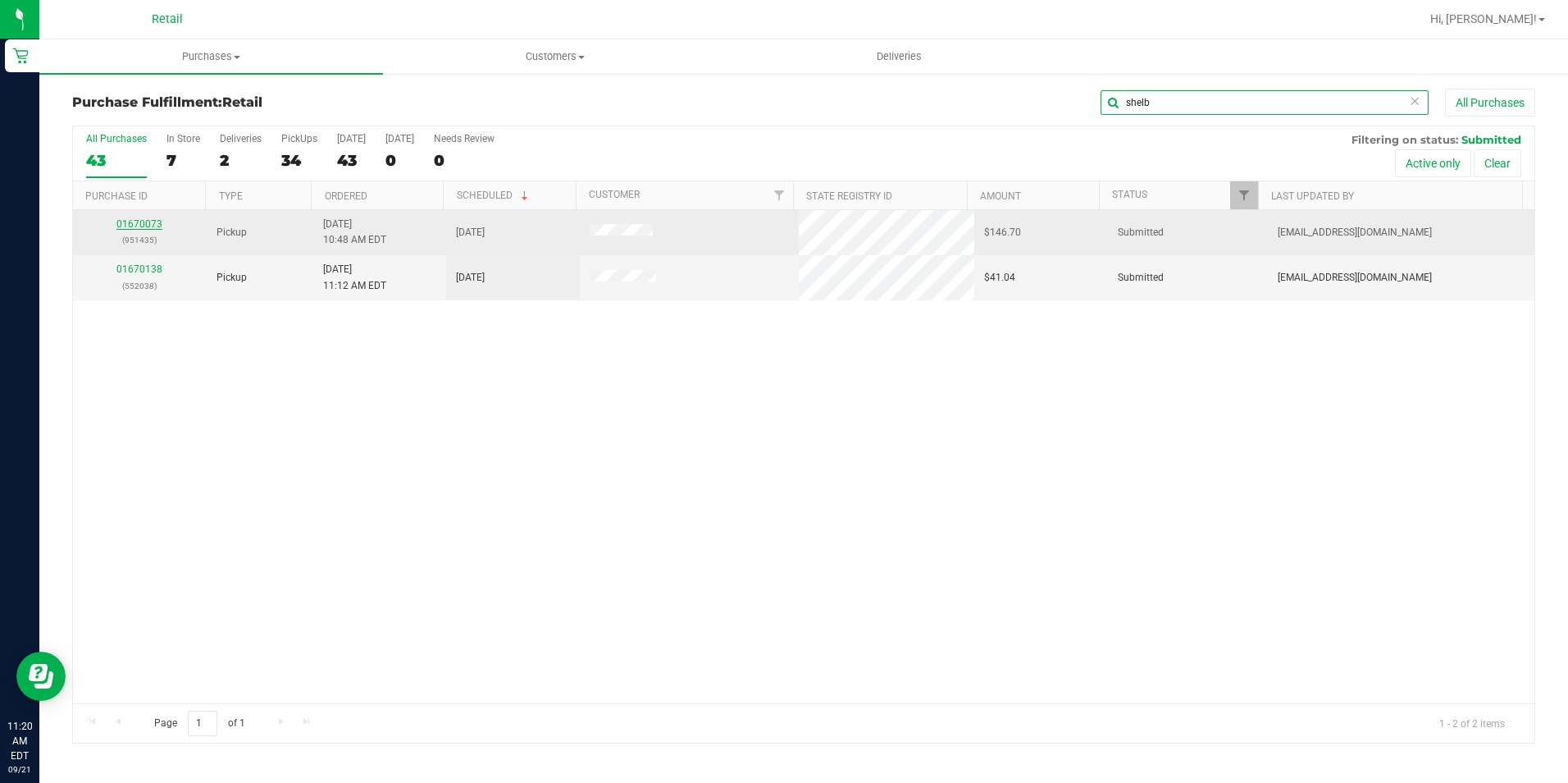
type input "shelb"
click at [137, 224] on link "01670073" at bounding box center [138, 224] width 46 height 12
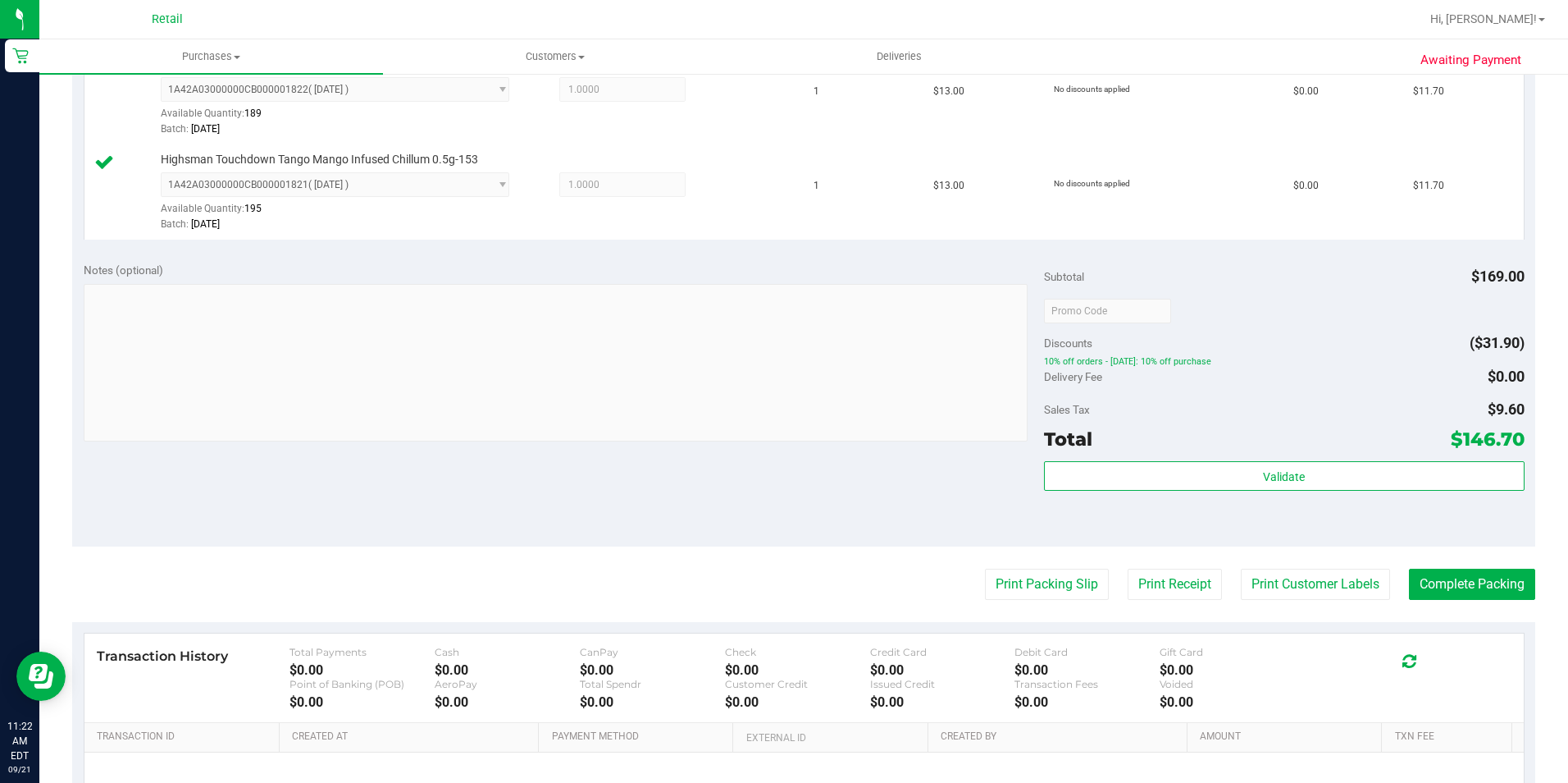
scroll to position [903, 0]
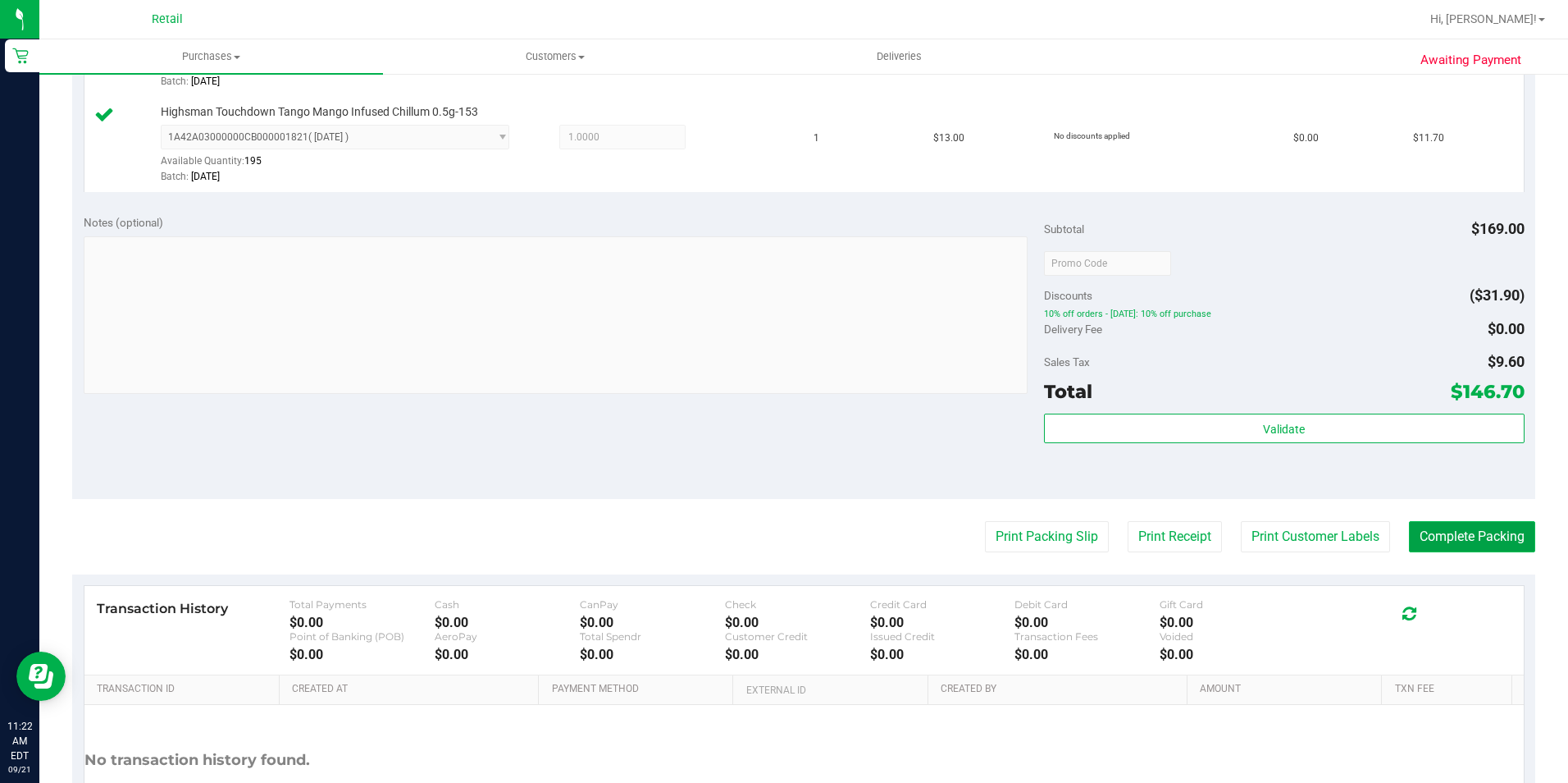
click at [1425, 540] on button "Complete Packing" at bounding box center [1472, 536] width 127 height 31
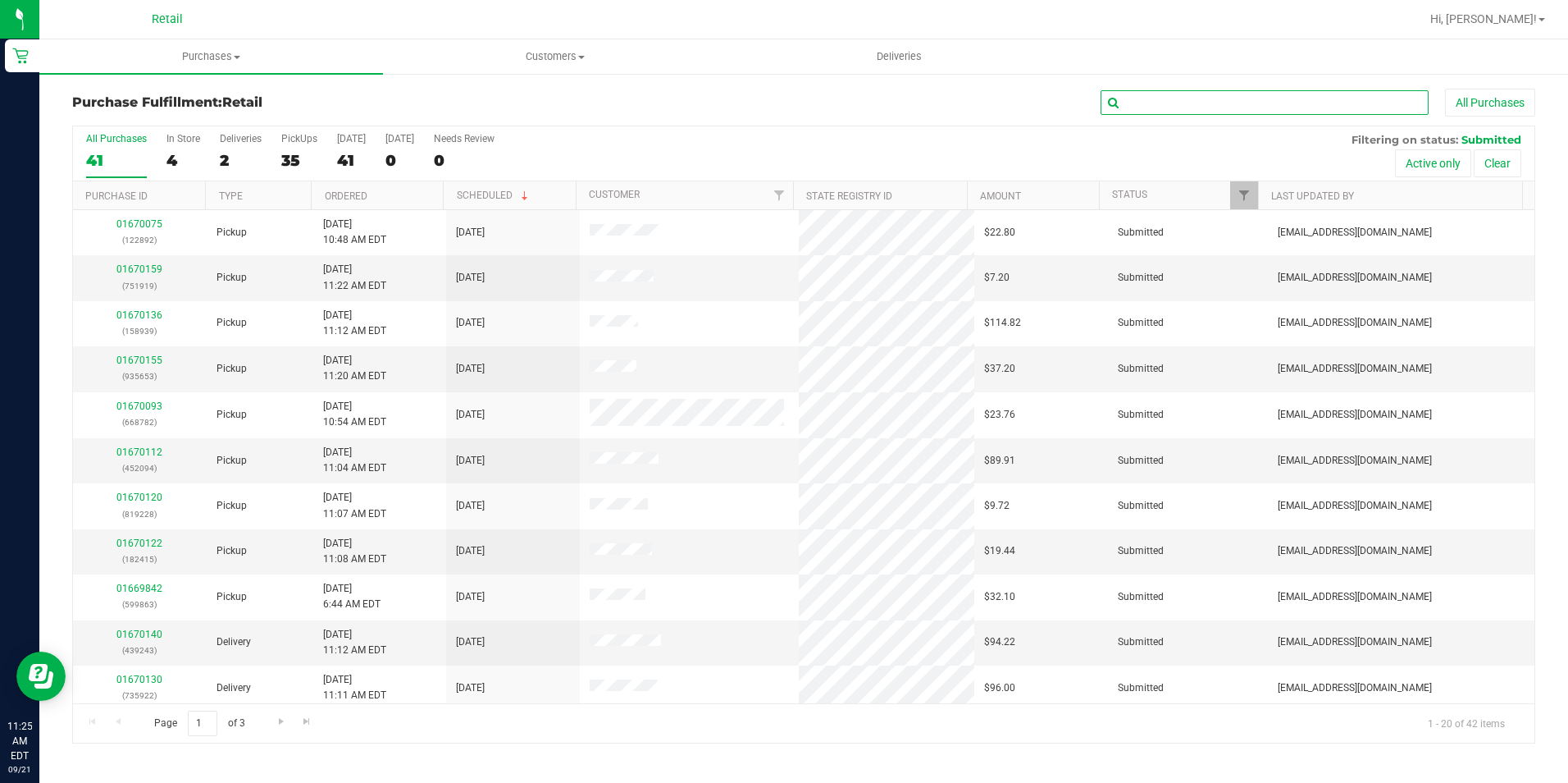
click at [1236, 106] on input "text" at bounding box center [1264, 102] width 328 height 24
click at [247, 154] on div "2" at bounding box center [241, 160] width 42 height 19
click at [0, 0] on input "Deliveries 2" at bounding box center [0, 0] width 0 height 0
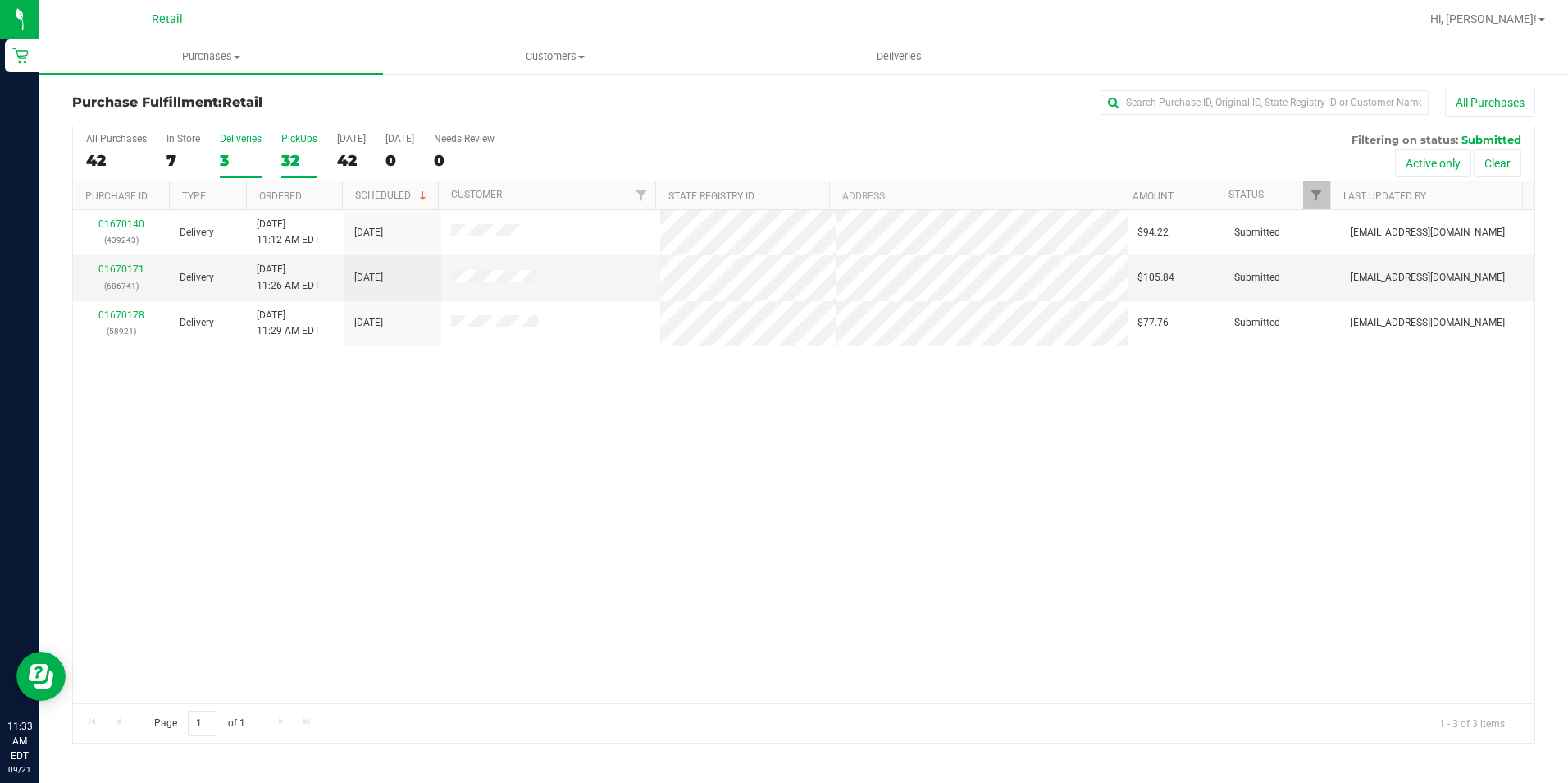
click at [303, 147] on label "PickUps 32" at bounding box center [299, 155] width 36 height 45
click at [0, 0] on input "PickUps 32" at bounding box center [0, 0] width 0 height 0
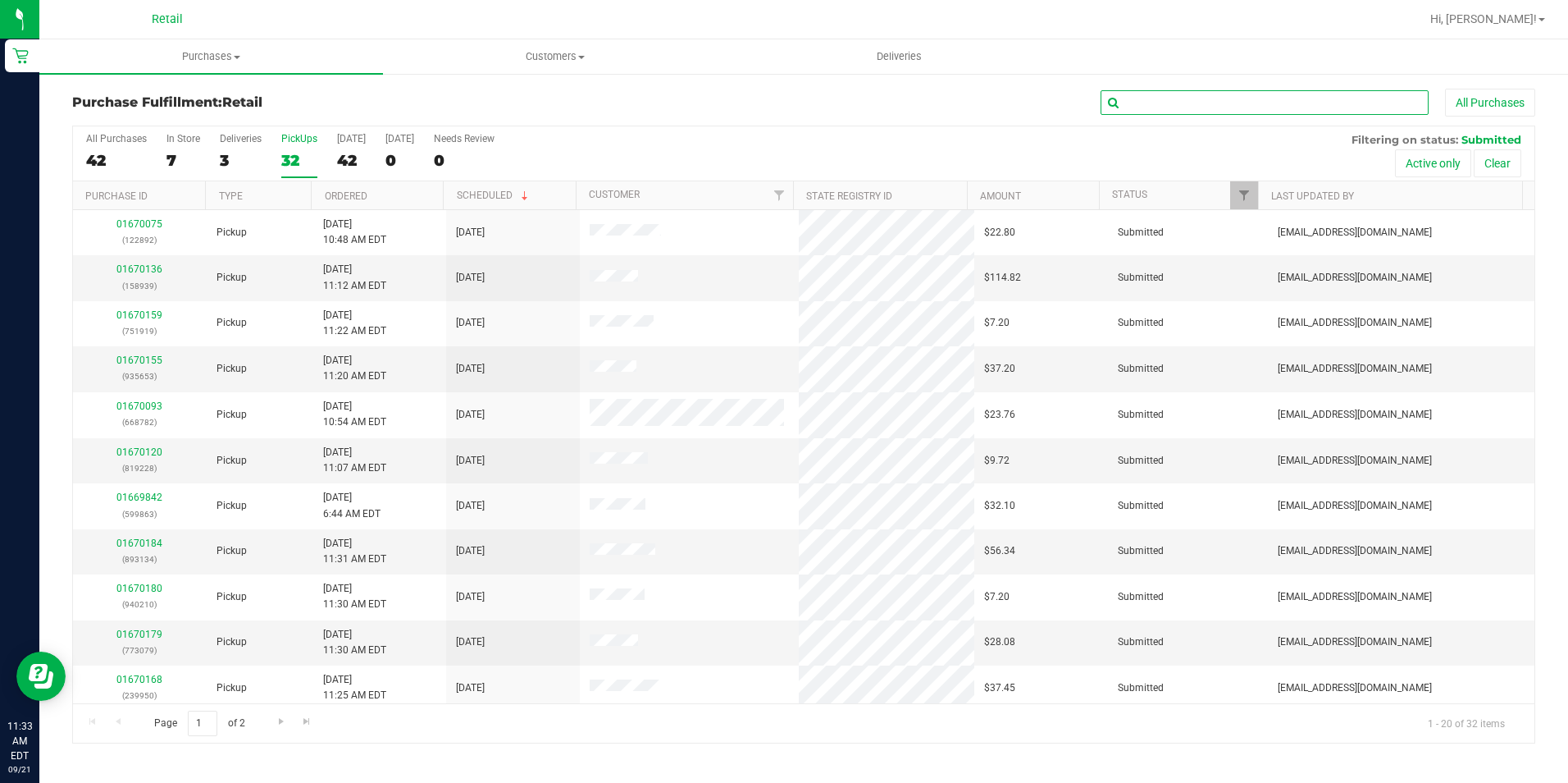
click at [1204, 110] on input "text" at bounding box center [1264, 102] width 328 height 24
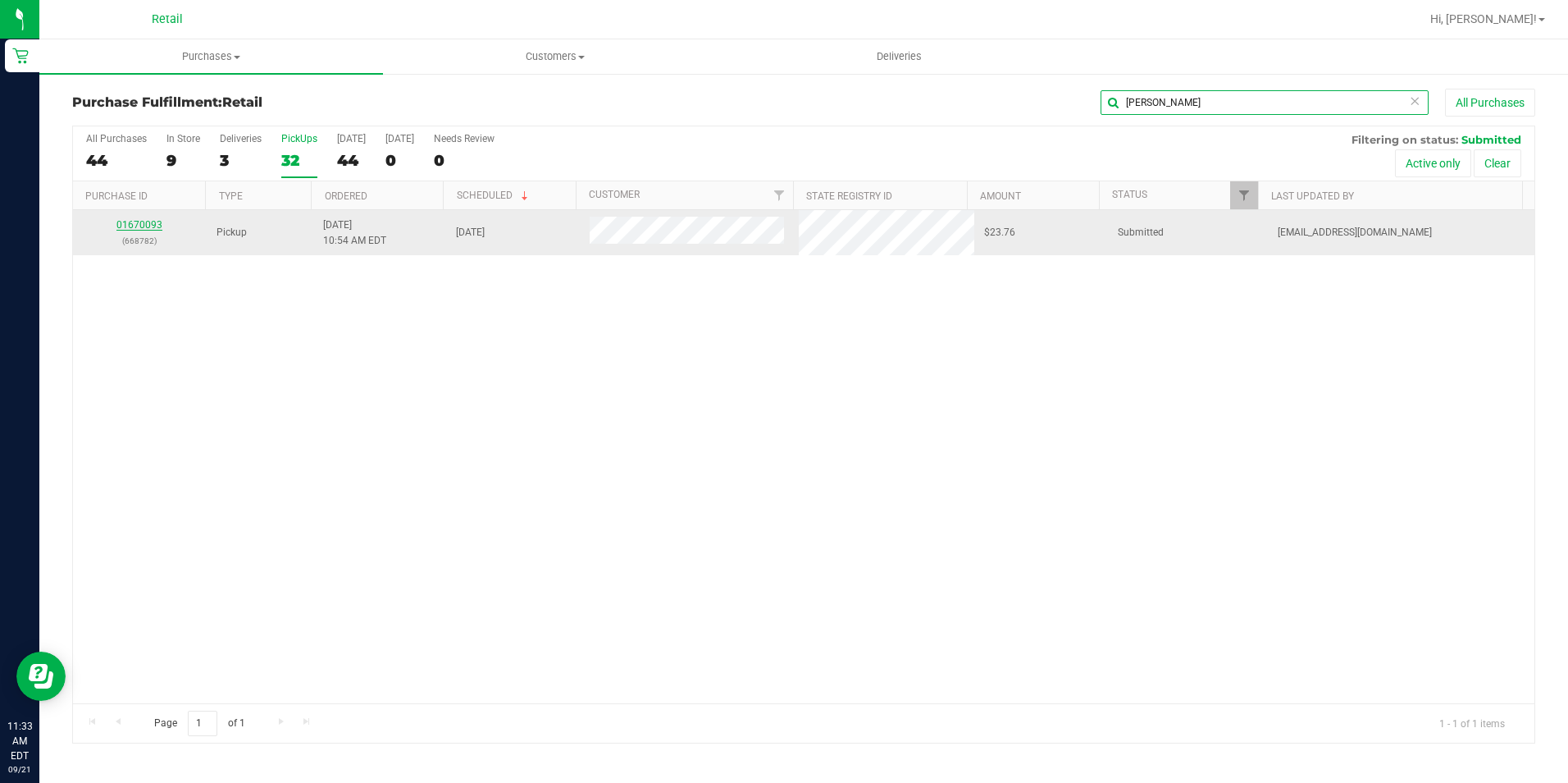
type input "[PERSON_NAME]"
click at [140, 225] on link "01670093" at bounding box center [138, 225] width 46 height 12
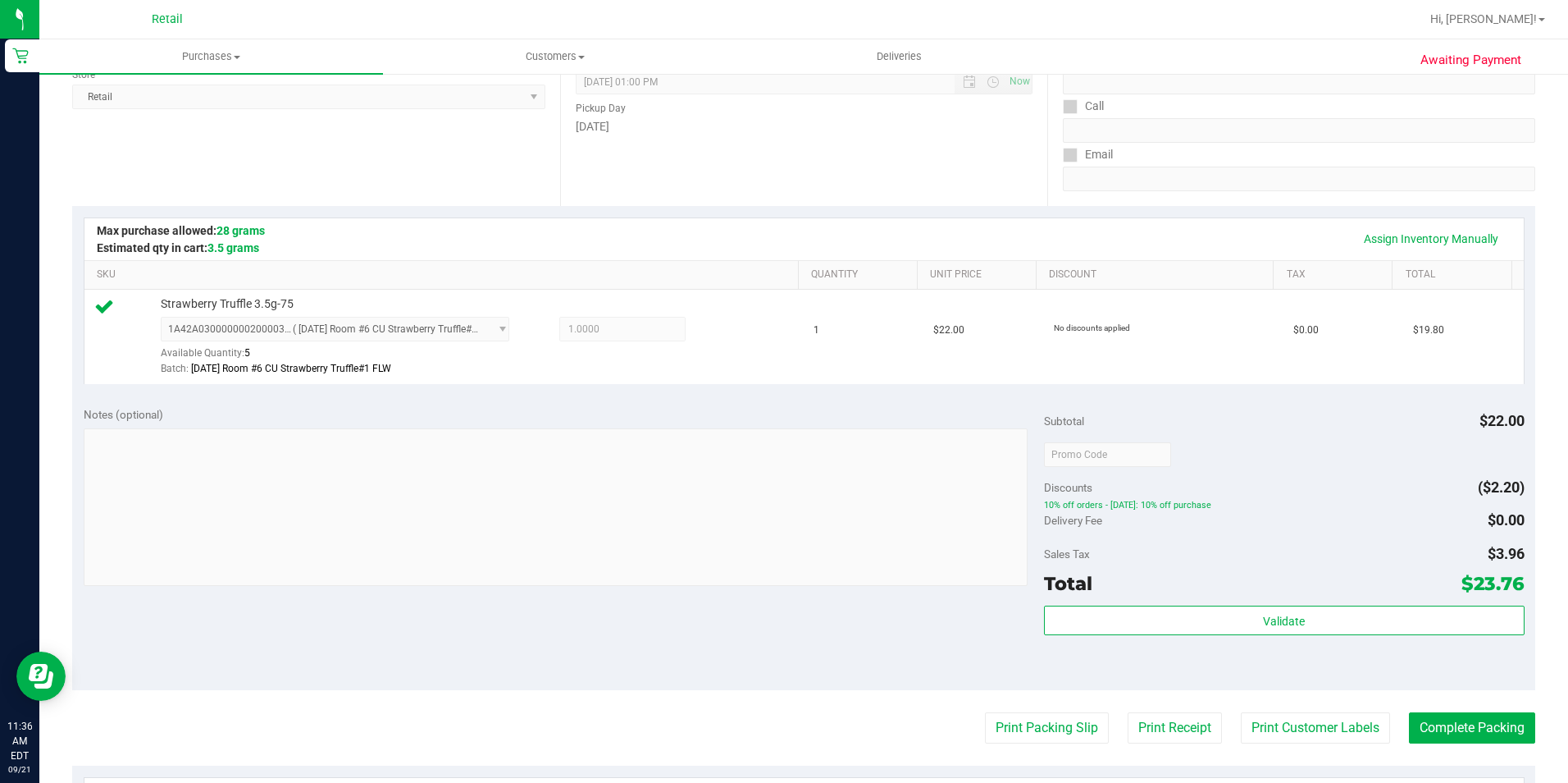
scroll to position [246, 0]
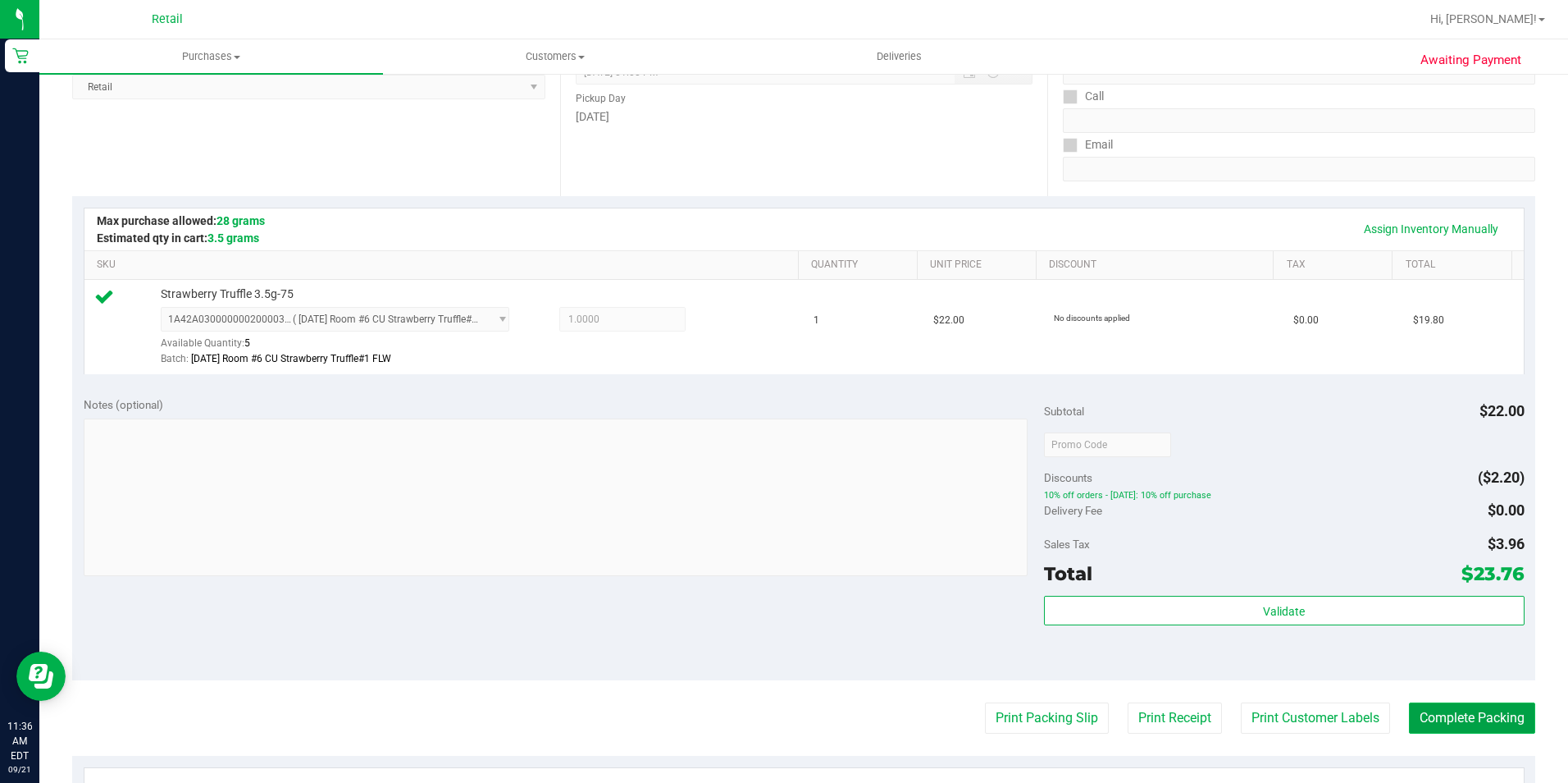
click at [1414, 688] on button "Complete Packing" at bounding box center [1472, 718] width 127 height 31
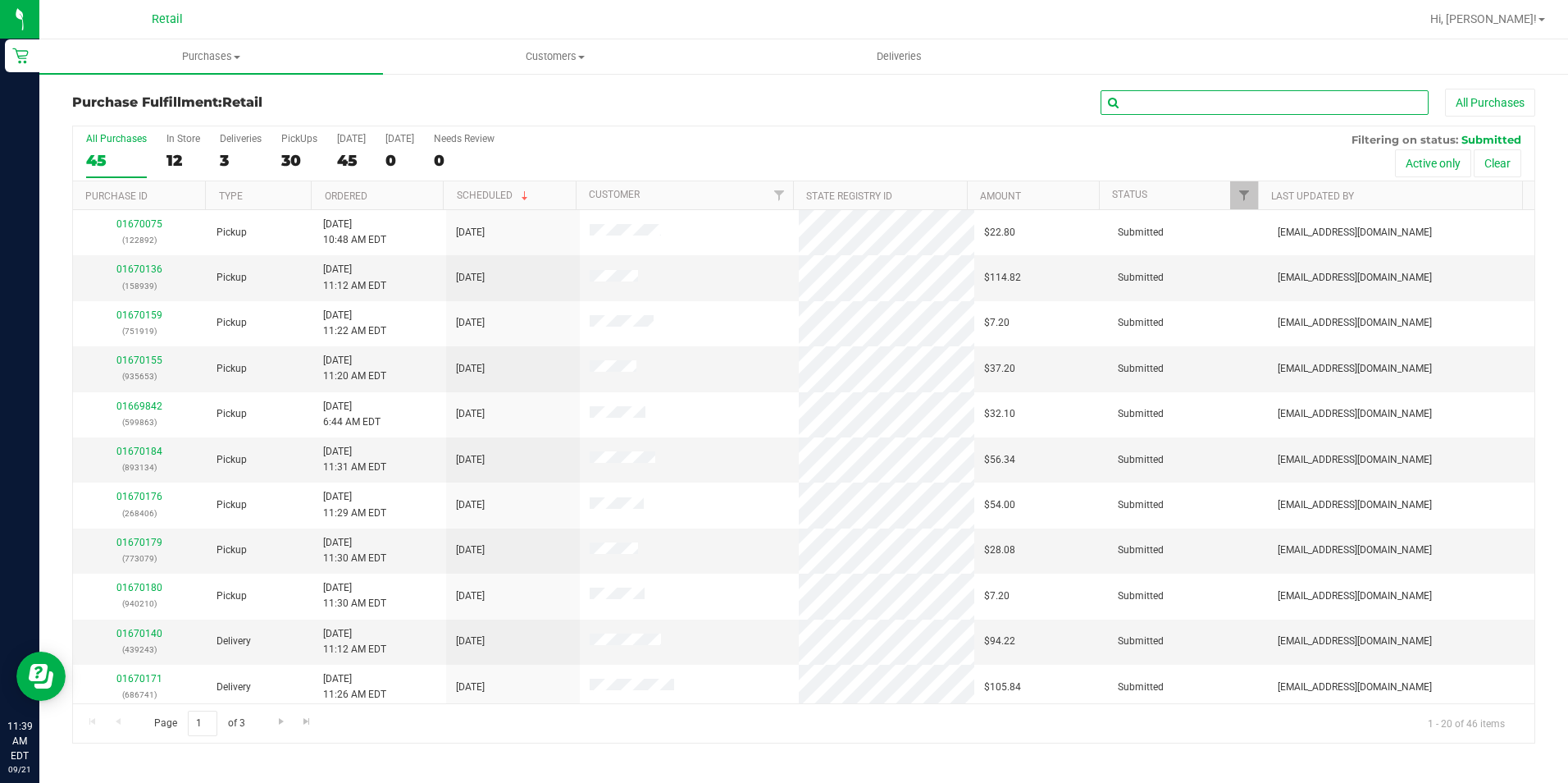
click at [1200, 96] on input "text" at bounding box center [1264, 102] width 328 height 24
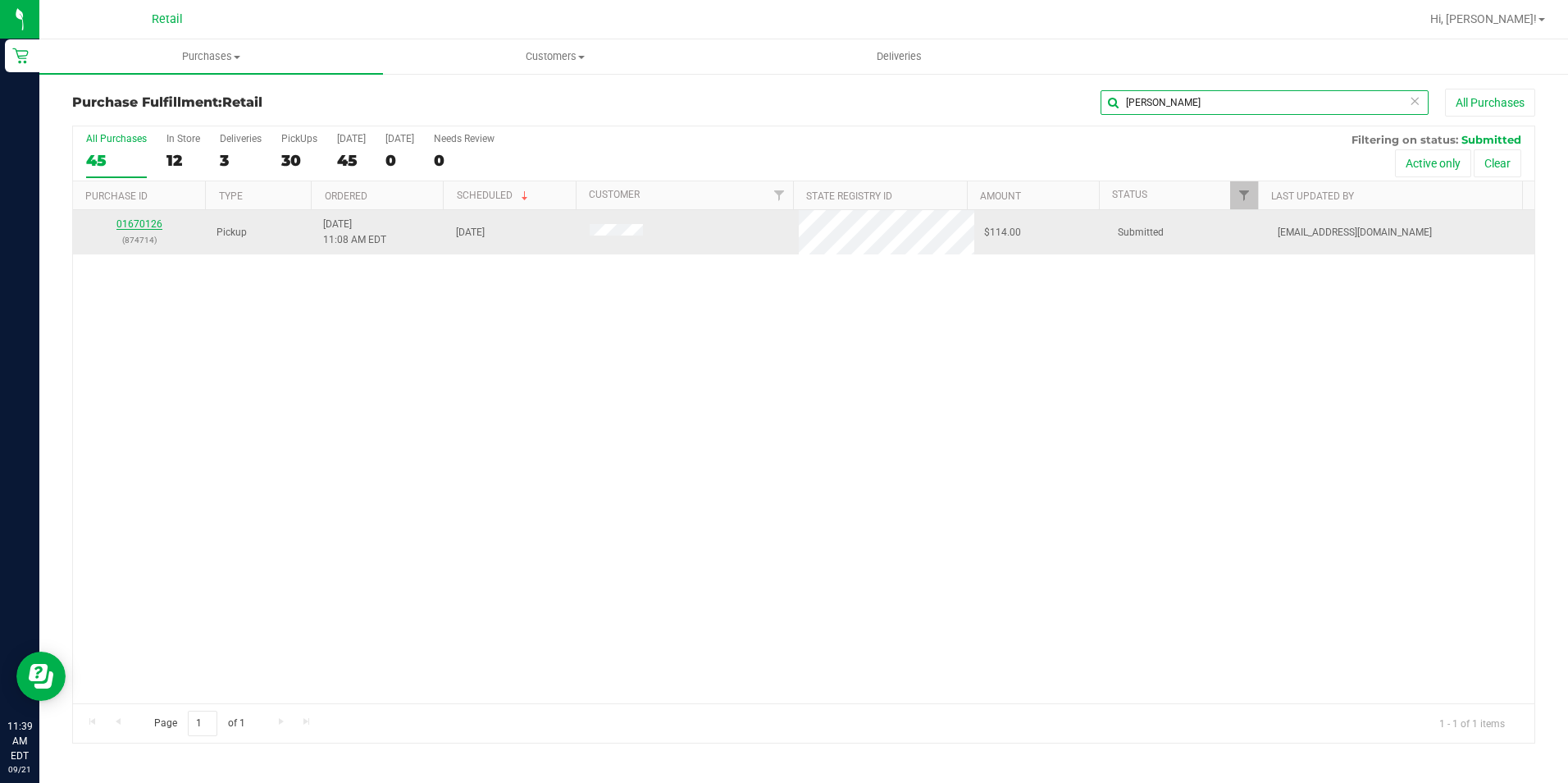
type input "[PERSON_NAME]"
click at [138, 225] on link "01670126" at bounding box center [138, 224] width 46 height 12
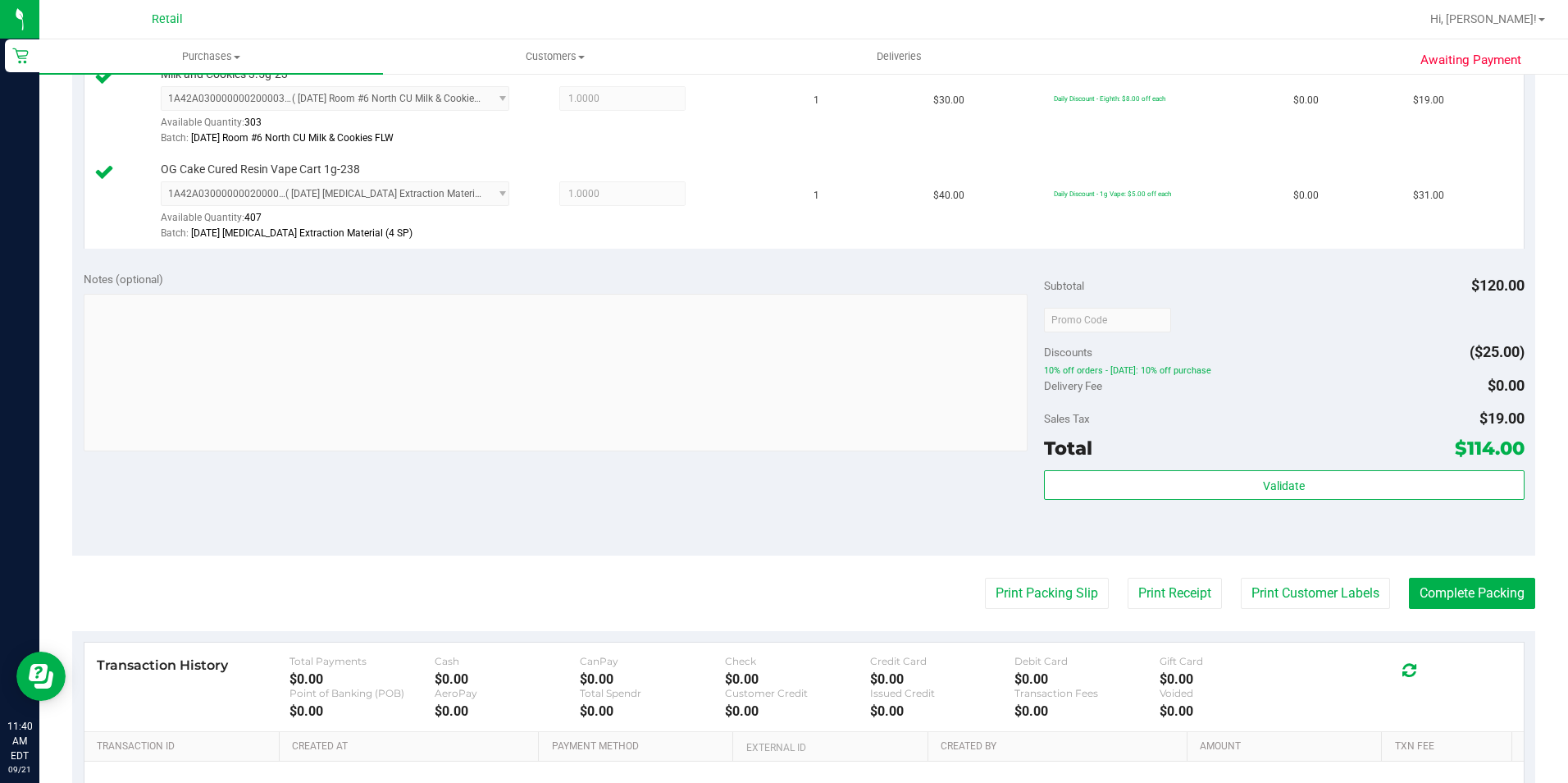
scroll to position [574, 0]
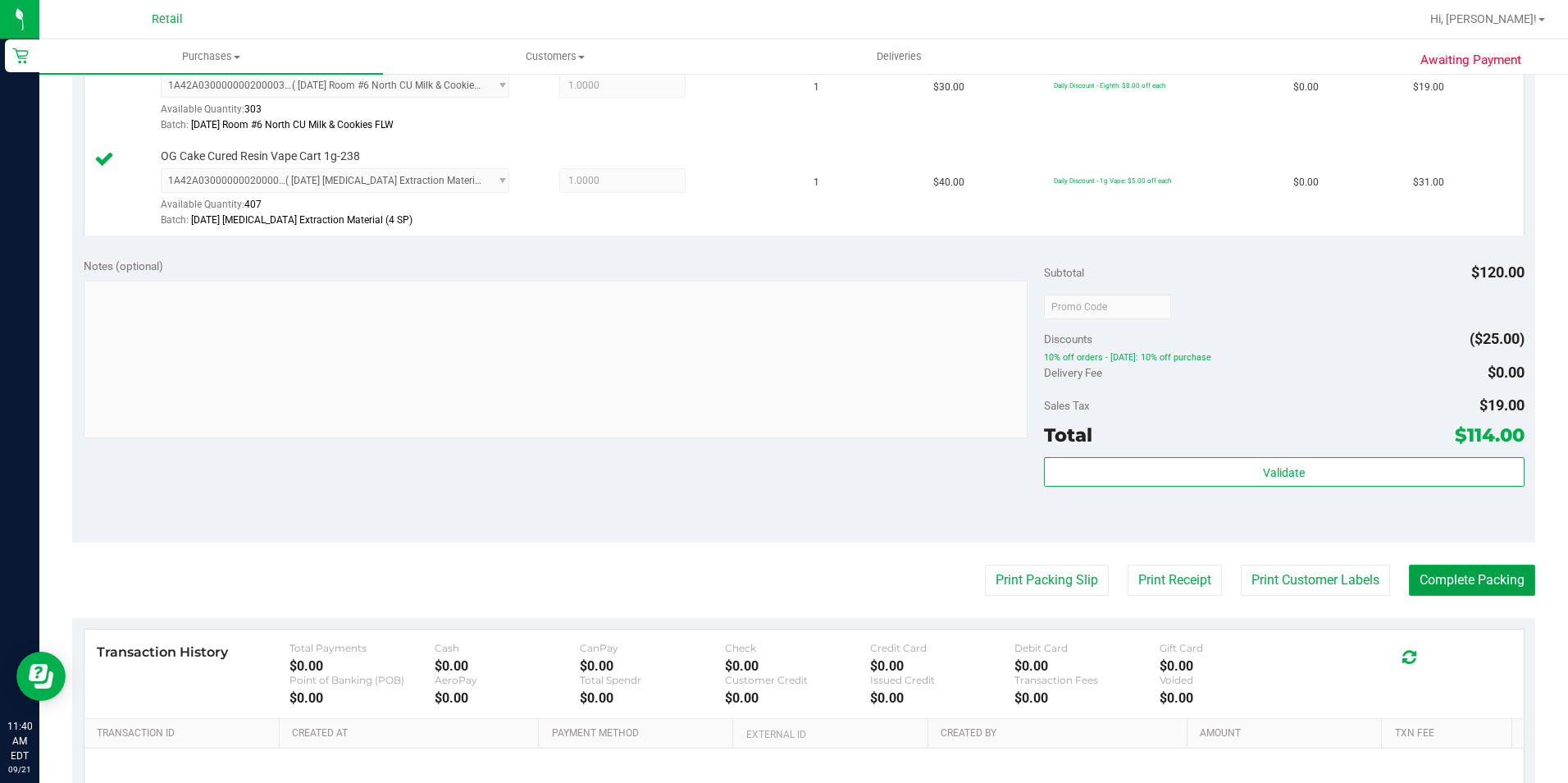
click at [1425, 580] on button "Complete Packing" at bounding box center [1472, 580] width 127 height 31
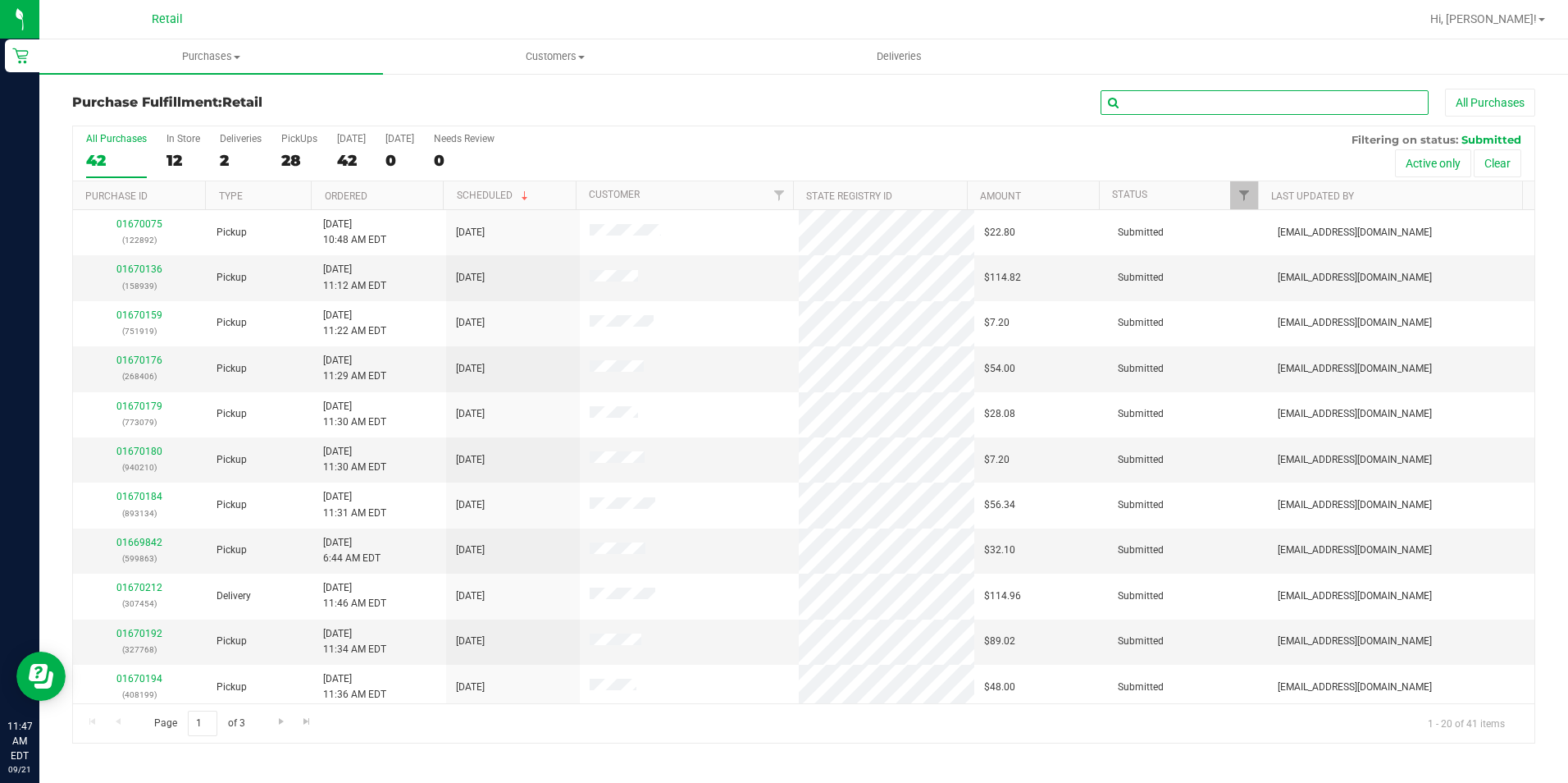
click at [1156, 108] on input "text" at bounding box center [1264, 102] width 328 height 24
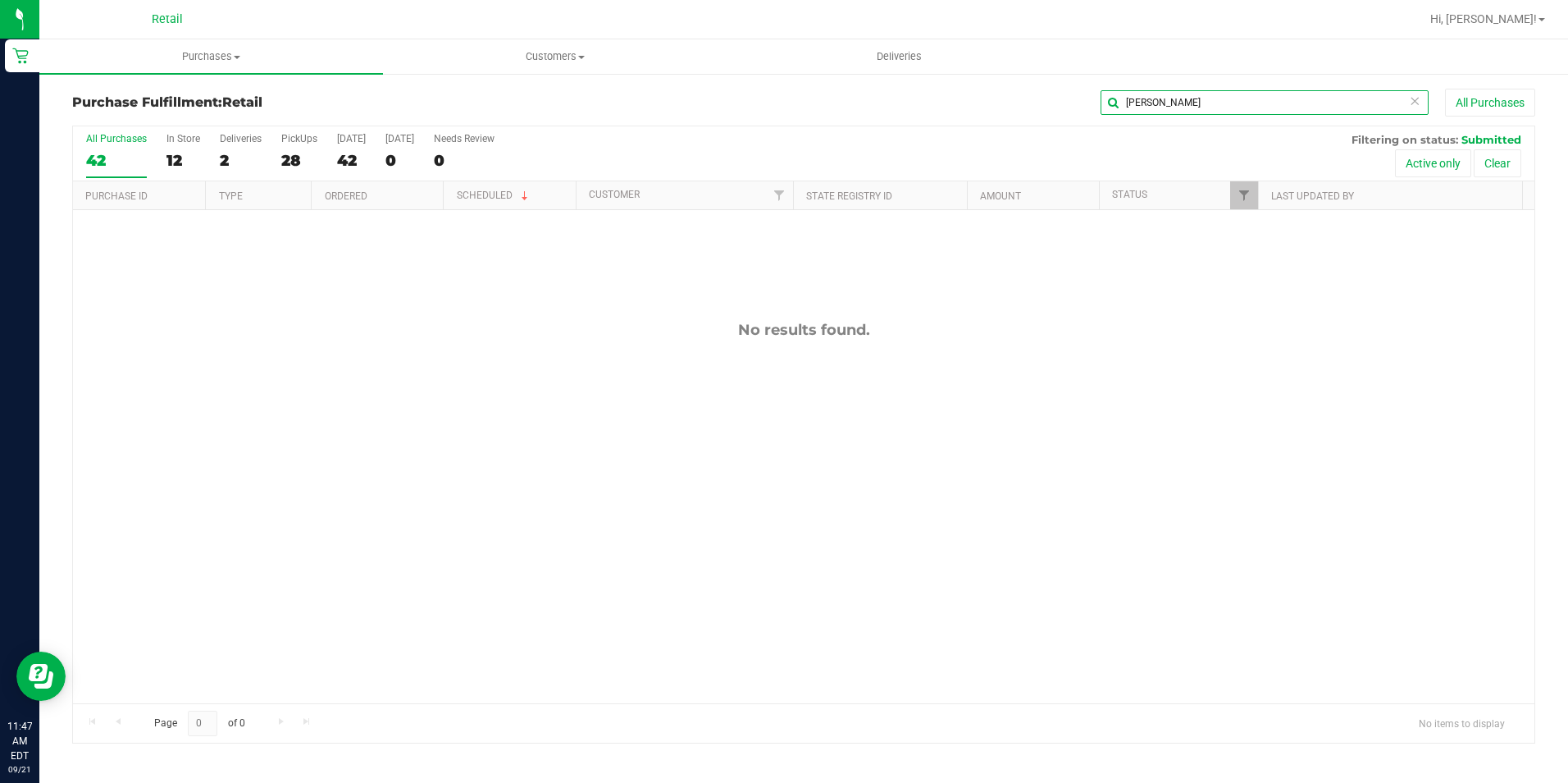
drag, startPoint x: 1160, startPoint y: 103, endPoint x: 1066, endPoint y: 103, distance: 94.0
click at [1066, 103] on div "[PERSON_NAME] All Purchases" at bounding box center [1048, 102] width 975 height 28
click at [289, 148] on label "PickUps 28" at bounding box center [299, 155] width 36 height 45
click at [0, 0] on input "PickUps 28" at bounding box center [0, 0] width 0 height 0
click at [1063, 105] on div "[PERSON_NAME] All Purchases" at bounding box center [1048, 102] width 975 height 28
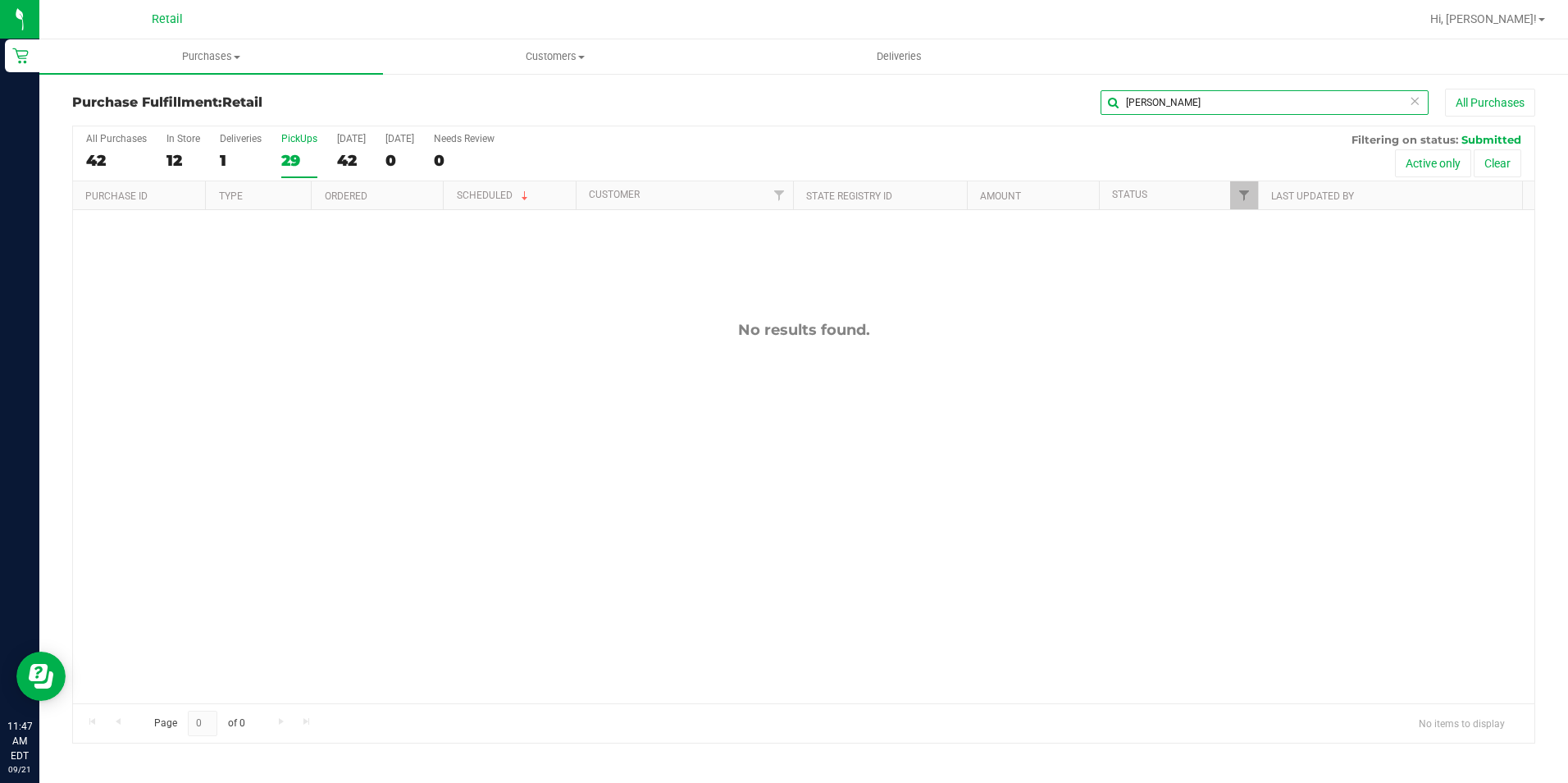
type input "[PERSON_NAME]"
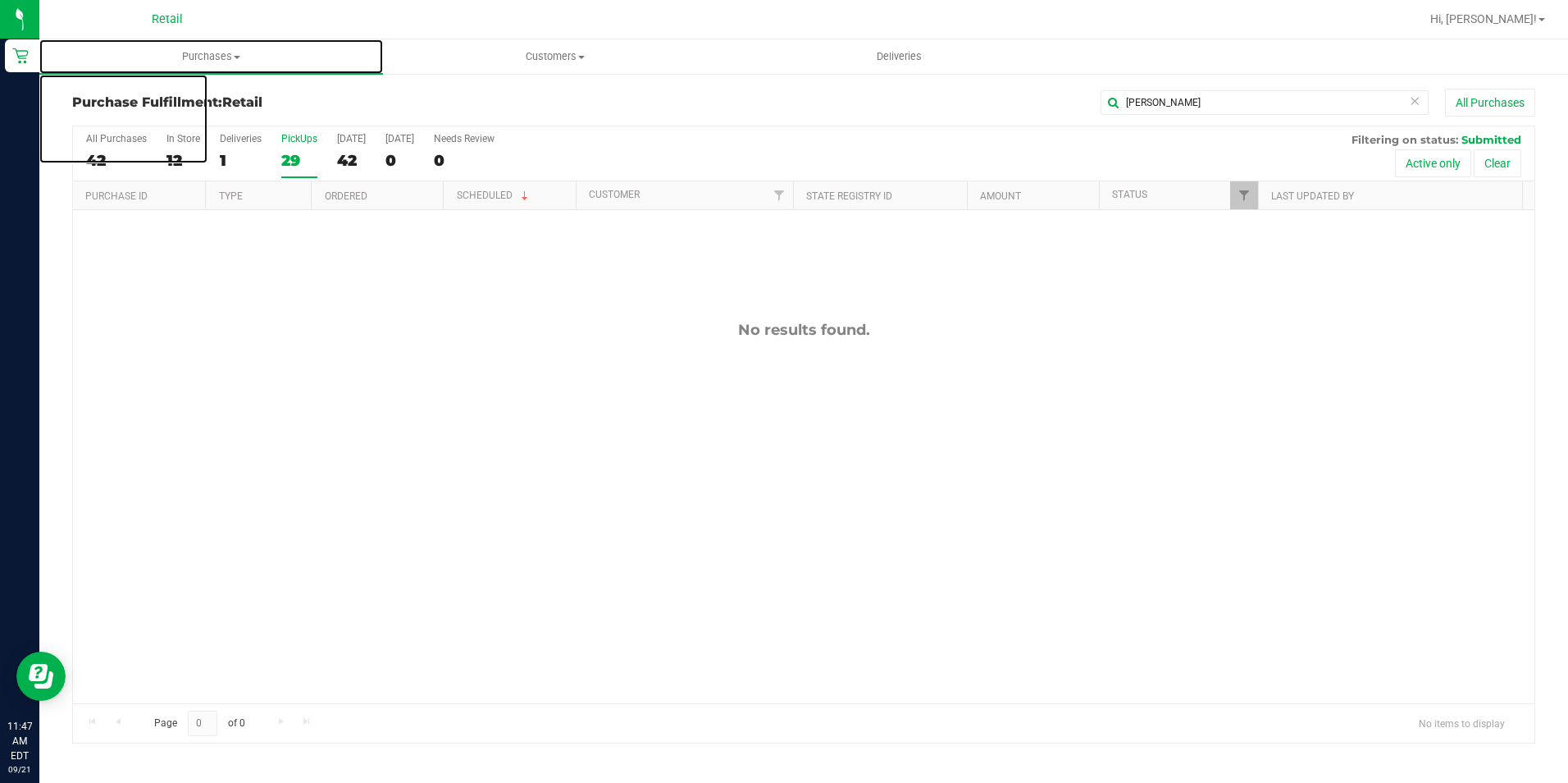
click at [189, 55] on span "Purchases" at bounding box center [210, 56] width 344 height 15
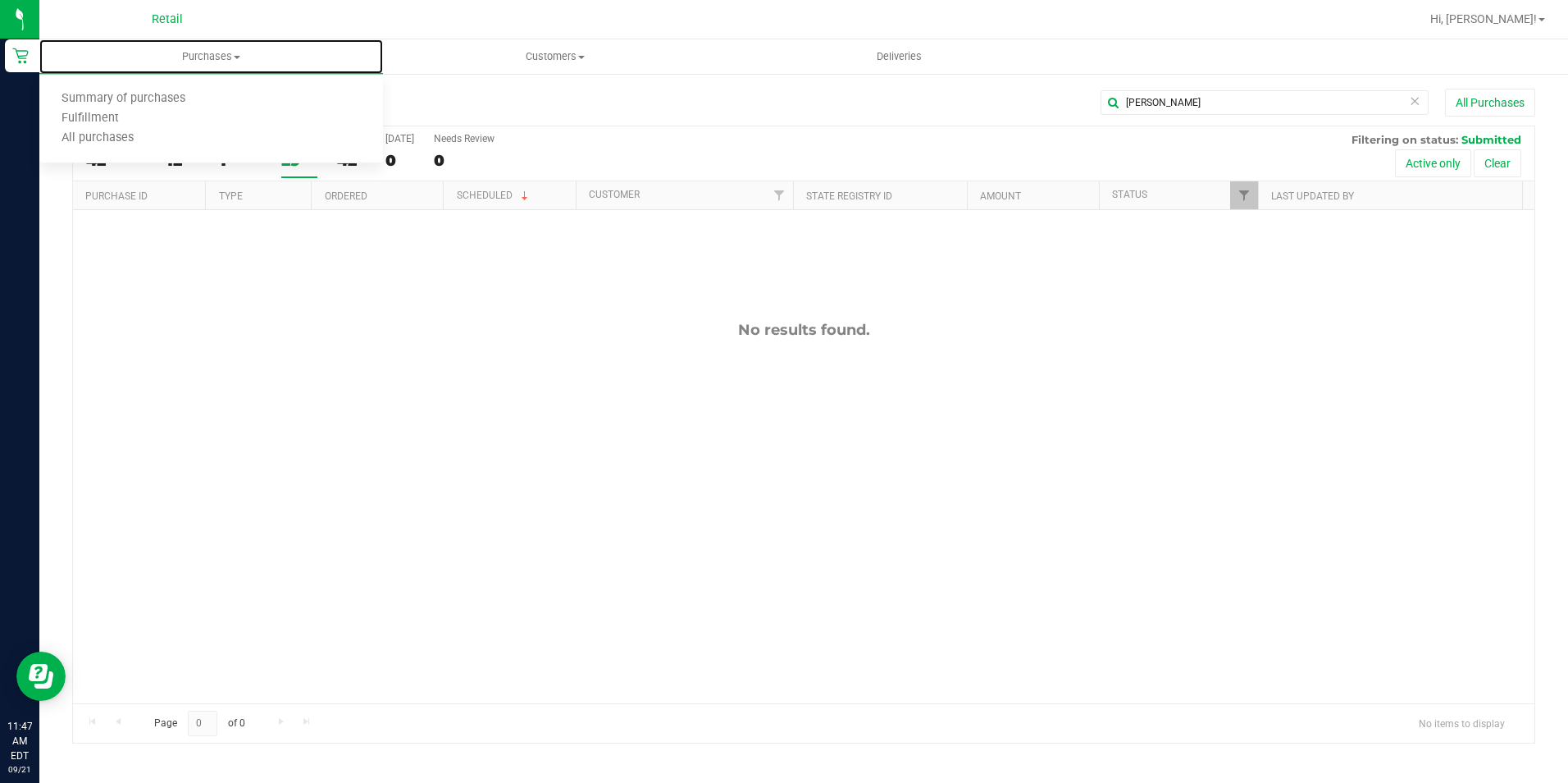
click at [116, 101] on span "Summary of purchases" at bounding box center [123, 98] width 169 height 14
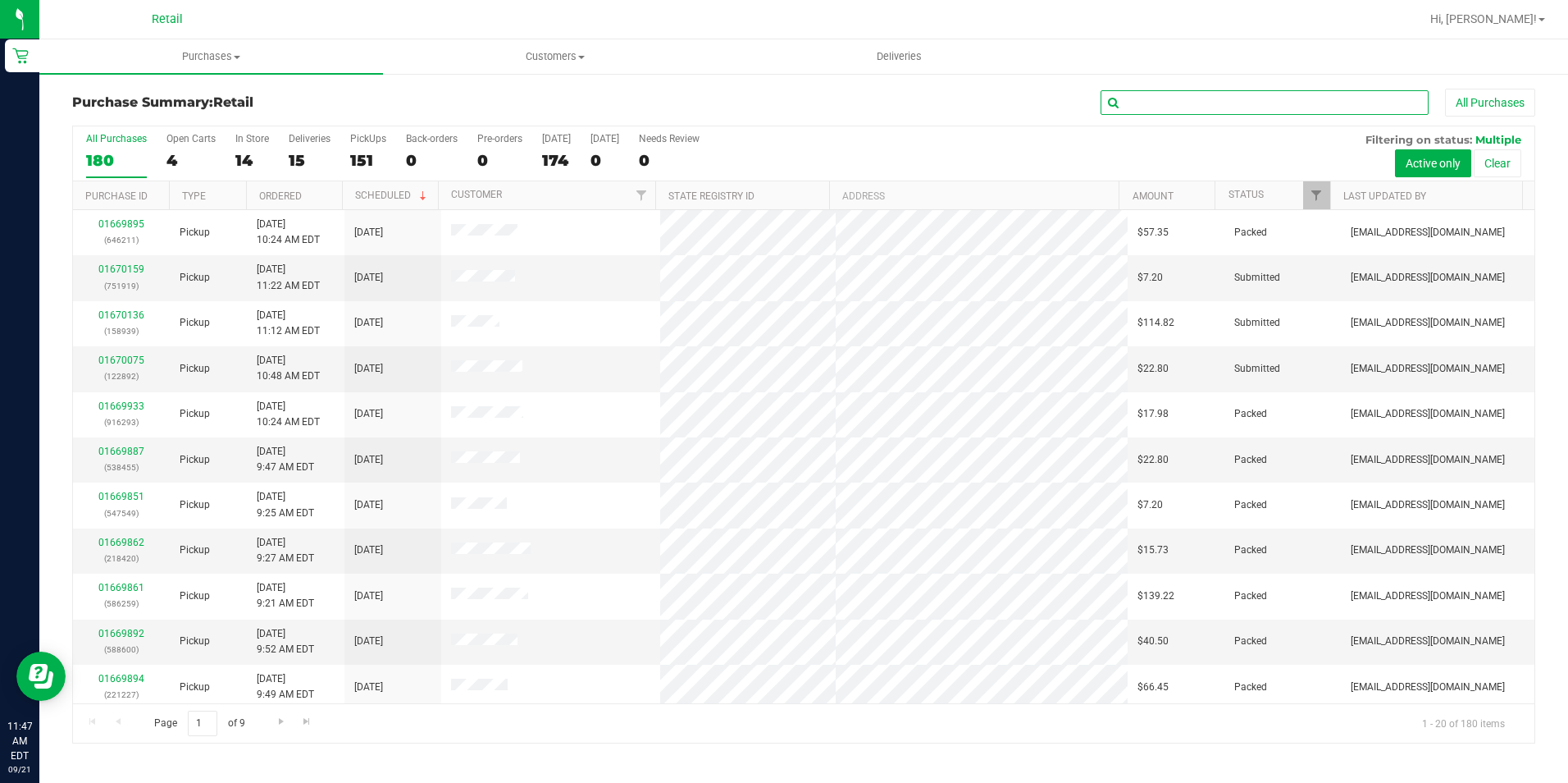
click at [1275, 92] on input "text" at bounding box center [1264, 102] width 328 height 24
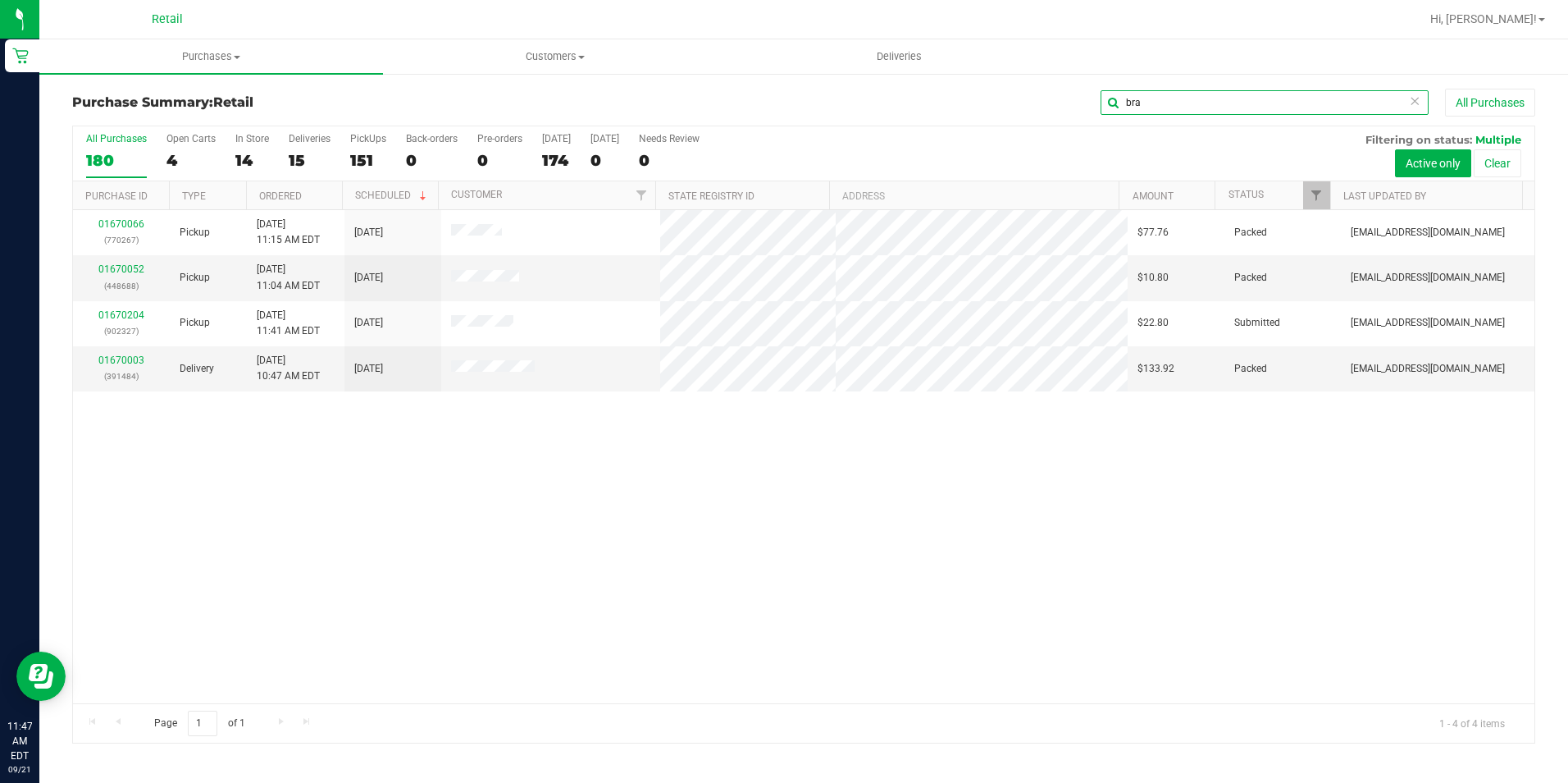
type input "bra"
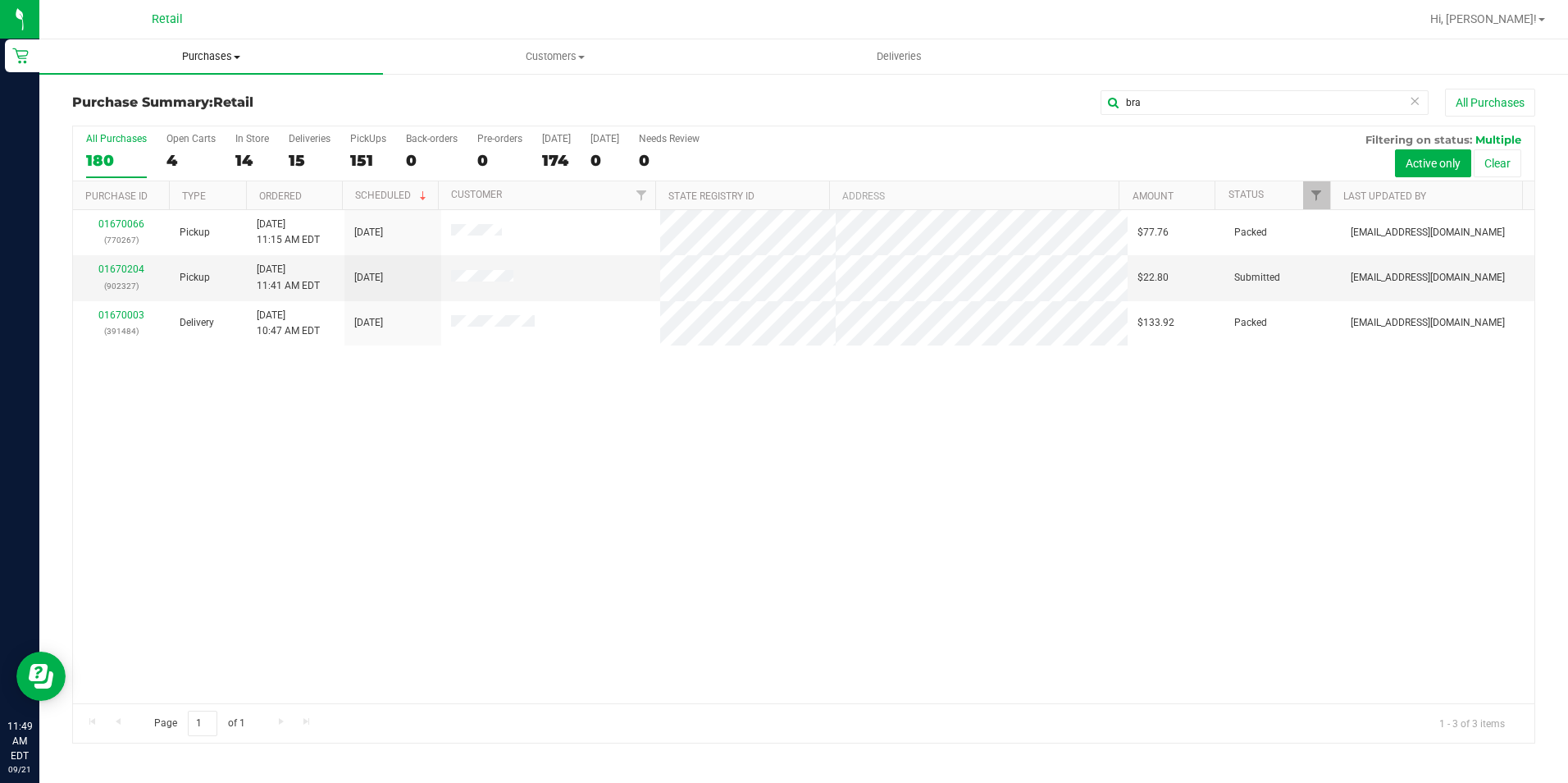
click at [211, 65] on uib-tab-heading "Purchases Summary of purchases Fulfillment All purchases" at bounding box center [210, 56] width 344 height 34
click at [107, 109] on li "Fulfillment" at bounding box center [210, 119] width 344 height 20
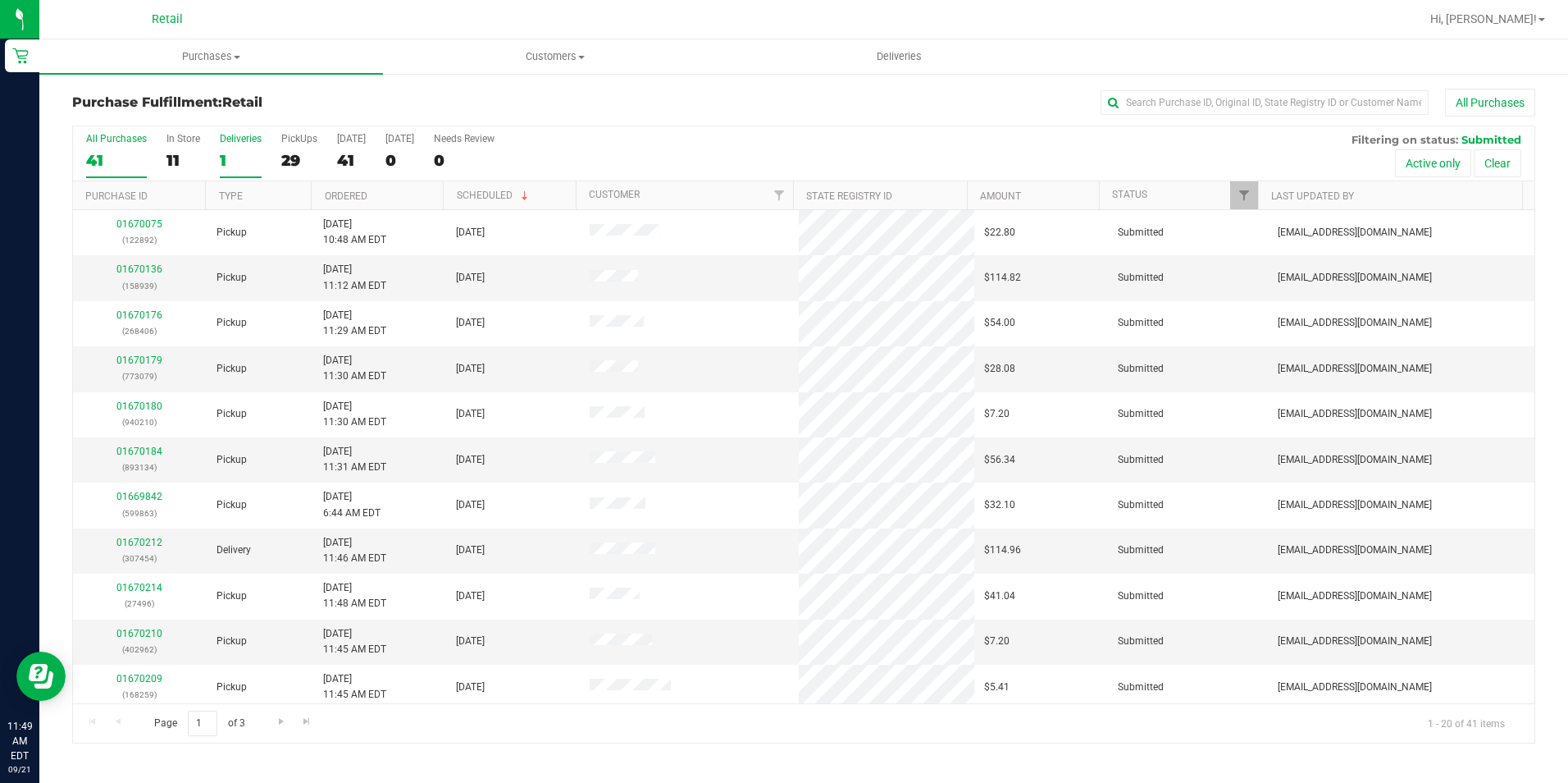
click at [221, 160] on div "1" at bounding box center [241, 160] width 42 height 19
click at [0, 0] on input "Deliveries 1" at bounding box center [0, 0] width 0 height 0
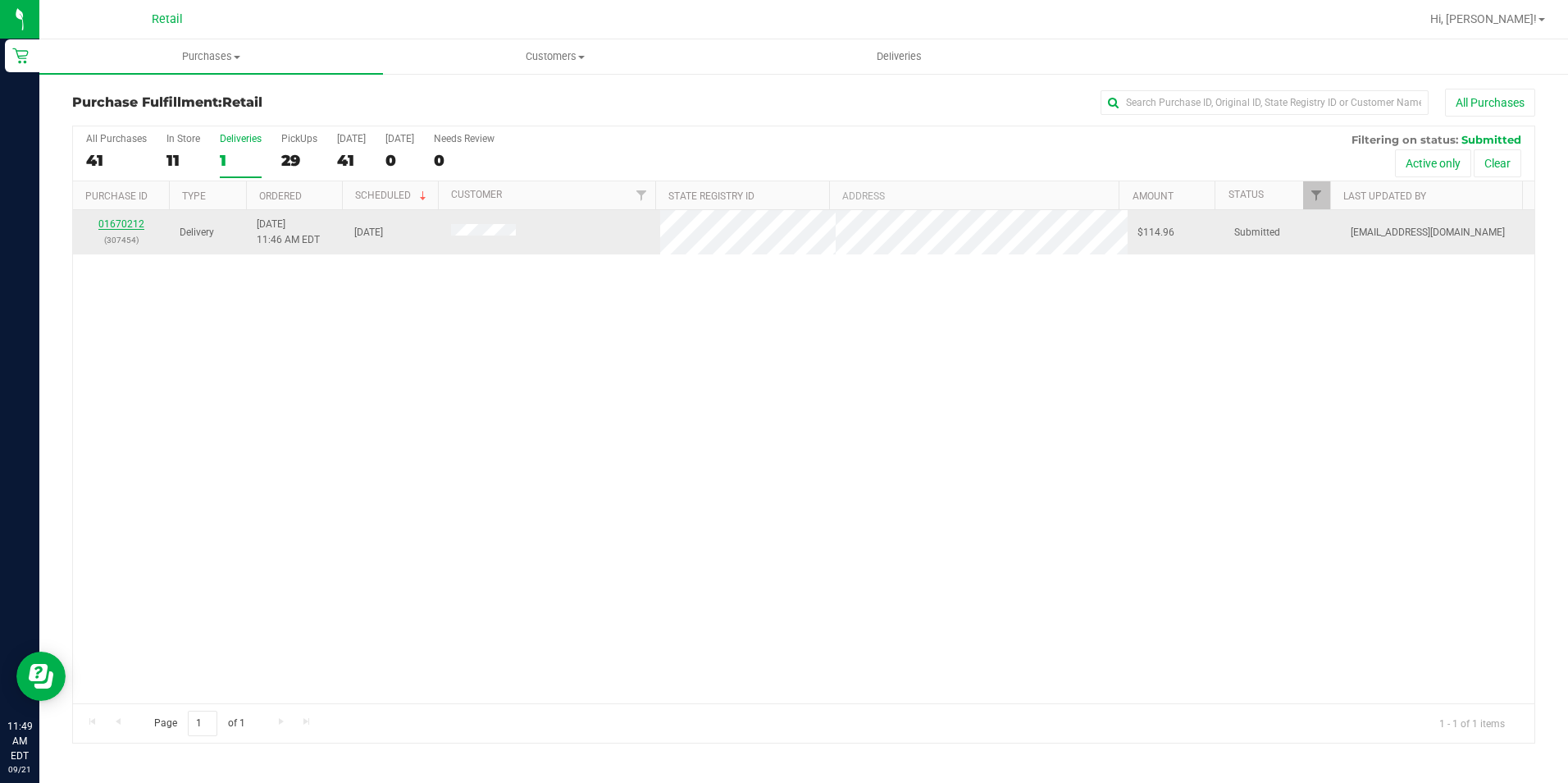
click at [116, 219] on link "01670212" at bounding box center [121, 224] width 46 height 12
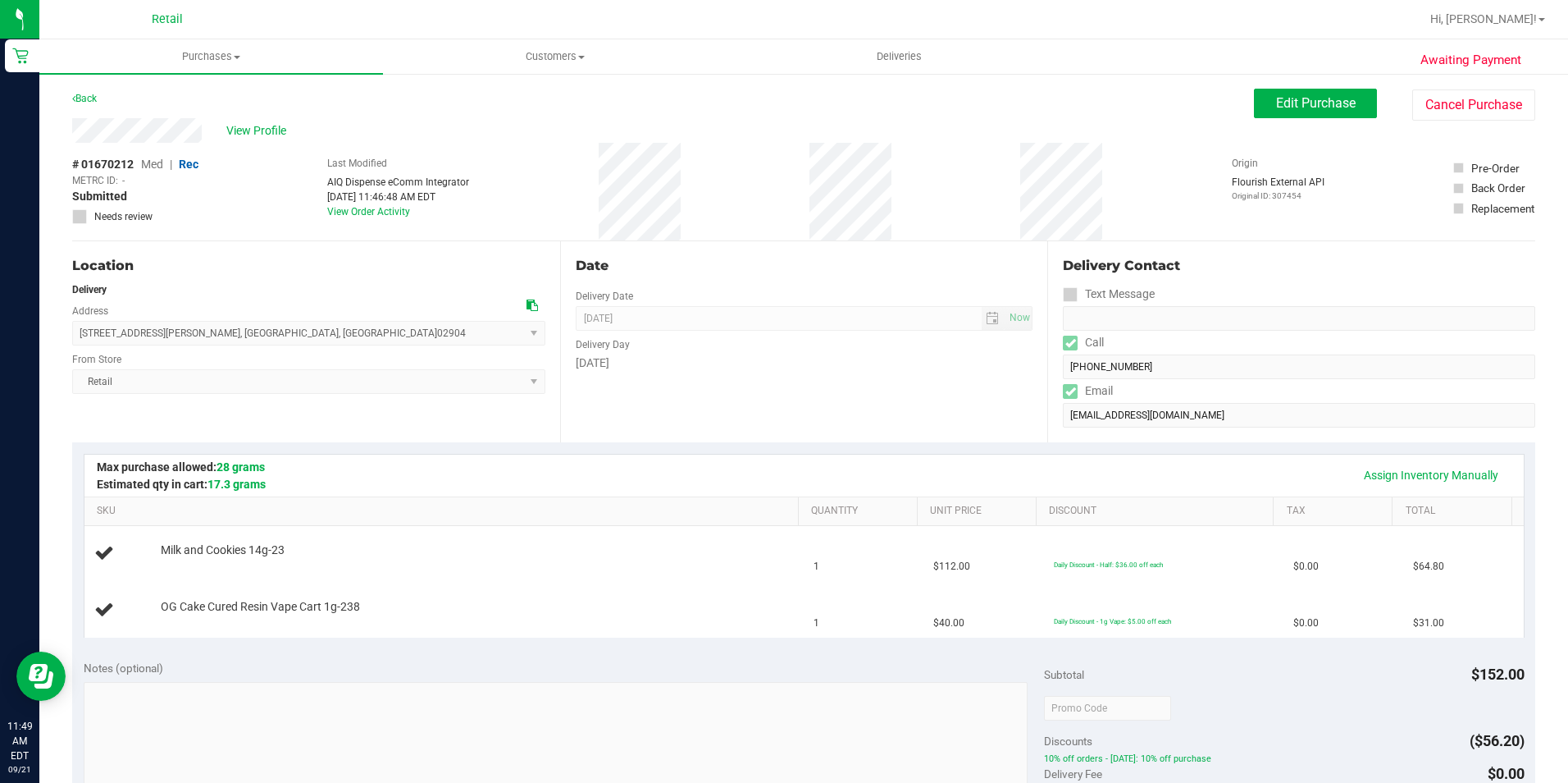
click at [96, 92] on div "Back" at bounding box center [84, 98] width 24 height 20
click at [85, 96] on link "Back" at bounding box center [84, 98] width 24 height 12
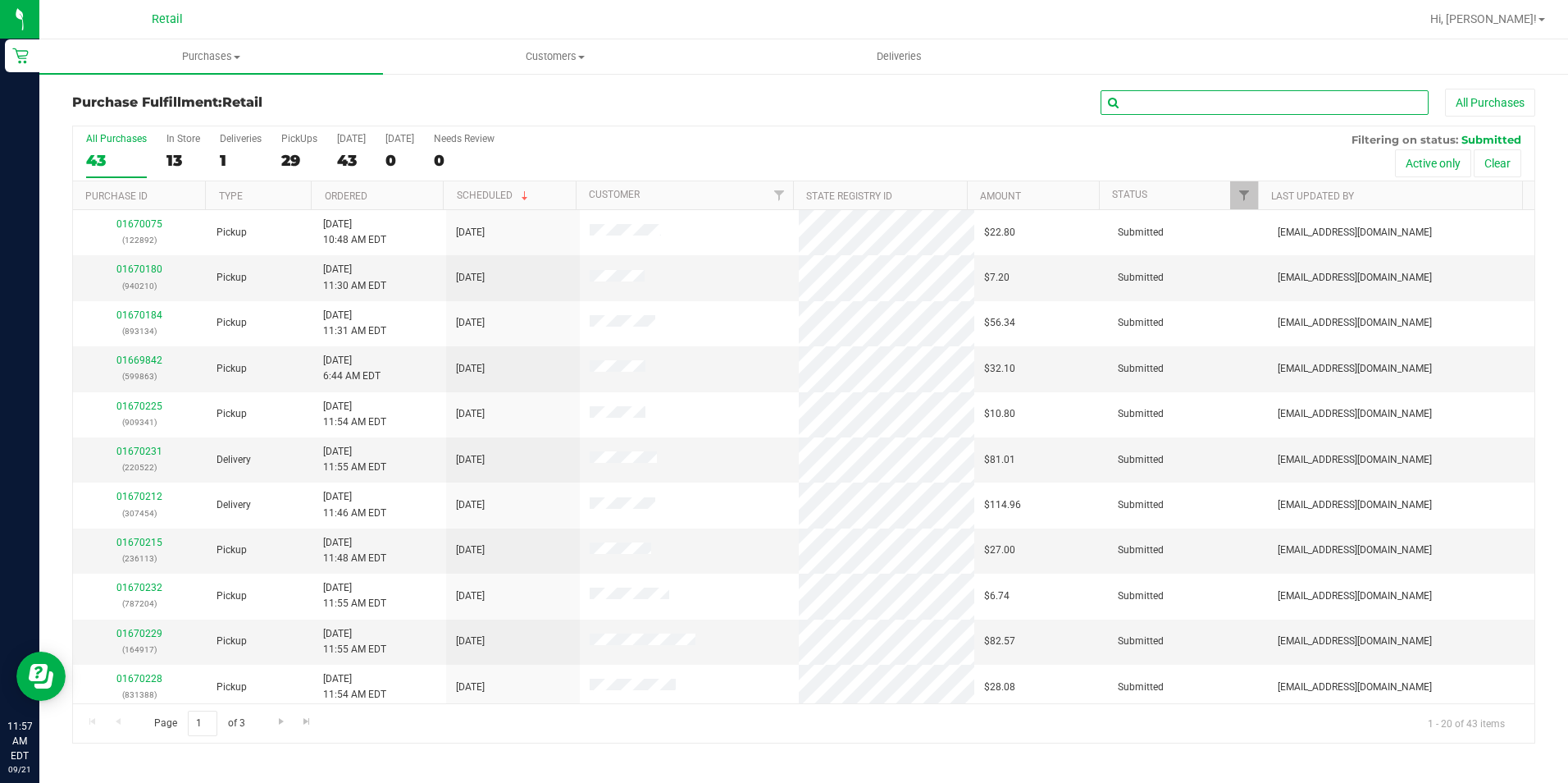
click at [1143, 109] on input "text" at bounding box center [1264, 102] width 328 height 24
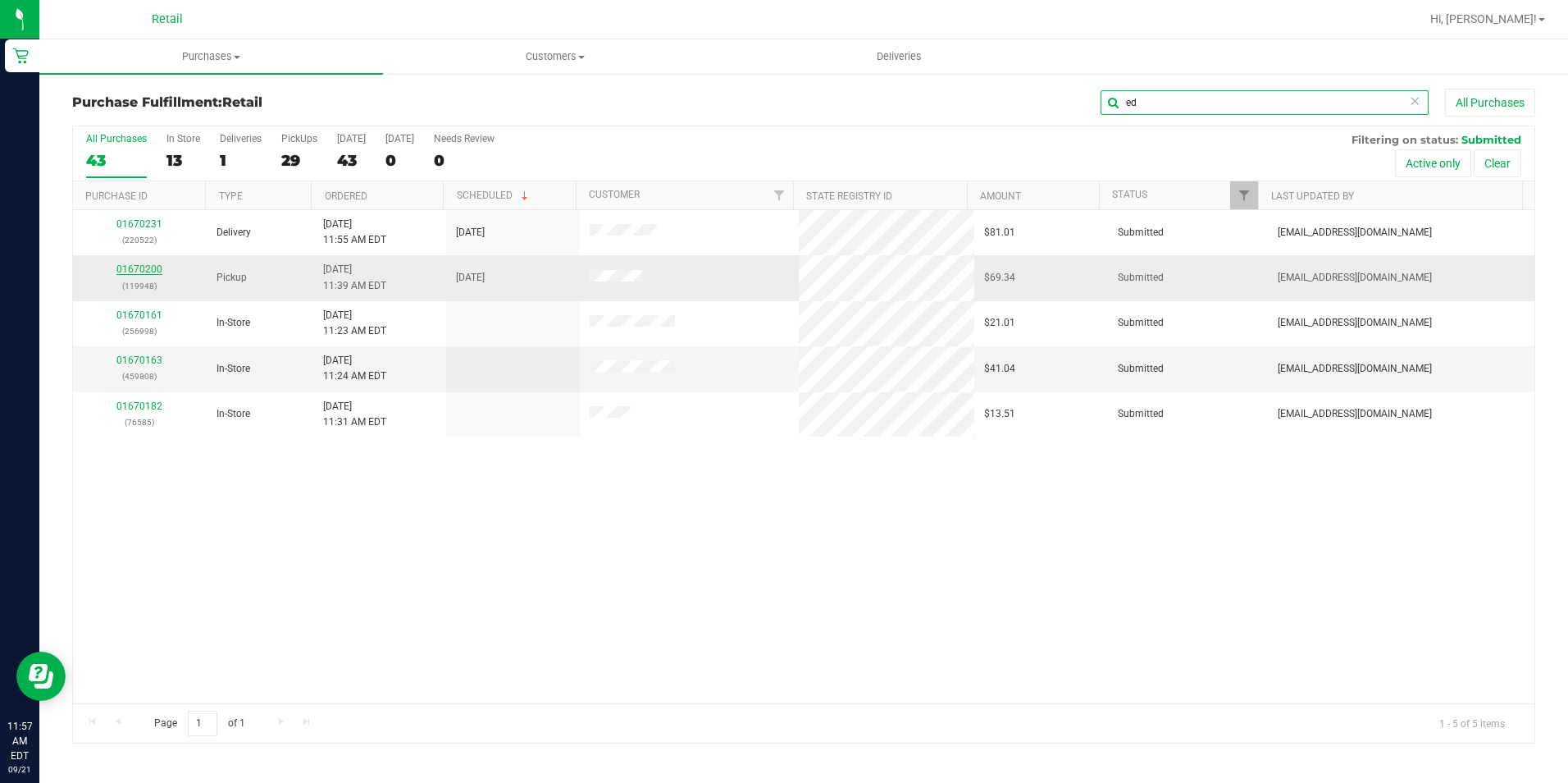
type input "ed"
click at [153, 268] on link "01670200" at bounding box center [138, 269] width 46 height 12
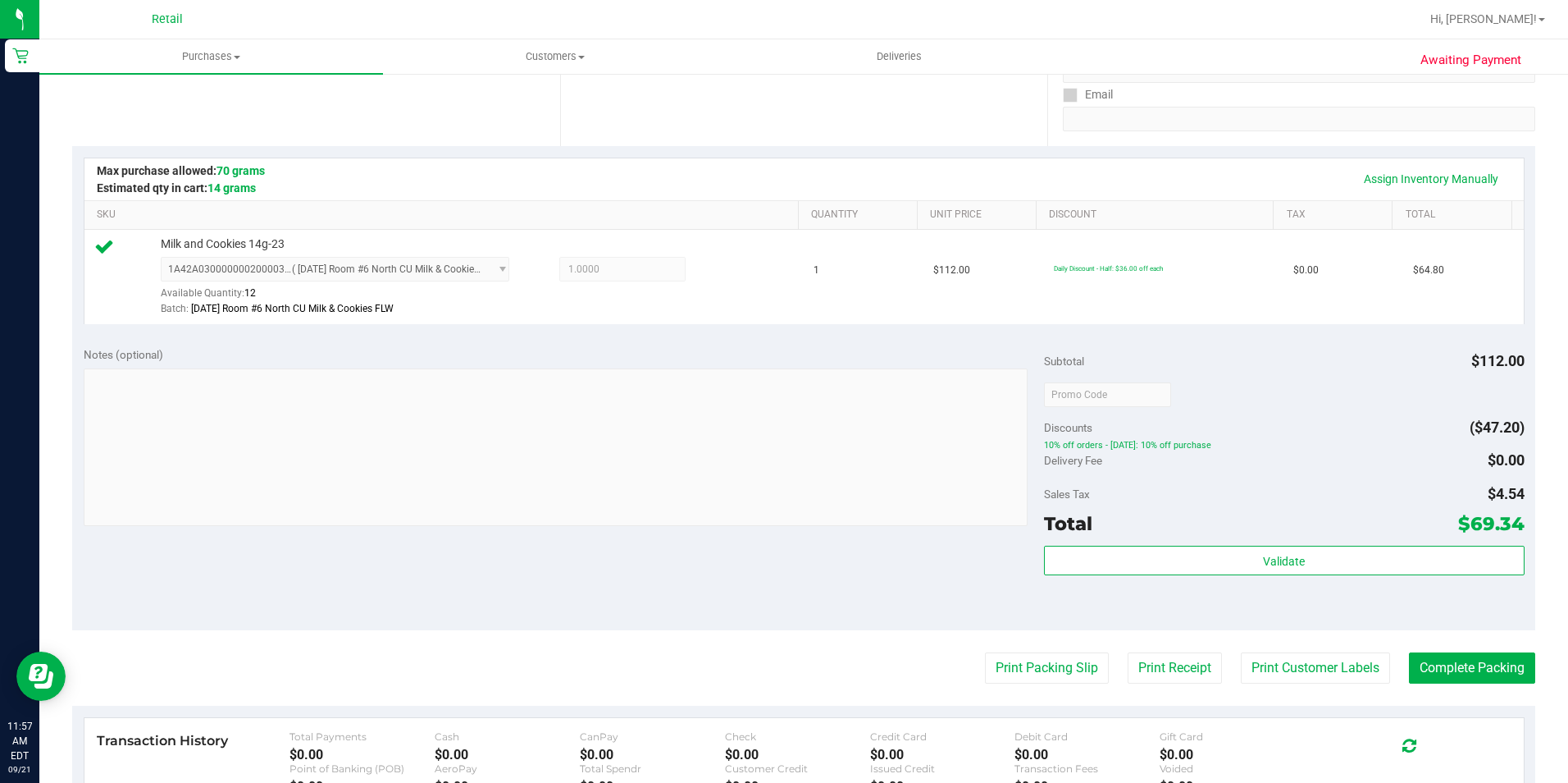
scroll to position [329, 0]
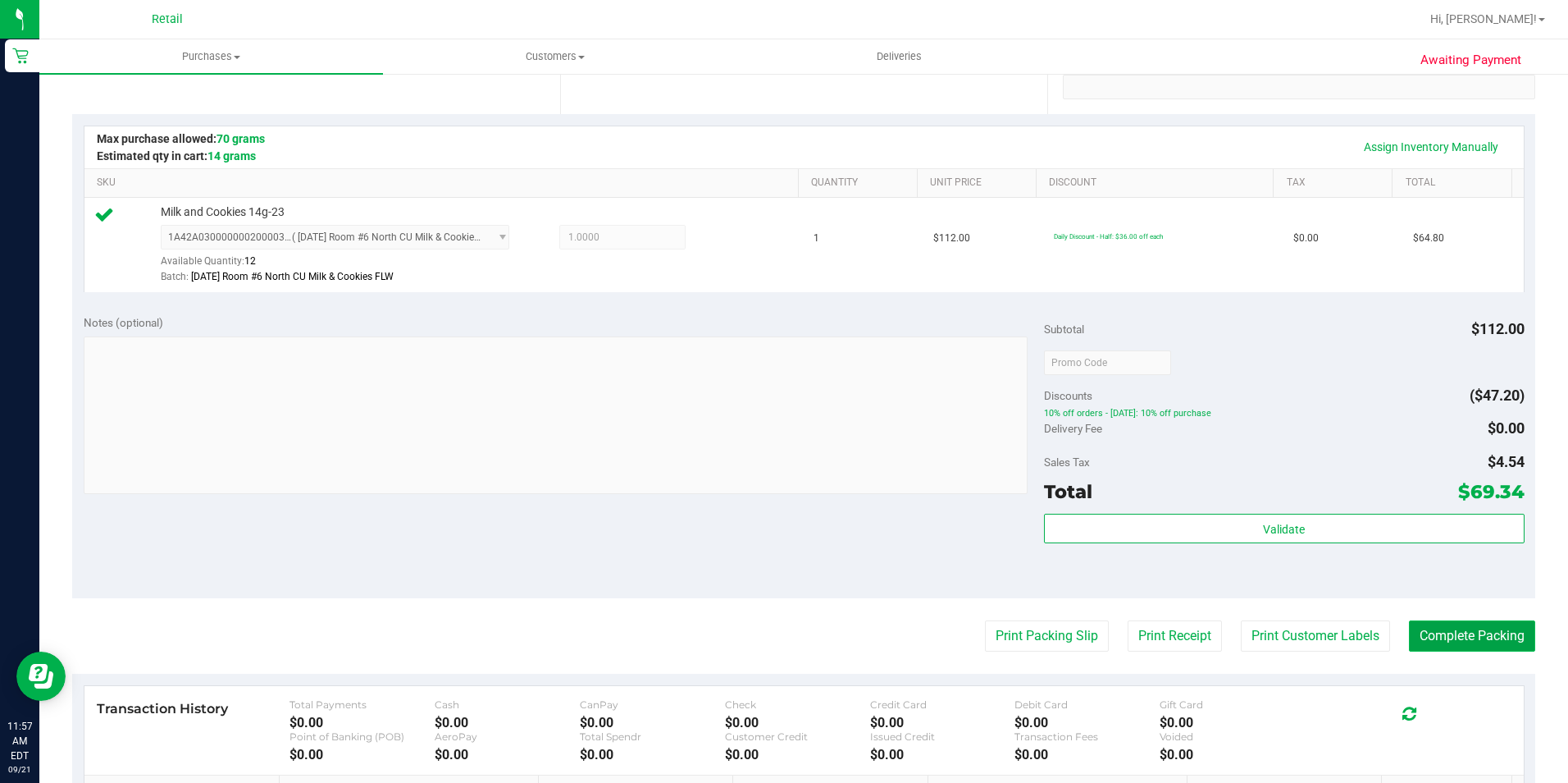
click at [1425, 624] on button "Complete Packing" at bounding box center [1472, 636] width 127 height 31
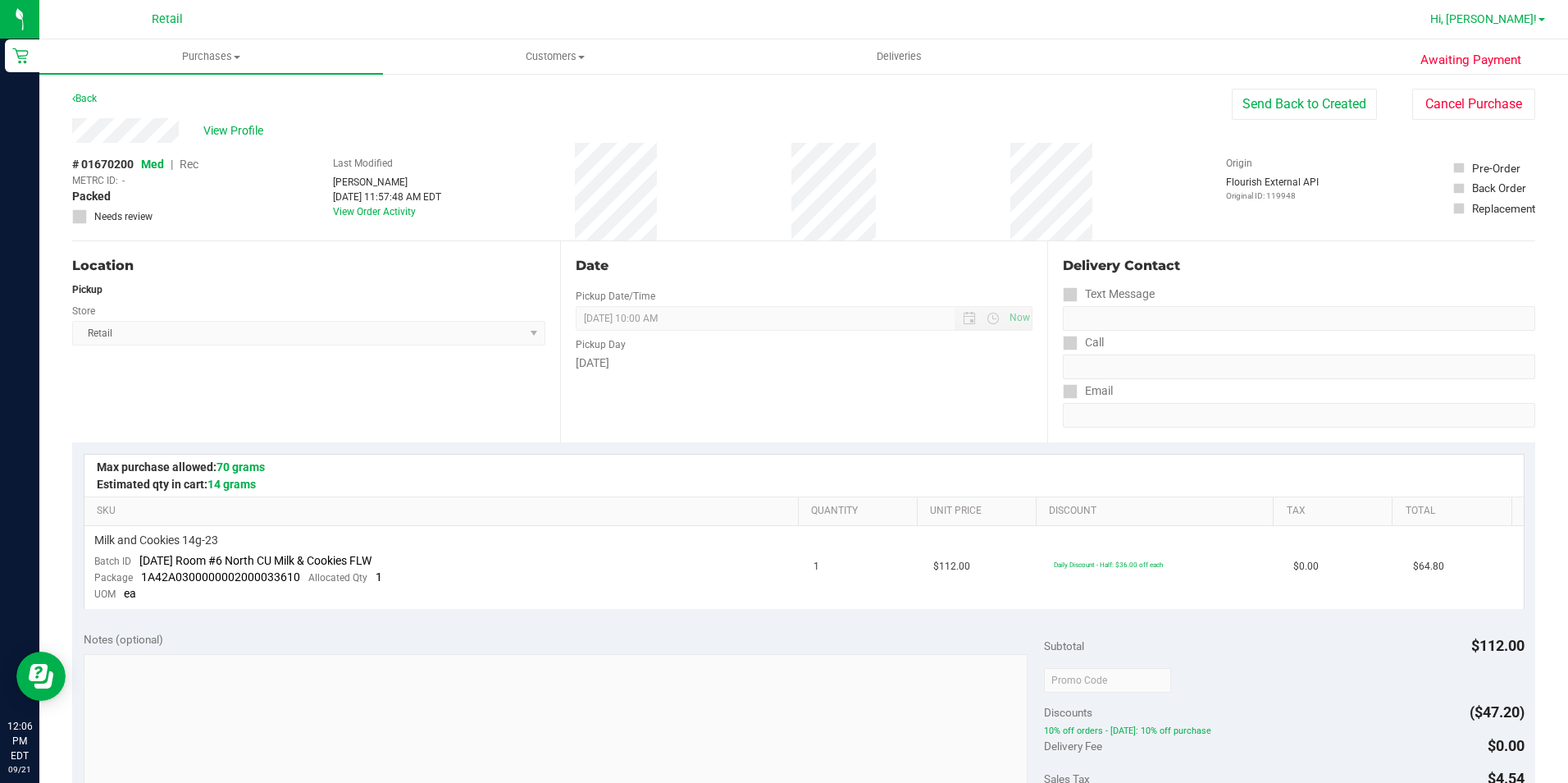
click at [1425, 19] on span "Hi, [PERSON_NAME]!" at bounding box center [1483, 19] width 106 height 13
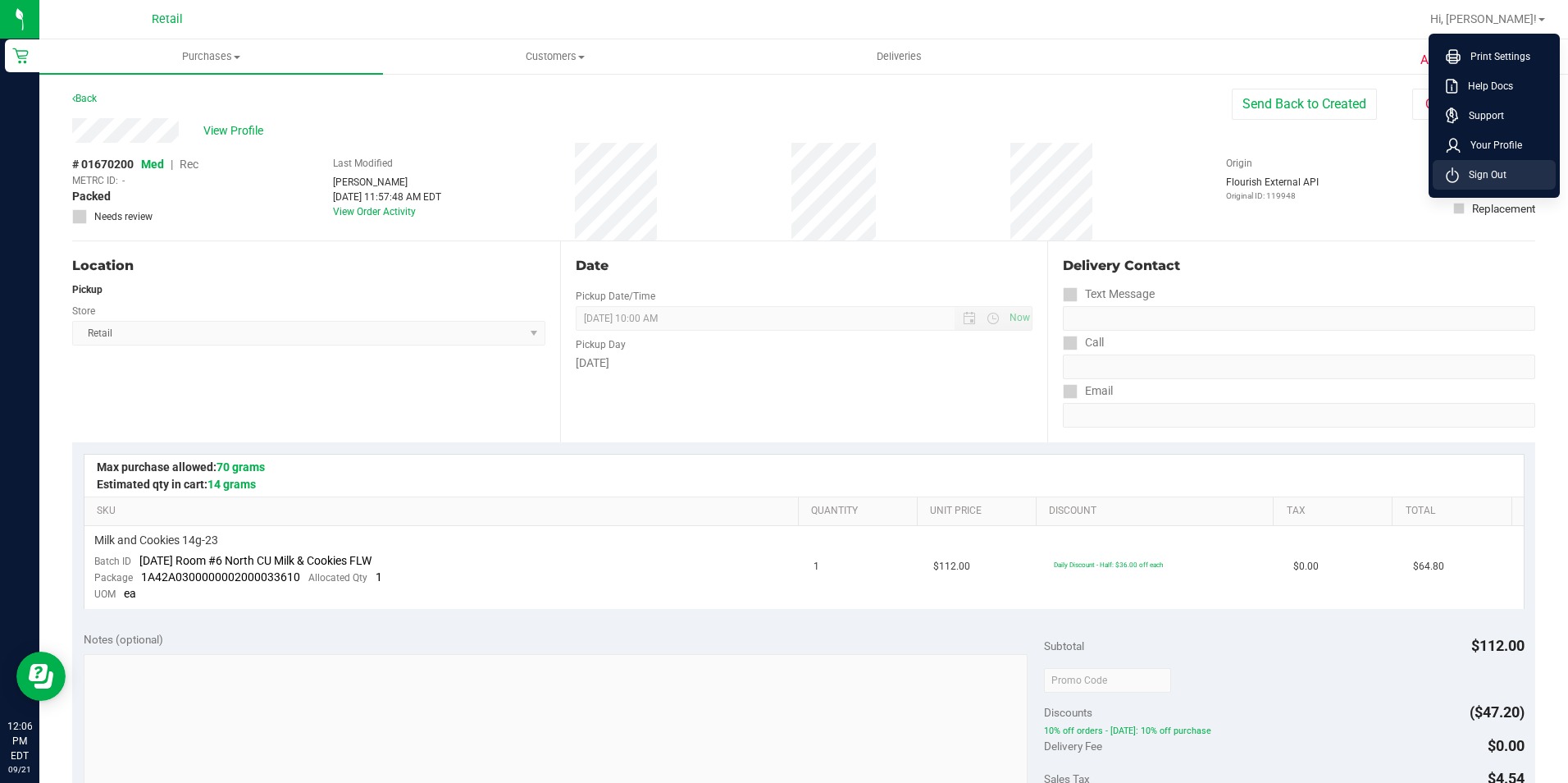
click at [1425, 177] on span "Sign Out" at bounding box center [1482, 175] width 48 height 17
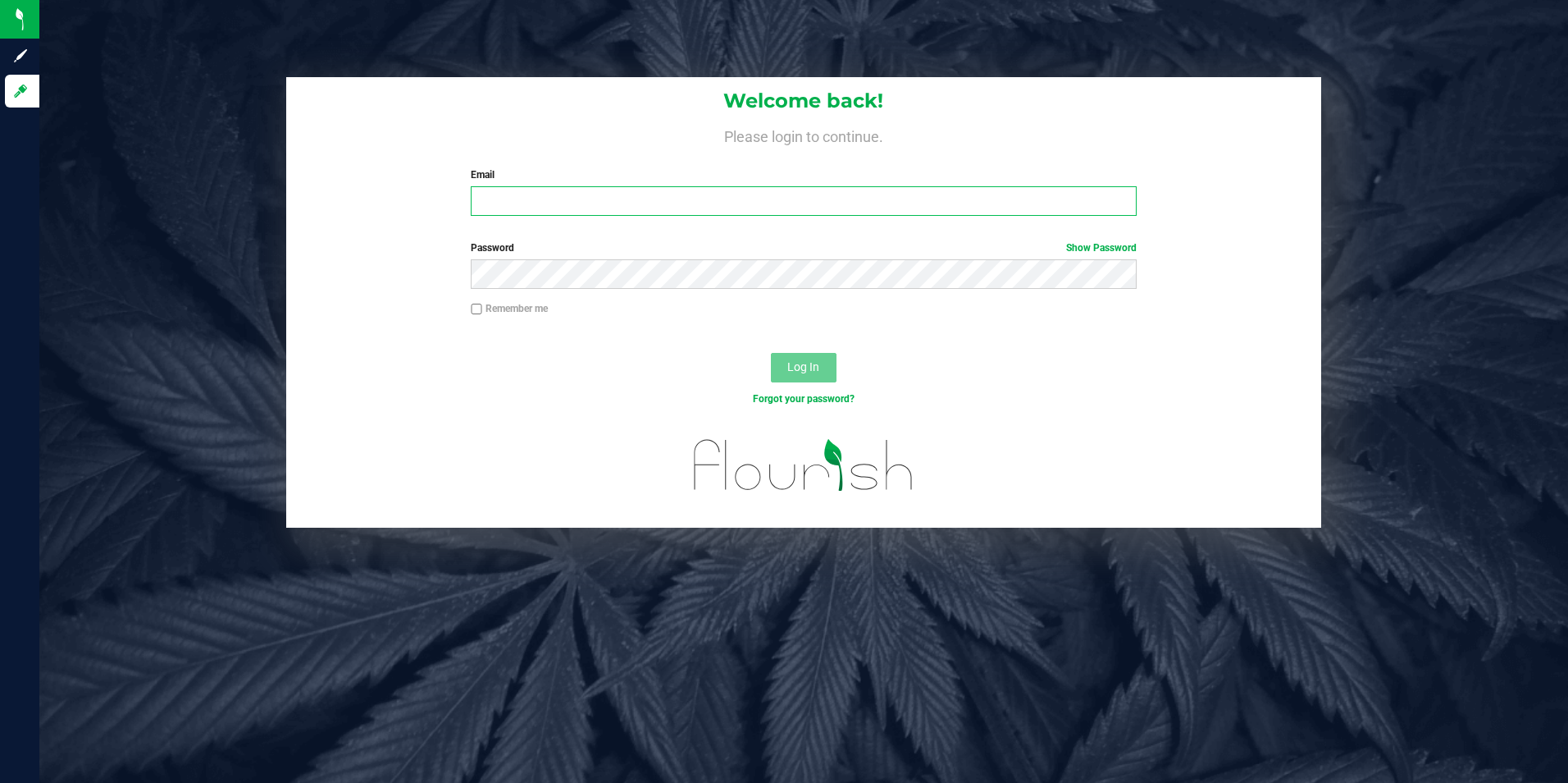
type input "[EMAIL_ADDRESS][DOMAIN_NAME]"
click at [649, 207] on input "[EMAIL_ADDRESS][DOMAIN_NAME]" at bounding box center [803, 201] width 666 height 29
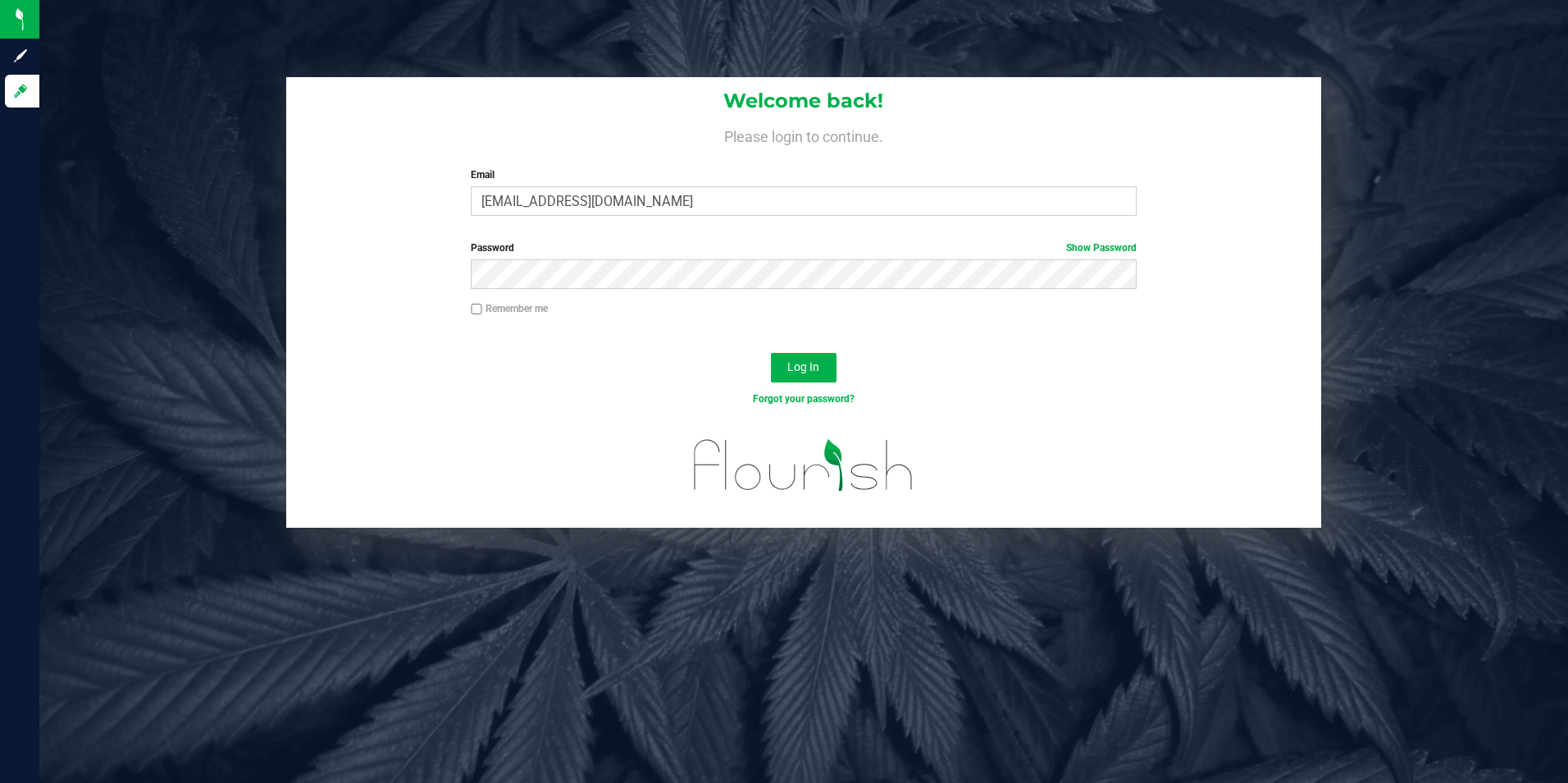
click at [1156, 337] on div at bounding box center [804, 338] width 1036 height 13
click at [801, 359] on button "Log In" at bounding box center [803, 368] width 65 height 29
